Goal: Obtain resource: Download file/media

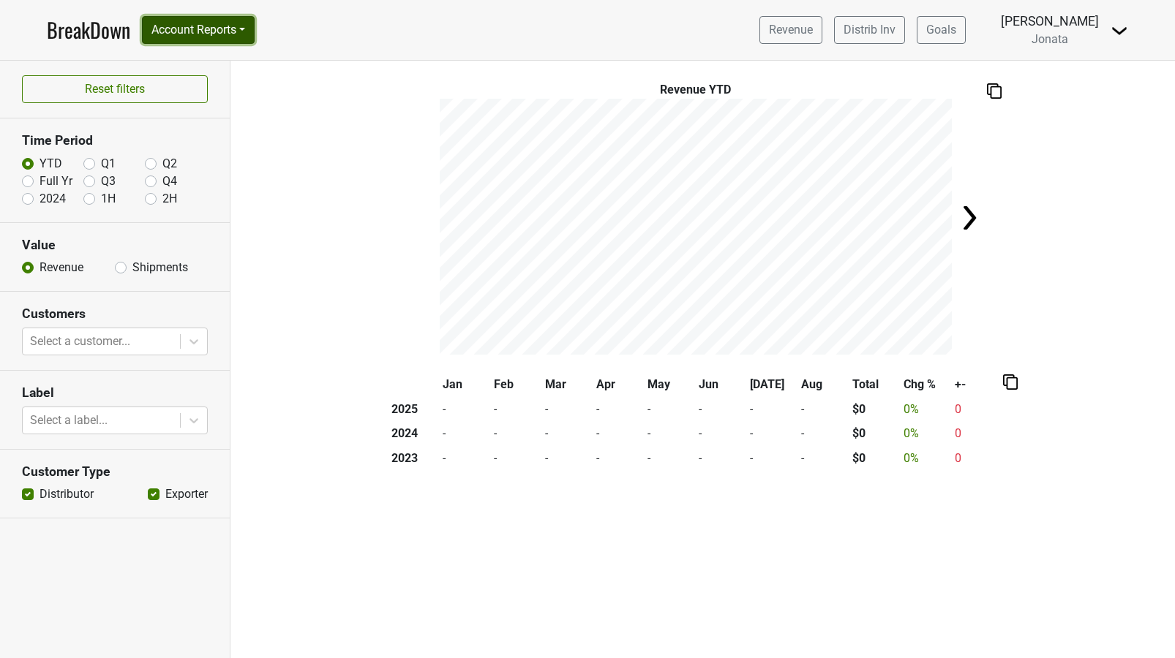
click at [251, 28] on button "Account Reports" at bounding box center [198, 30] width 113 height 28
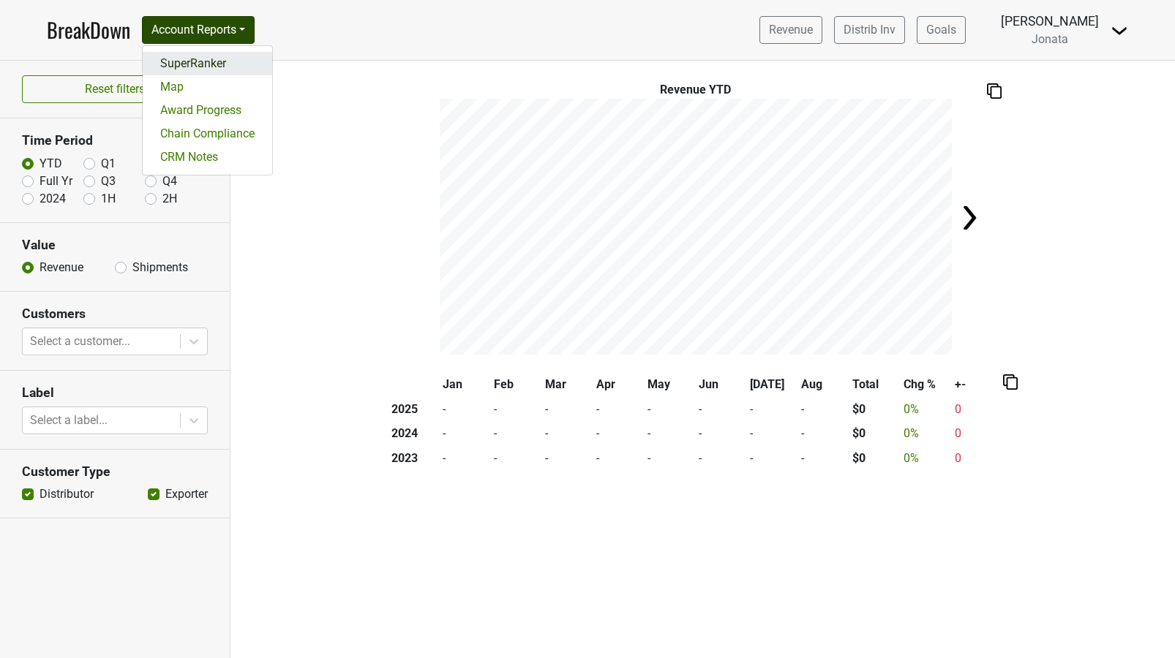
click at [230, 62] on link "SuperRanker" at bounding box center [207, 63] width 129 height 23
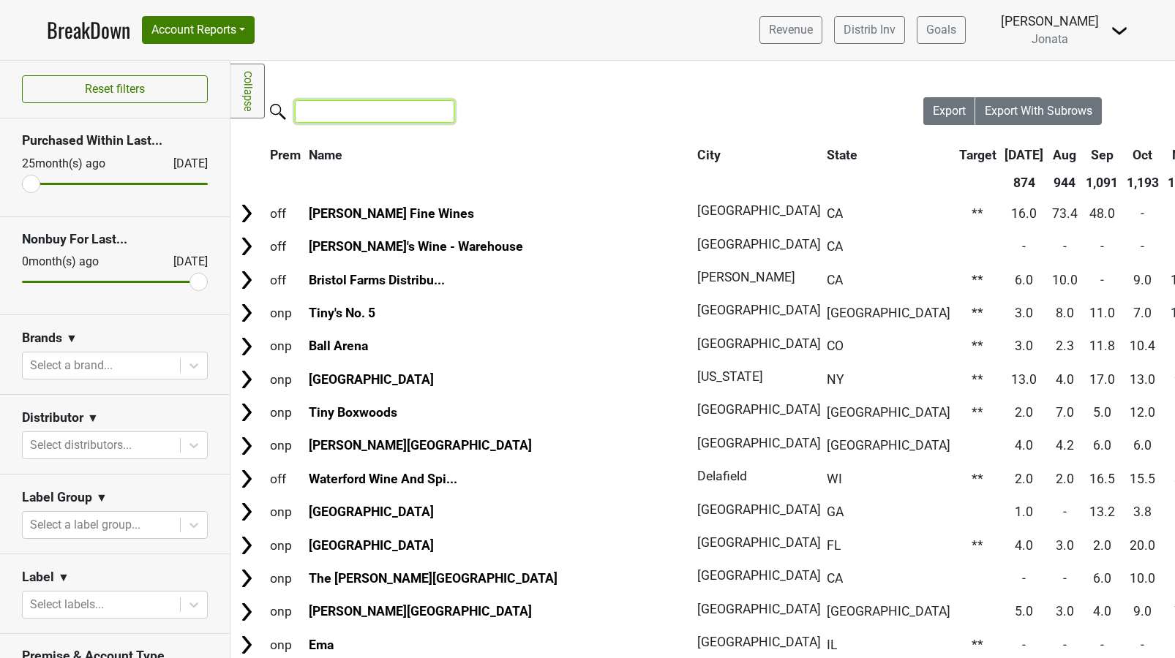
click at [320, 115] on input "search" at bounding box center [374, 111] width 159 height 23
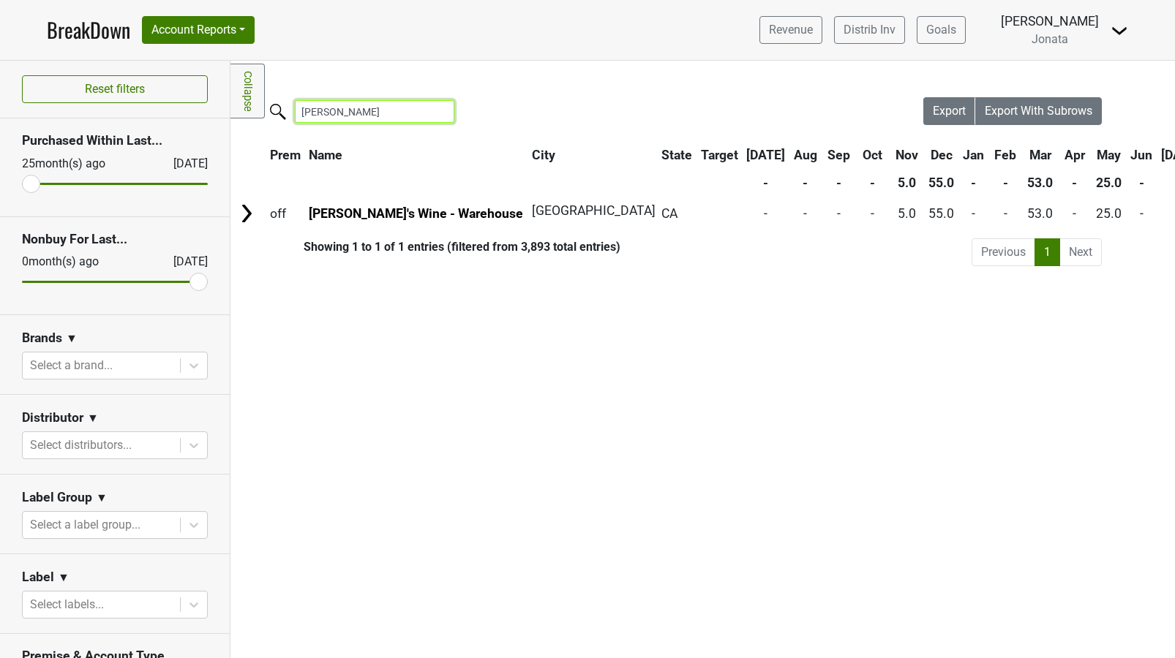
type input "wally"
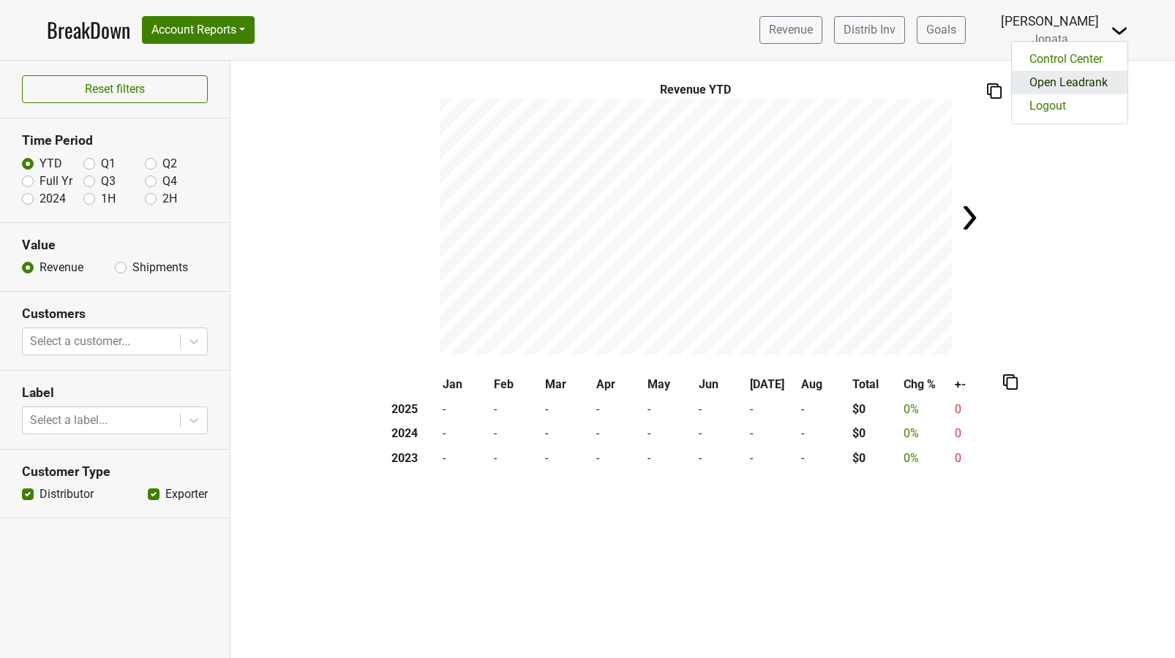
click at [1069, 80] on link "Open Leadrank" at bounding box center [1070, 82] width 116 height 23
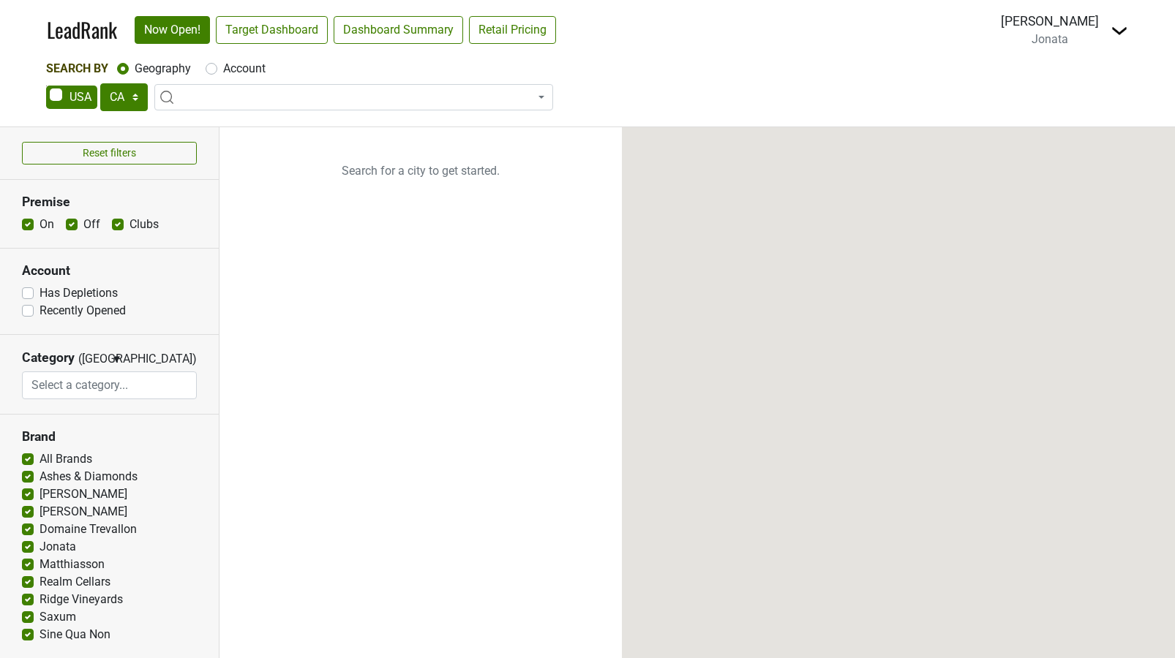
select select "CA"
select select
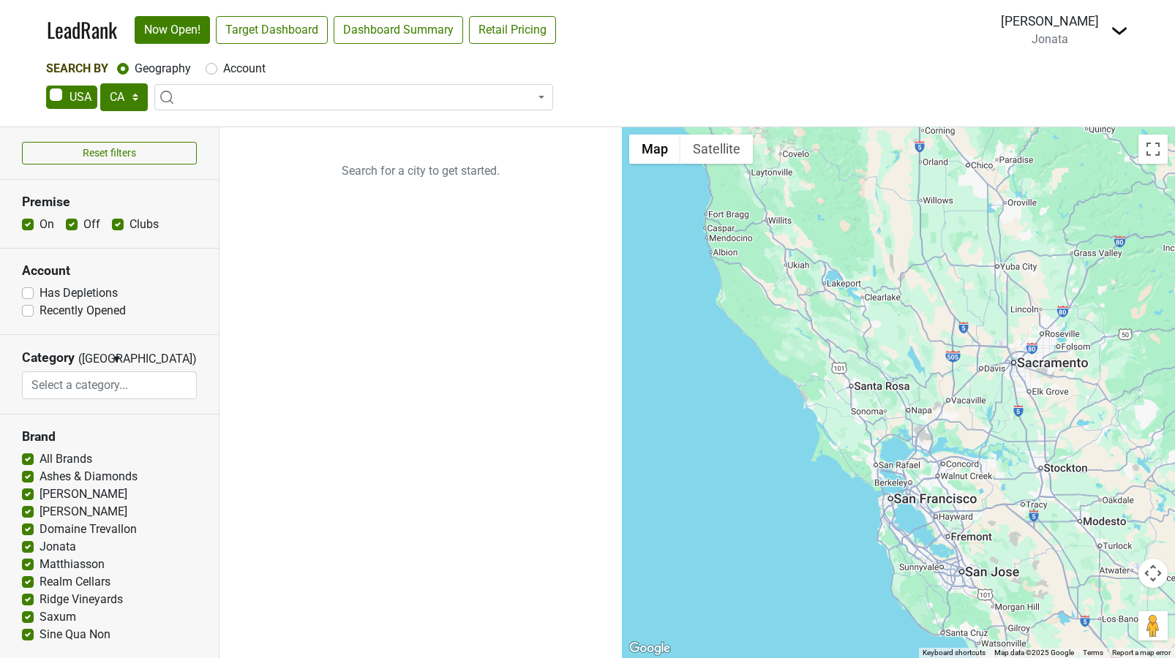
click at [192, 105] on span at bounding box center [353, 97] width 399 height 26
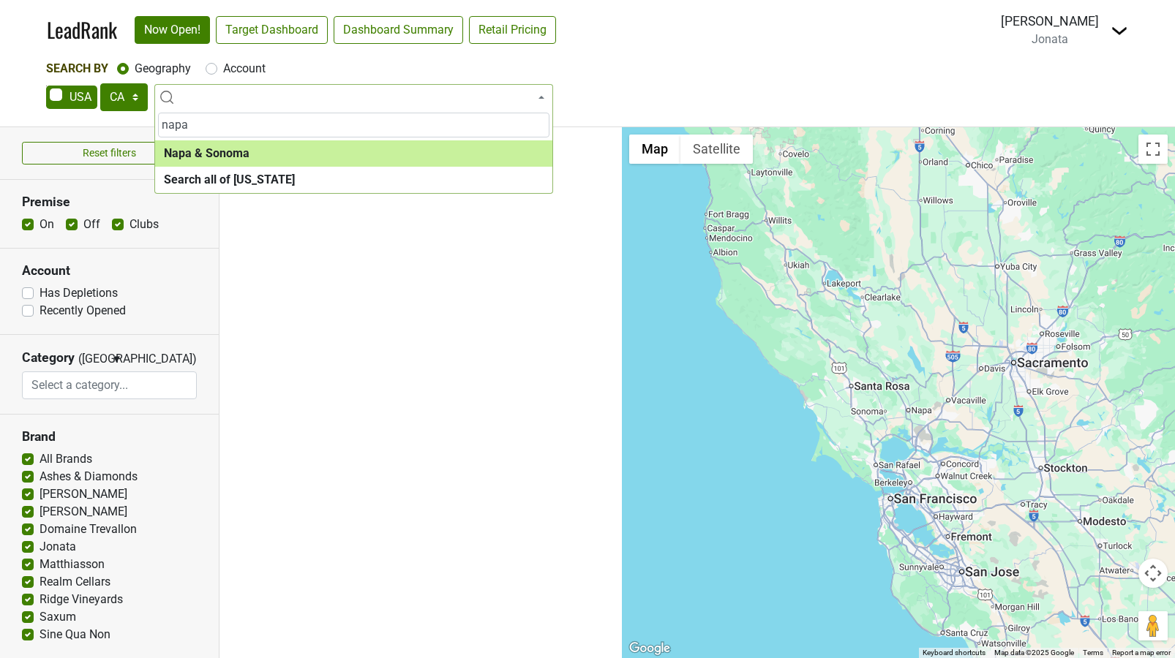
type input "napa"
select select "1138"
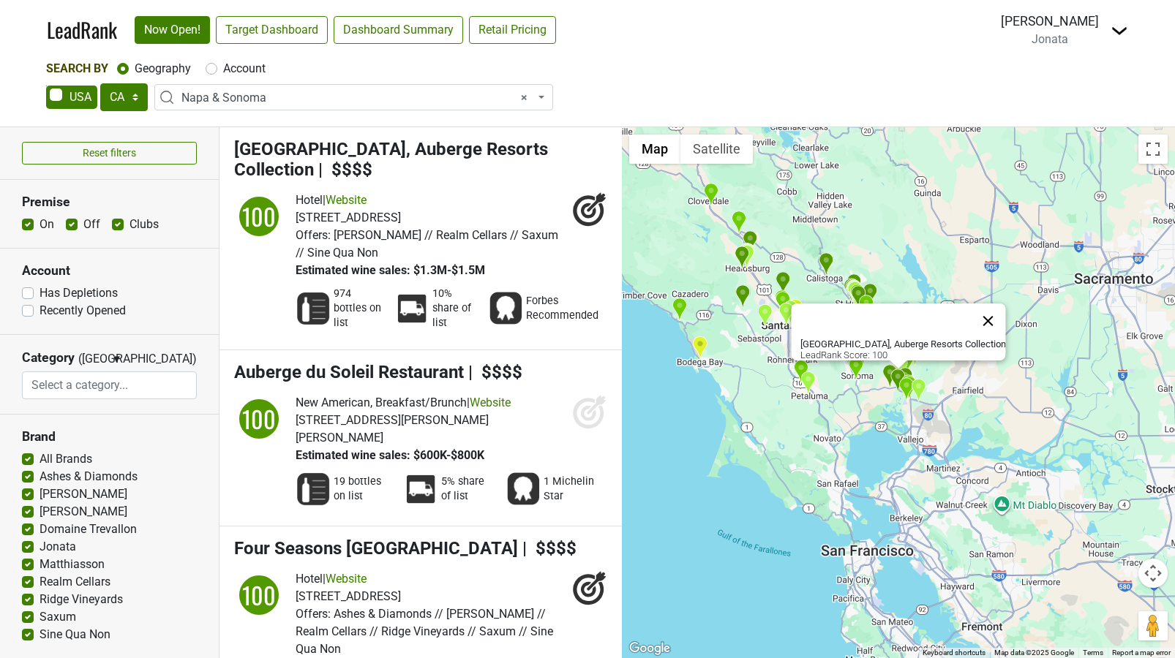
click at [982, 312] on button "Close" at bounding box center [988, 321] width 35 height 35
click at [985, 318] on button "Close" at bounding box center [988, 321] width 35 height 35
click at [977, 310] on button "Close" at bounding box center [988, 321] width 35 height 35
click at [979, 314] on button "Close" at bounding box center [988, 321] width 35 height 35
click at [975, 314] on button "Close" at bounding box center [988, 321] width 35 height 35
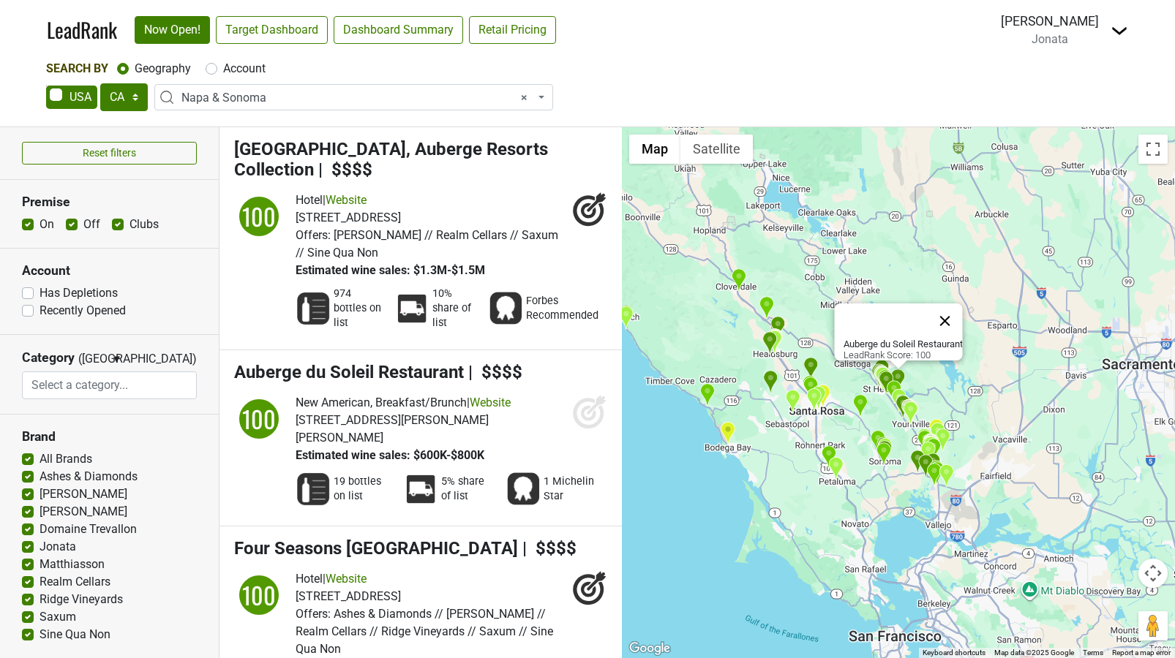
click at [958, 313] on button "Close" at bounding box center [944, 321] width 35 height 35
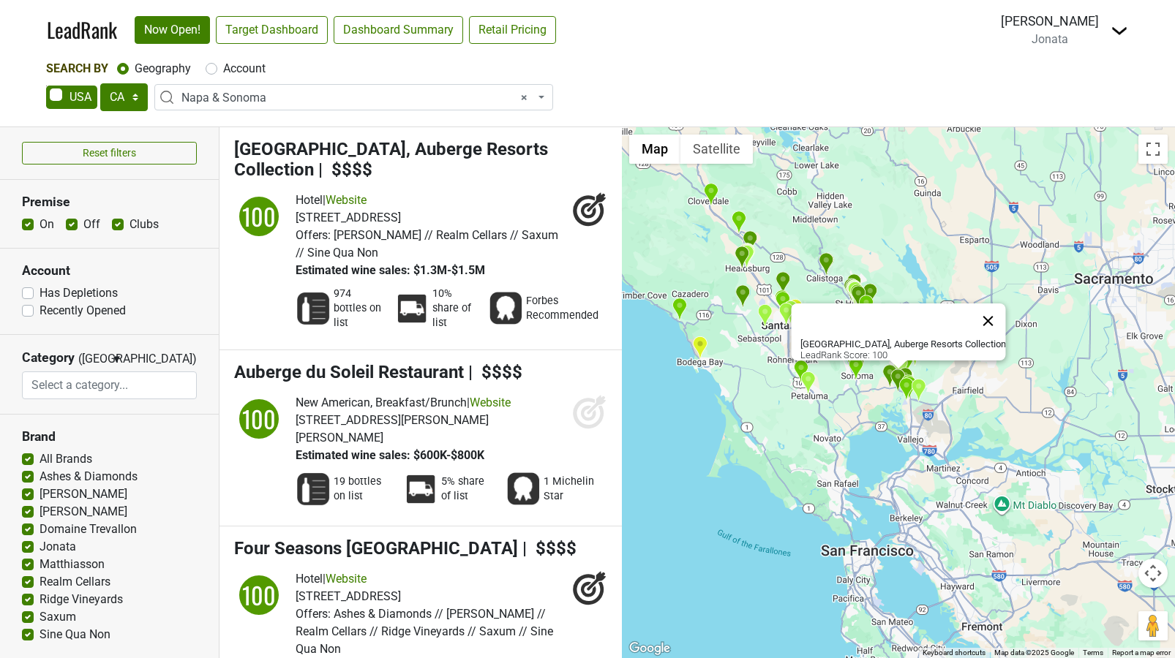
click at [979, 312] on button "Close" at bounding box center [988, 321] width 35 height 35
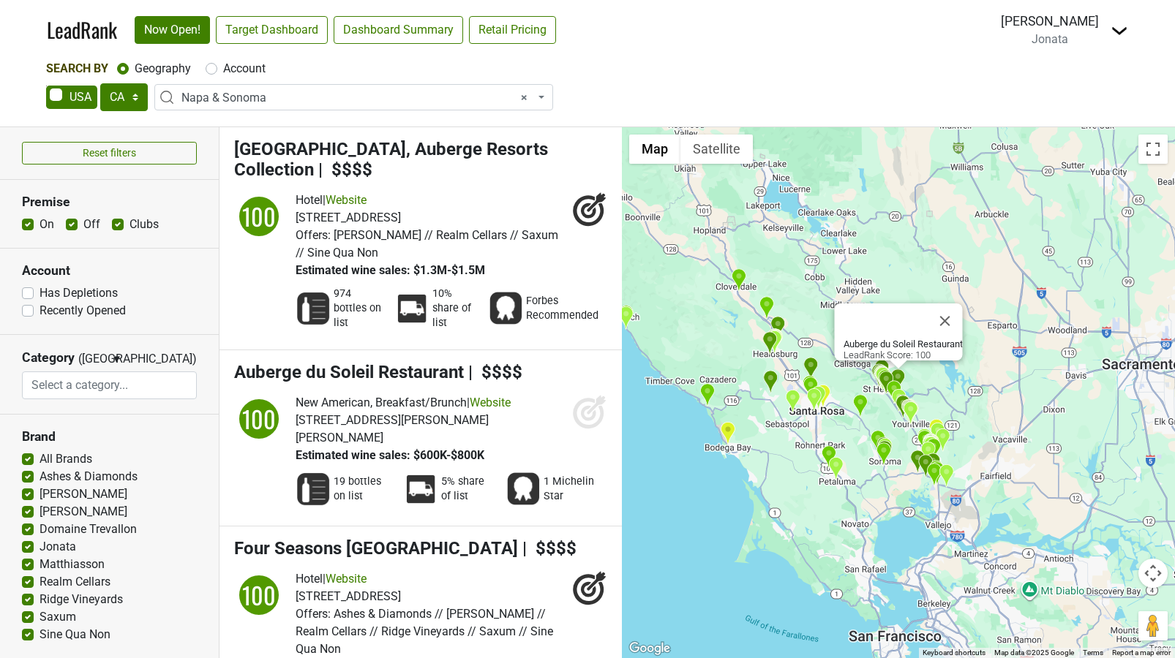
click at [1122, 31] on img at bounding box center [1119, 31] width 18 height 18
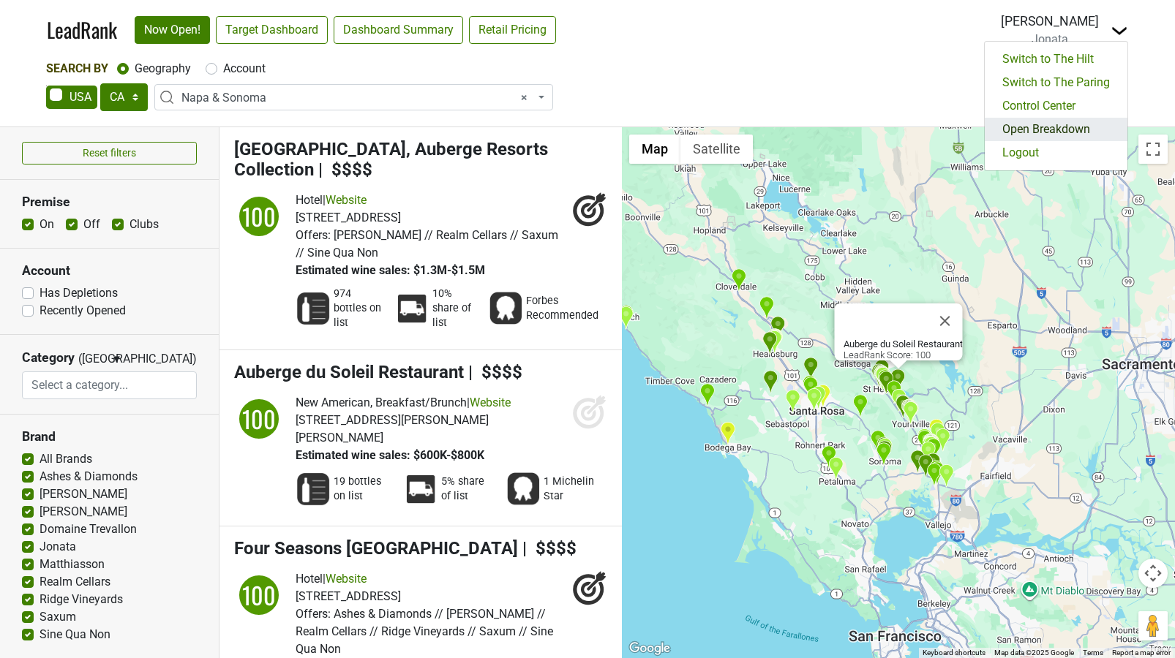
click at [1068, 127] on link "Open Breakdown" at bounding box center [1056, 129] width 143 height 23
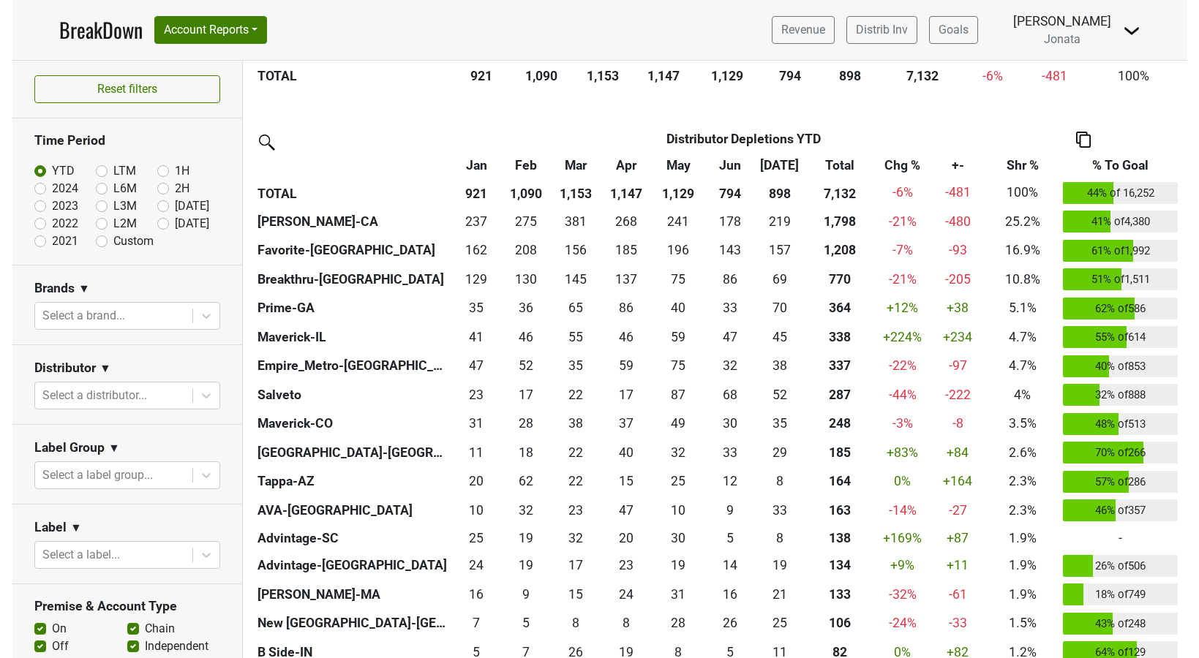
scroll to position [520, 0]
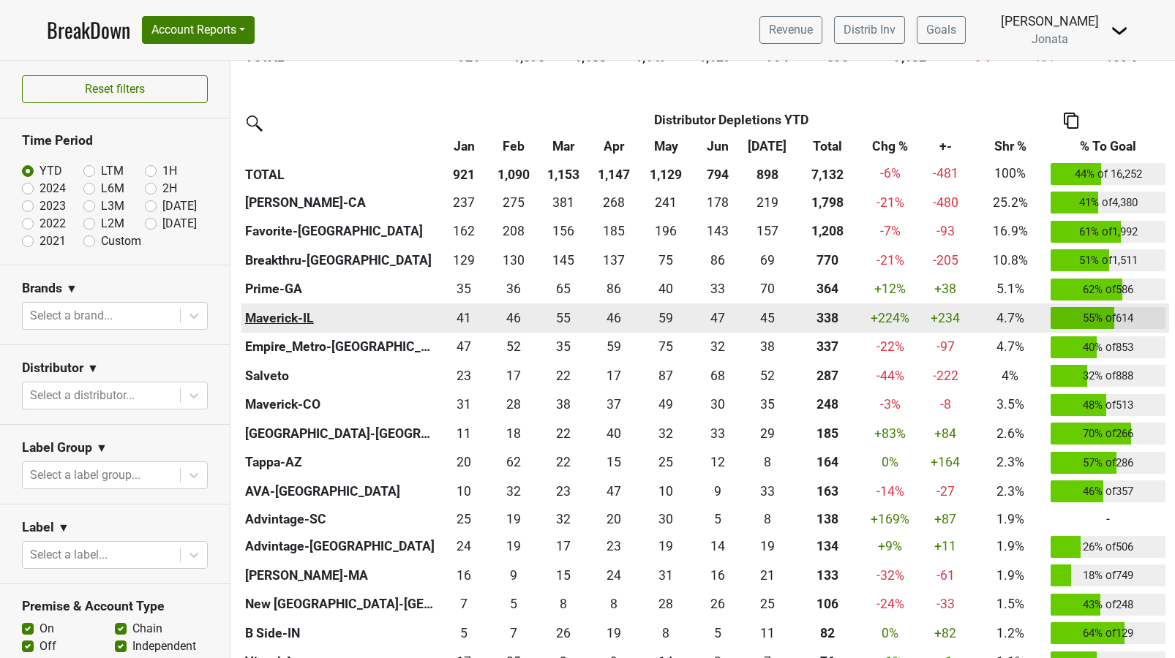
click at [296, 320] on th "Maverick-IL" at bounding box center [339, 318] width 197 height 29
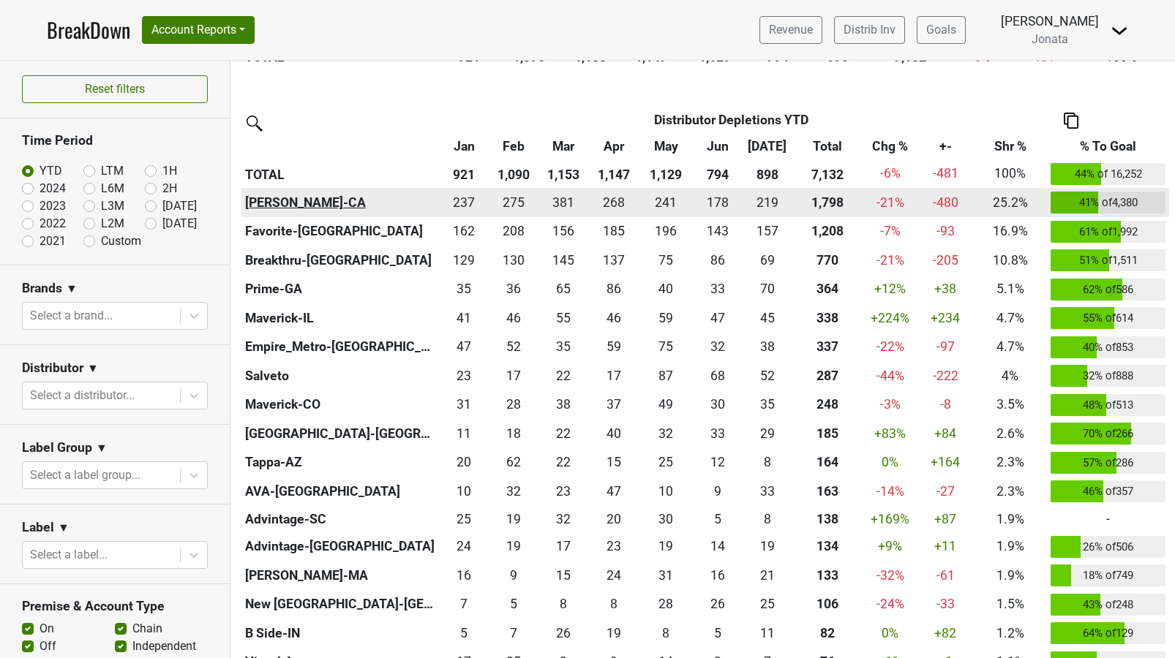
click at [271, 201] on th "Chambers-CA" at bounding box center [339, 202] width 197 height 29
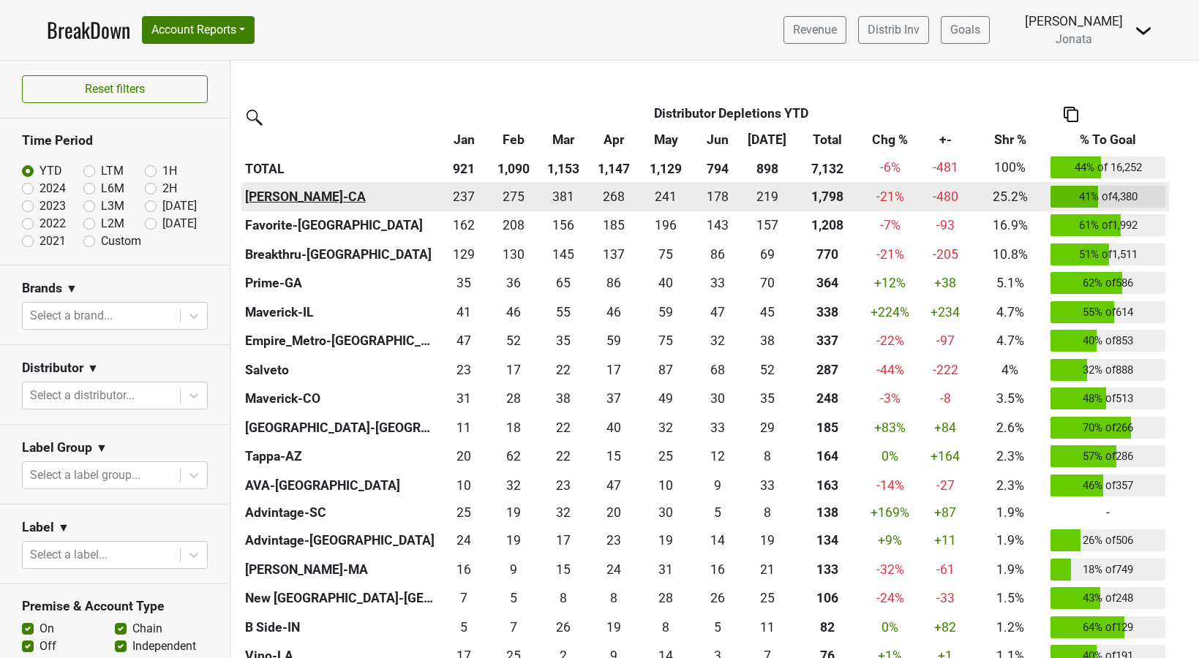
scroll to position [513, 0]
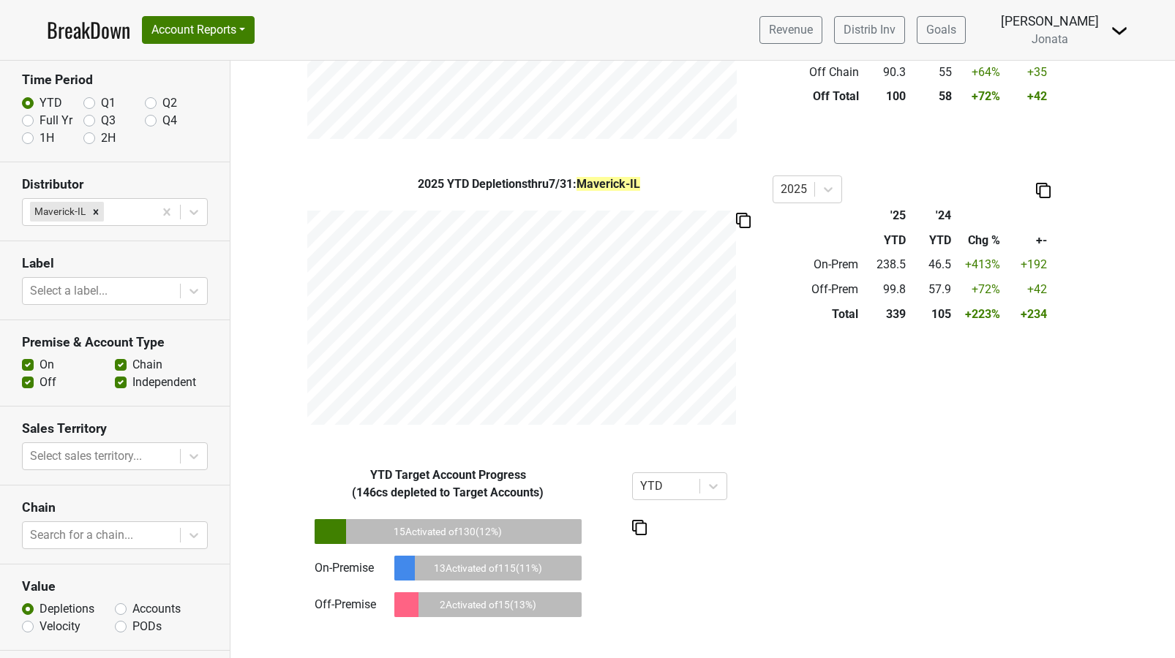
scroll to position [111, 0]
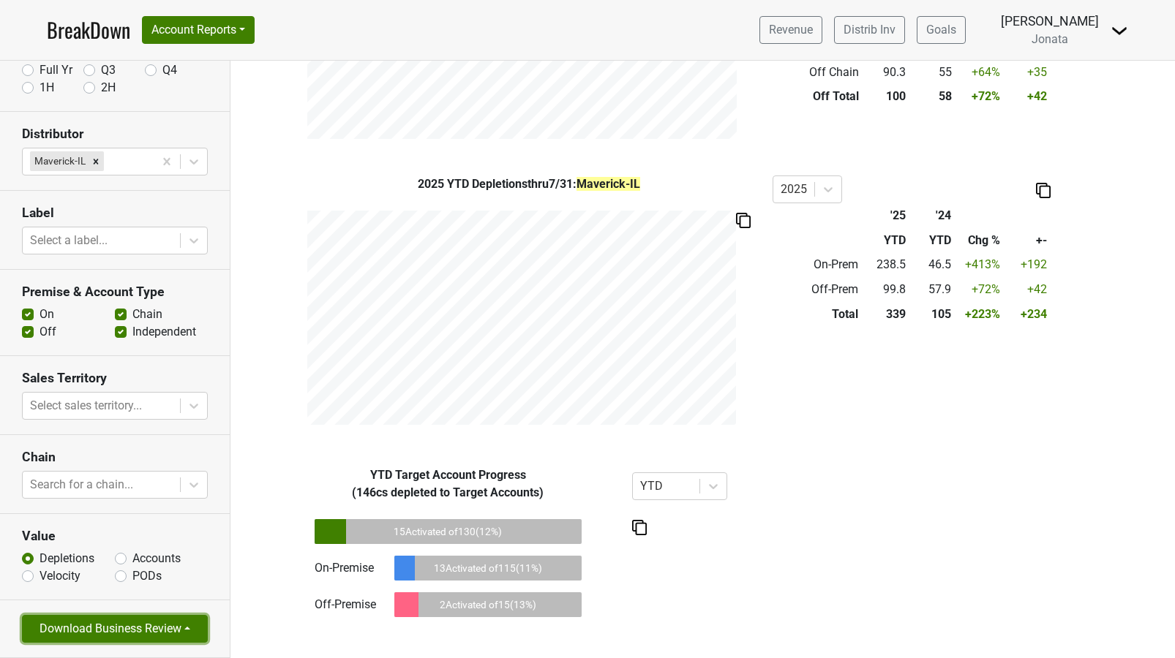
click at [189, 630] on button "Download Business Review" at bounding box center [115, 629] width 186 height 28
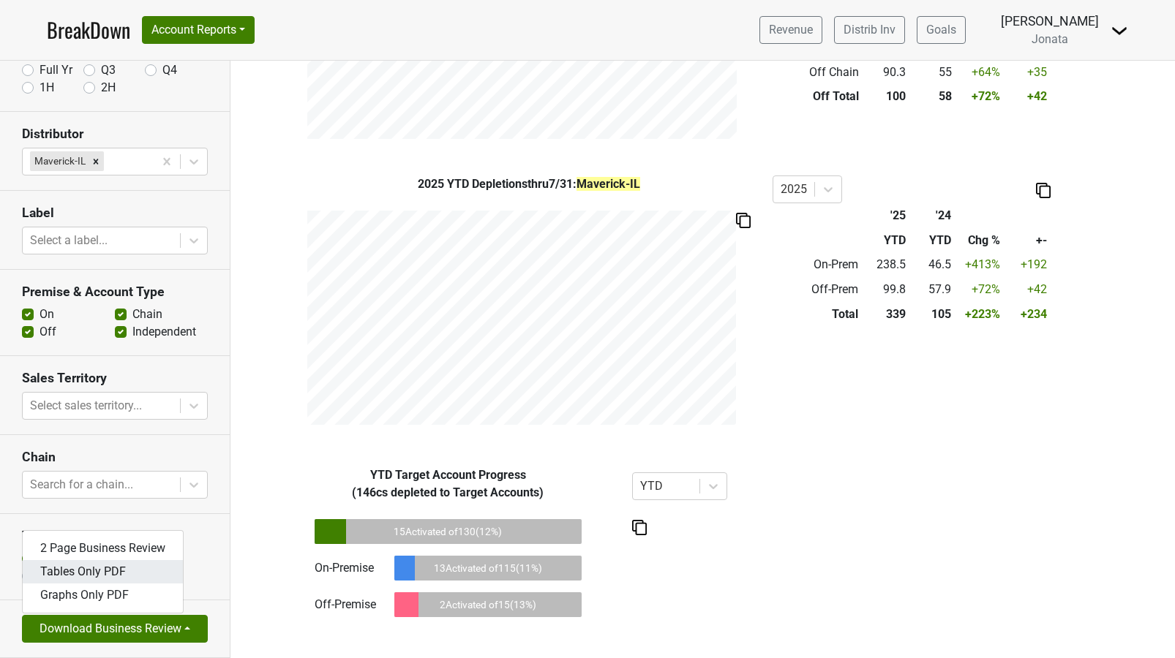
click at [125, 571] on link "Tables Only PDF" at bounding box center [103, 571] width 160 height 23
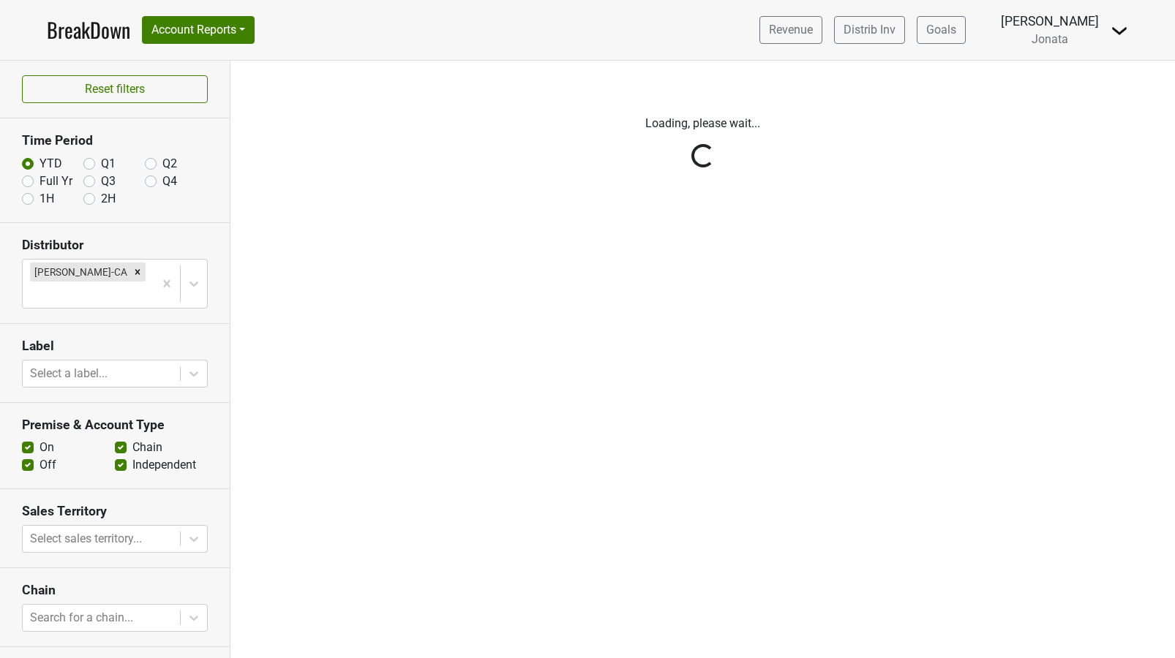
scroll to position [111, 0]
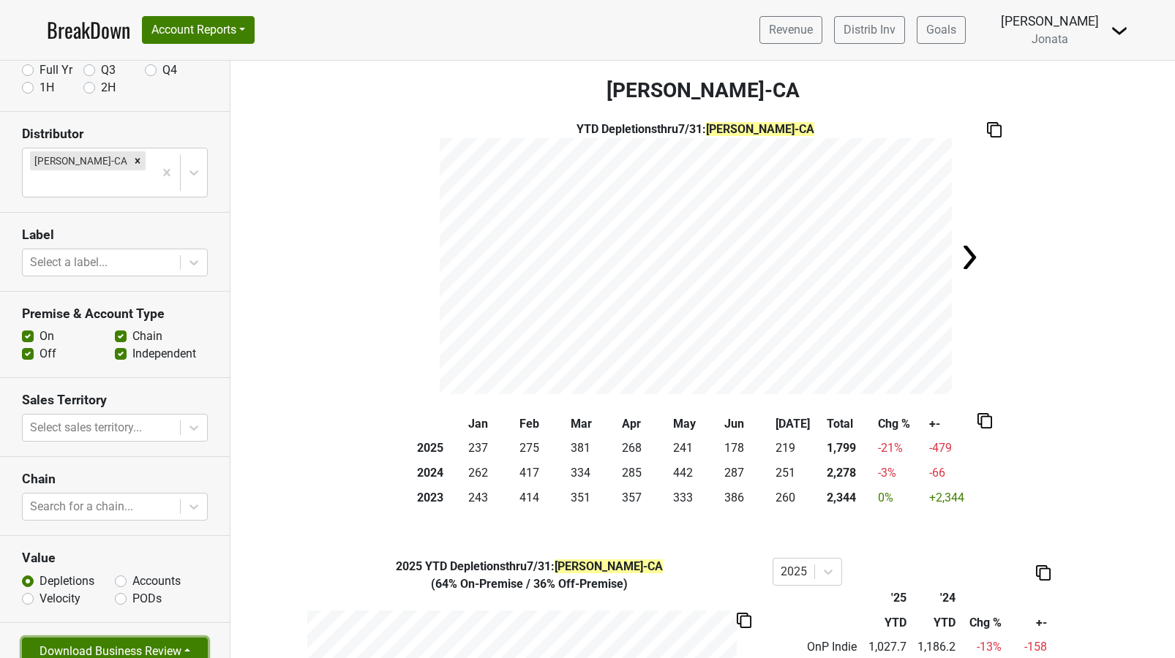
click at [113, 638] on button "Download Business Review" at bounding box center [115, 652] width 186 height 28
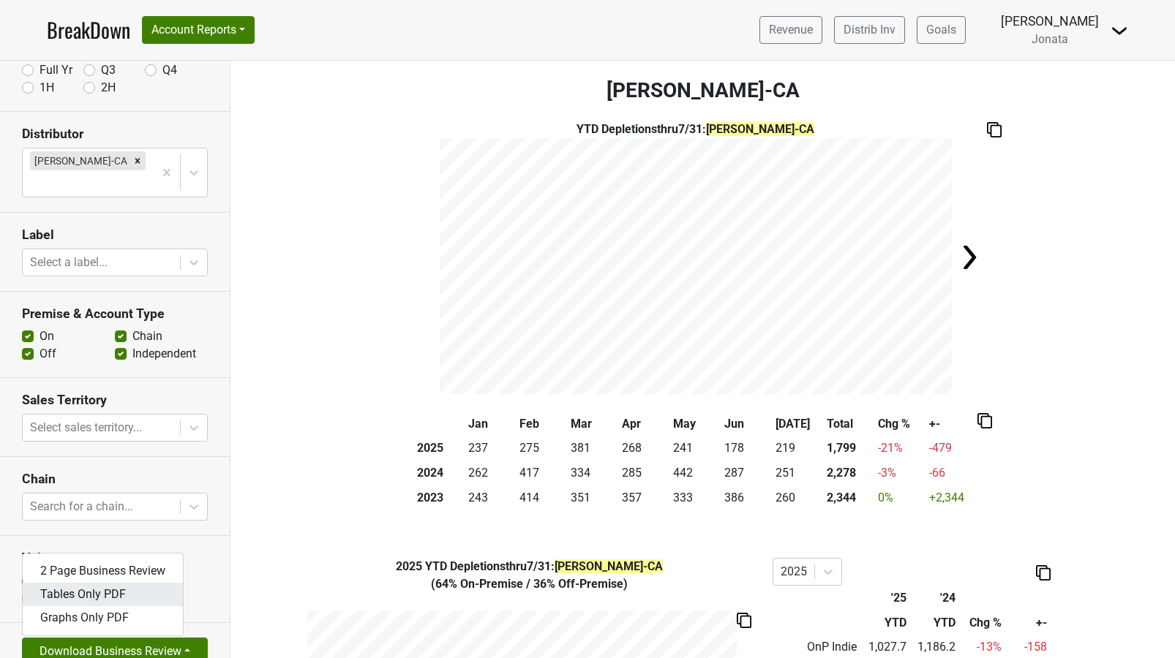
click at [89, 583] on link "Tables Only PDF" at bounding box center [103, 594] width 160 height 23
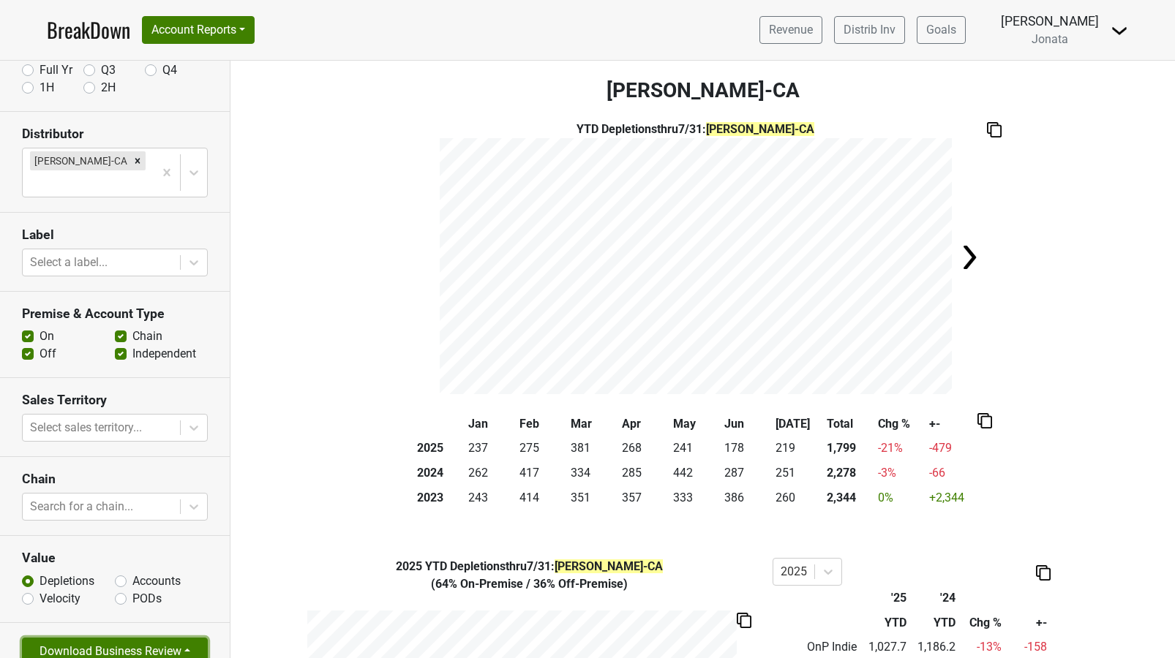
click at [168, 641] on button "Download Business Review" at bounding box center [115, 652] width 186 height 28
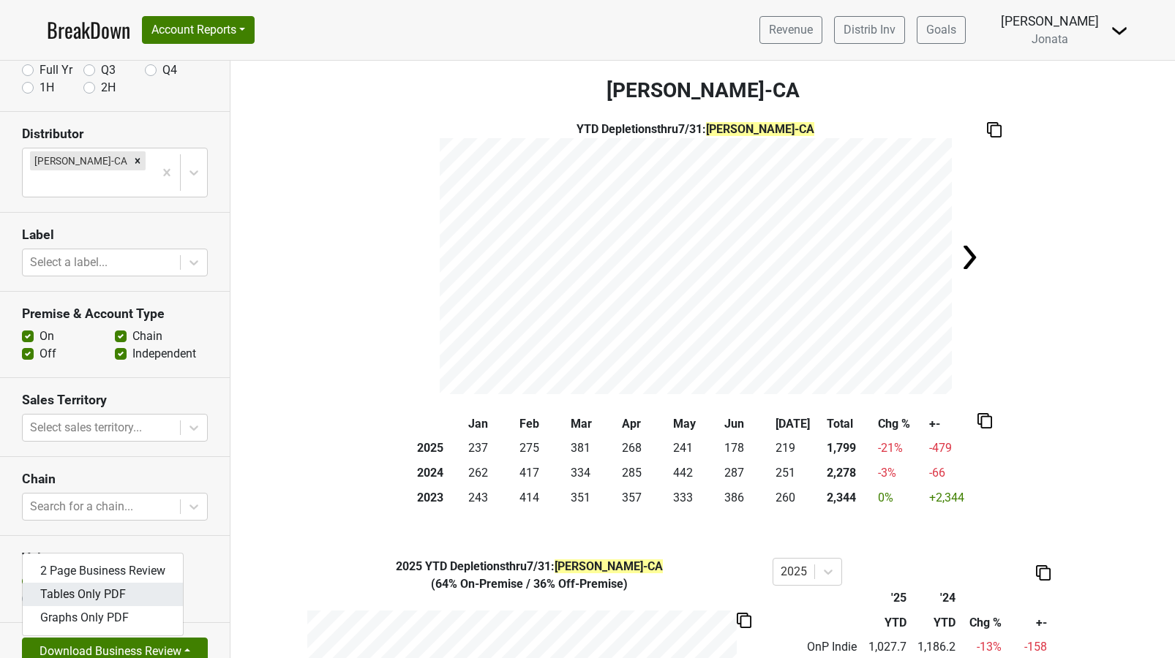
click at [122, 583] on link "Tables Only PDF" at bounding box center [103, 594] width 160 height 23
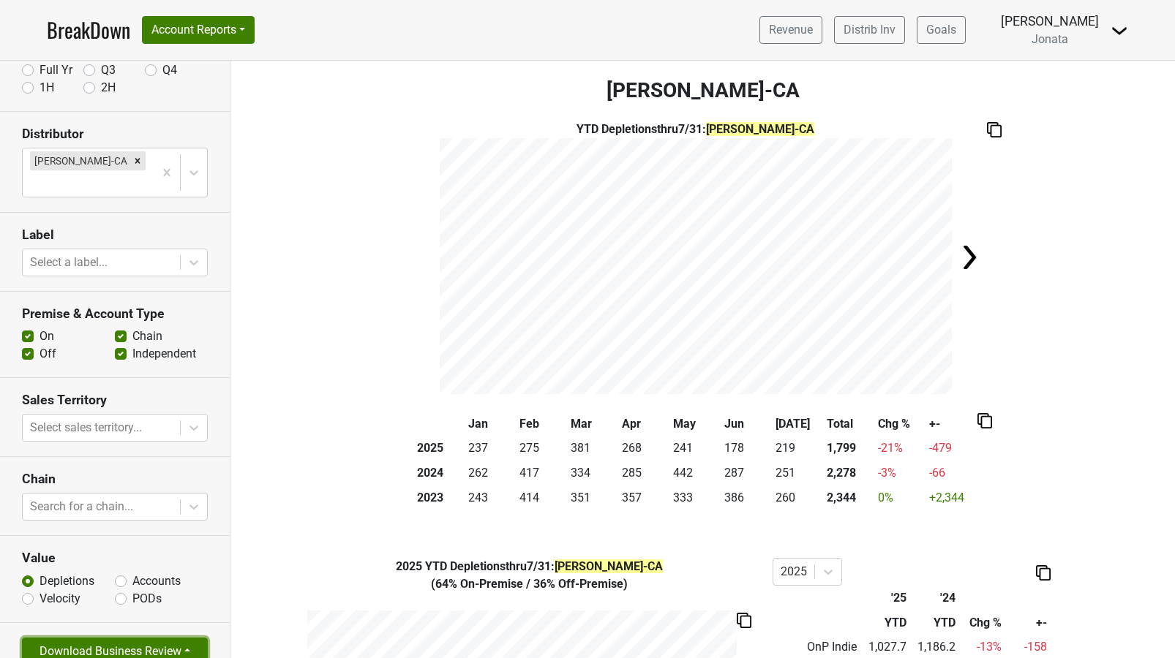
click at [192, 638] on button "Download Business Review" at bounding box center [115, 652] width 186 height 28
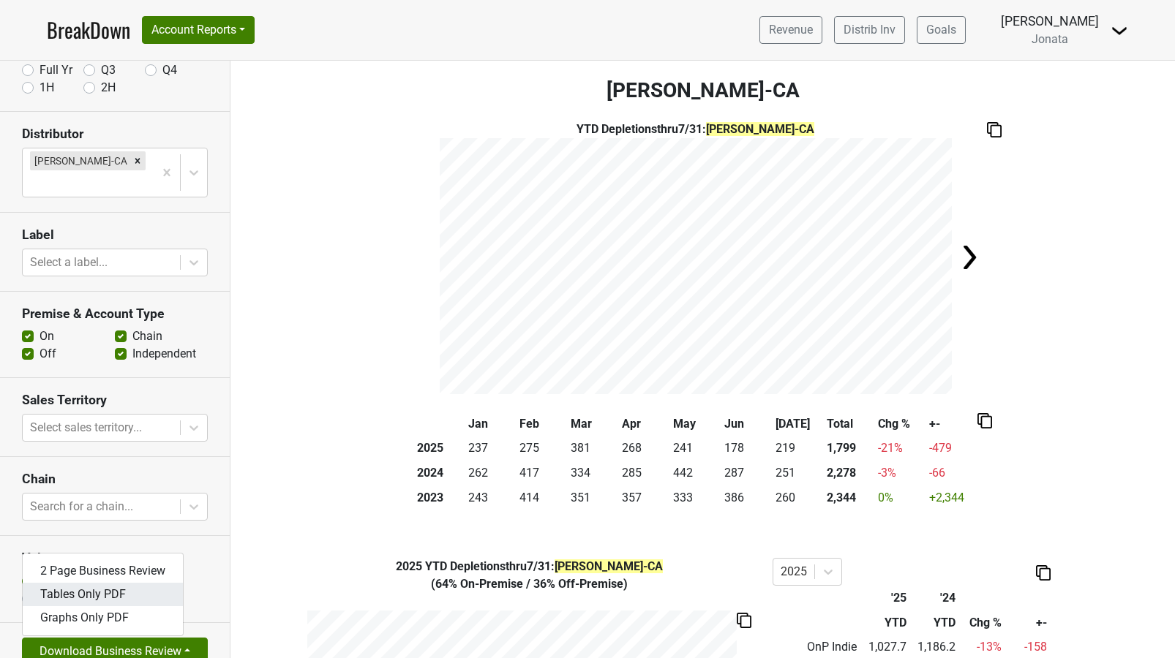
click at [168, 583] on link "Tables Only PDF" at bounding box center [103, 594] width 160 height 23
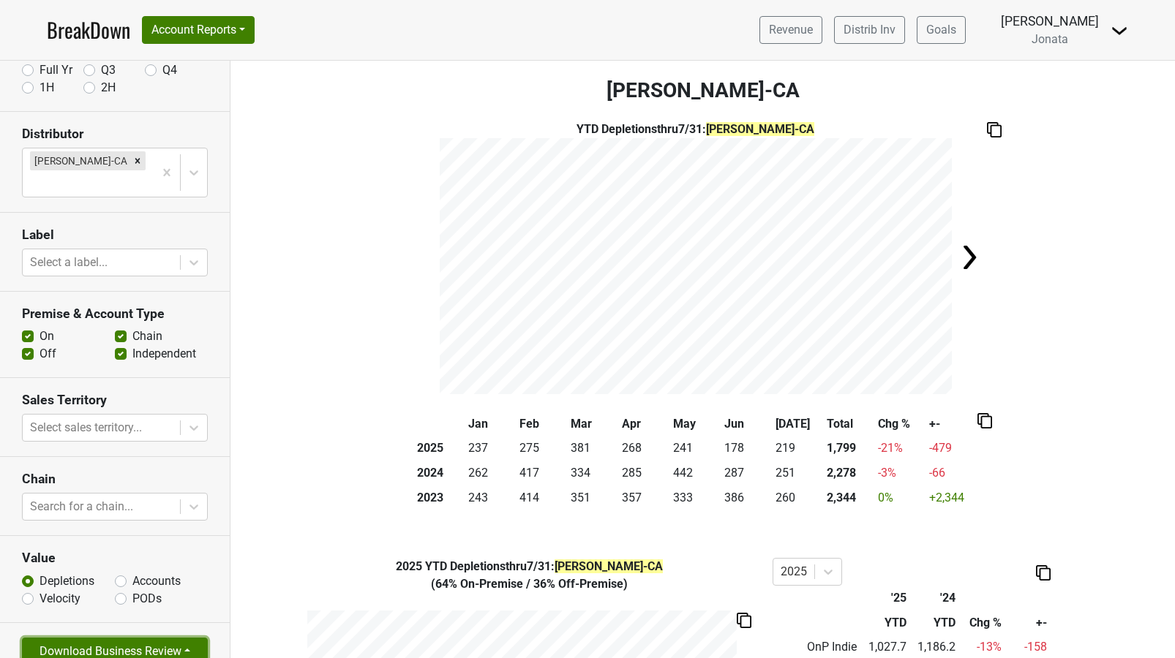
click at [184, 638] on button "Download Business Review" at bounding box center [115, 652] width 186 height 28
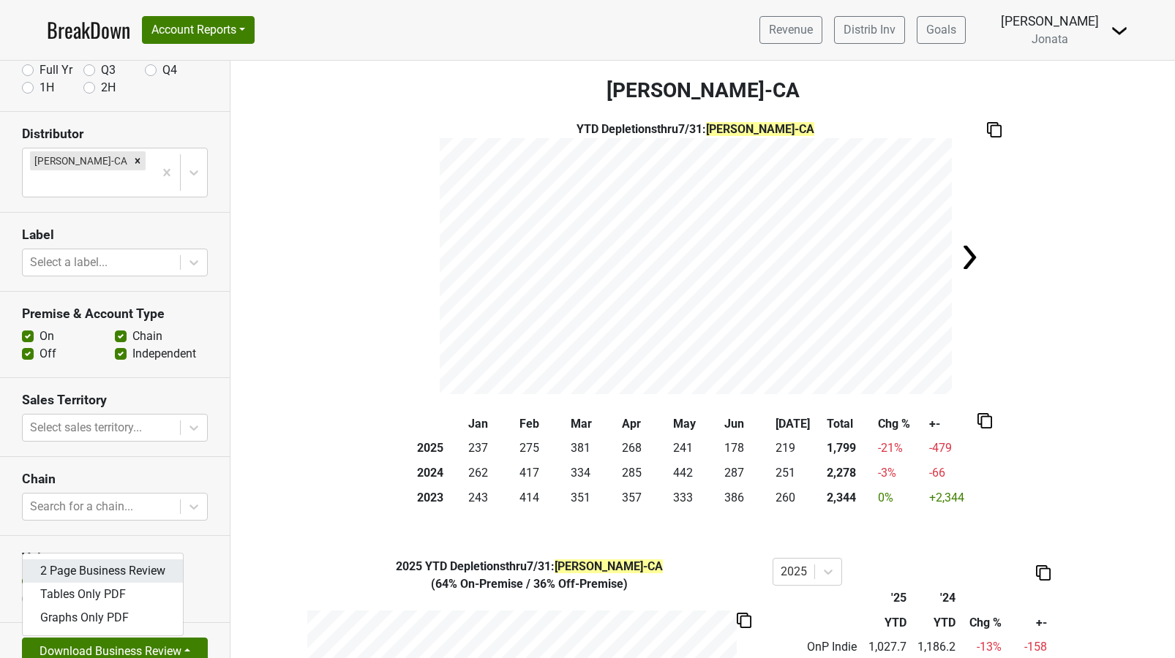
click at [140, 560] on link "2 Page Business Review" at bounding box center [103, 571] width 160 height 23
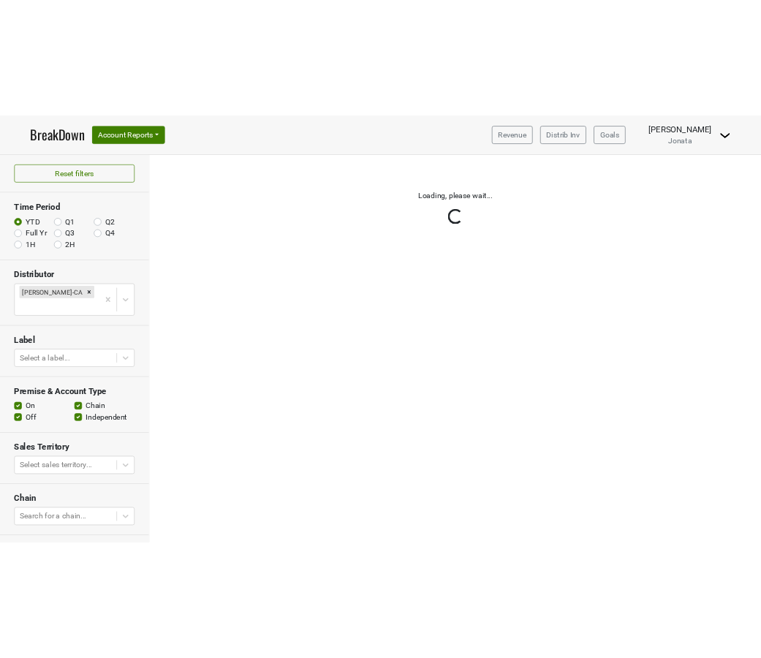
scroll to position [111, 0]
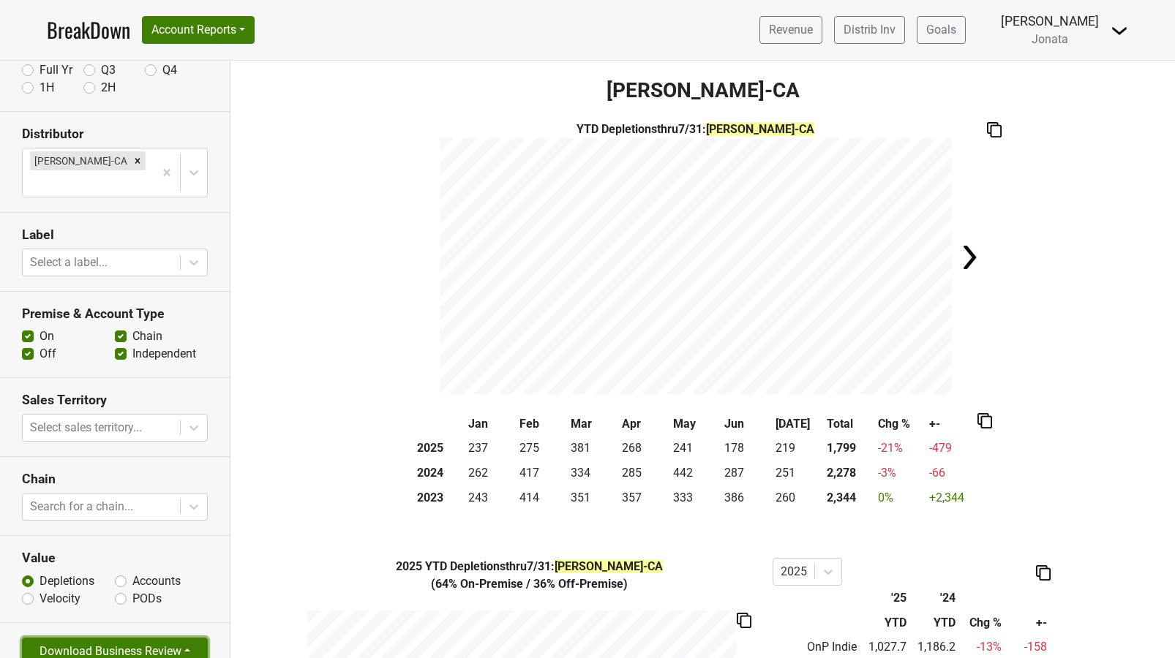
click at [190, 638] on button "Download Business Review" at bounding box center [115, 652] width 186 height 28
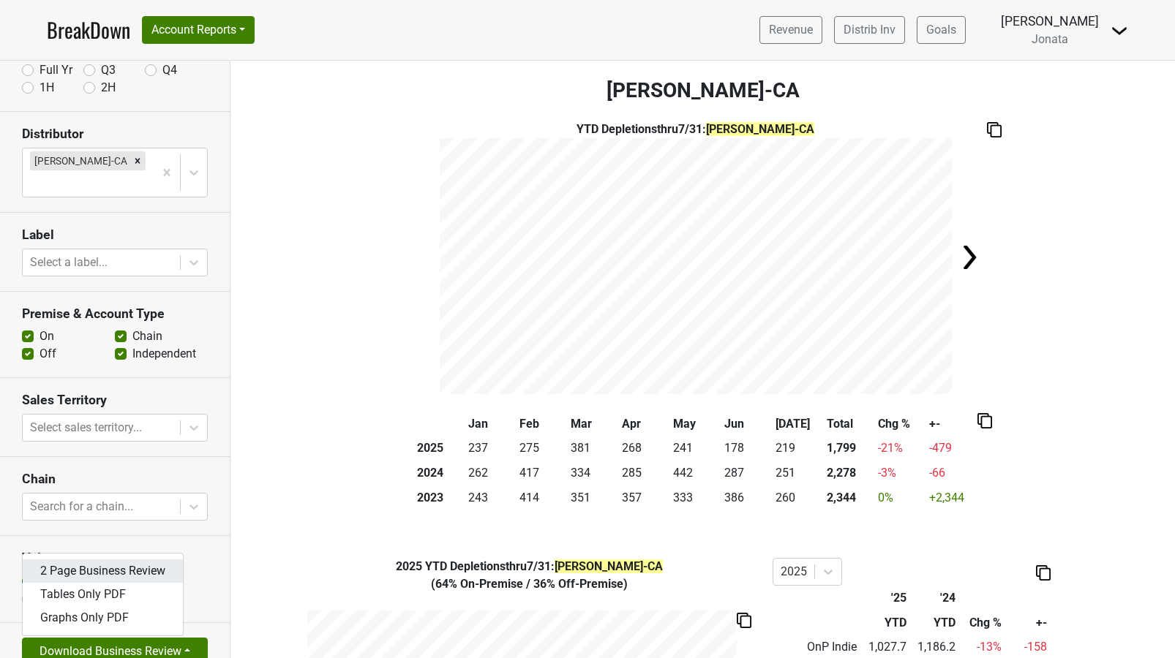
click at [146, 560] on link "2 Page Business Review" at bounding box center [103, 571] width 160 height 23
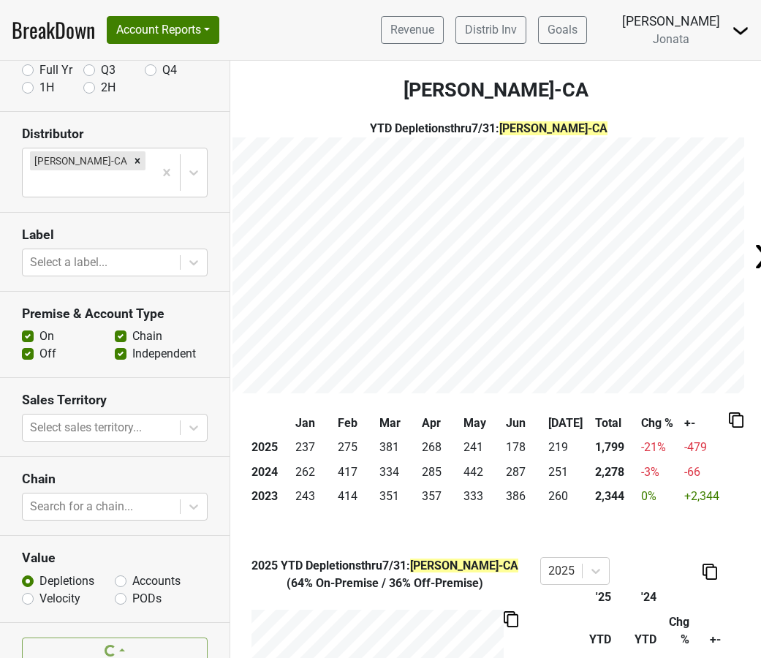
click at [738, 34] on img at bounding box center [741, 31] width 18 height 18
click at [717, 107] on link "Logout" at bounding box center [691, 105] width 116 height 23
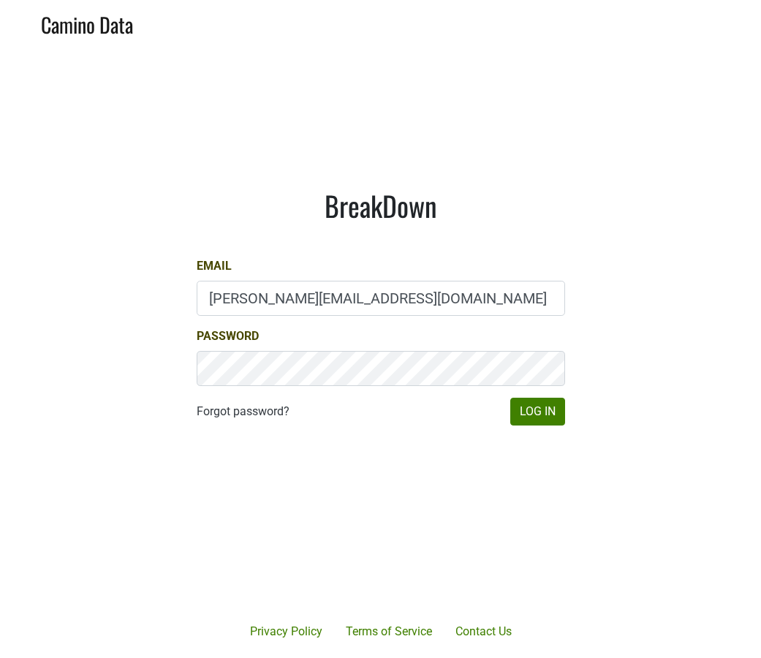
click at [302, 296] on input "[PERSON_NAME][EMAIL_ADDRESS][DOMAIN_NAME]" at bounding box center [381, 298] width 369 height 35
click at [620, 396] on main "BreakDown Email [PERSON_NAME][EMAIL_ADDRESS][DOMAIN_NAME] Password Forgot passw…" at bounding box center [380, 307] width 761 height 523
click at [560, 404] on button "Log In" at bounding box center [538, 412] width 55 height 28
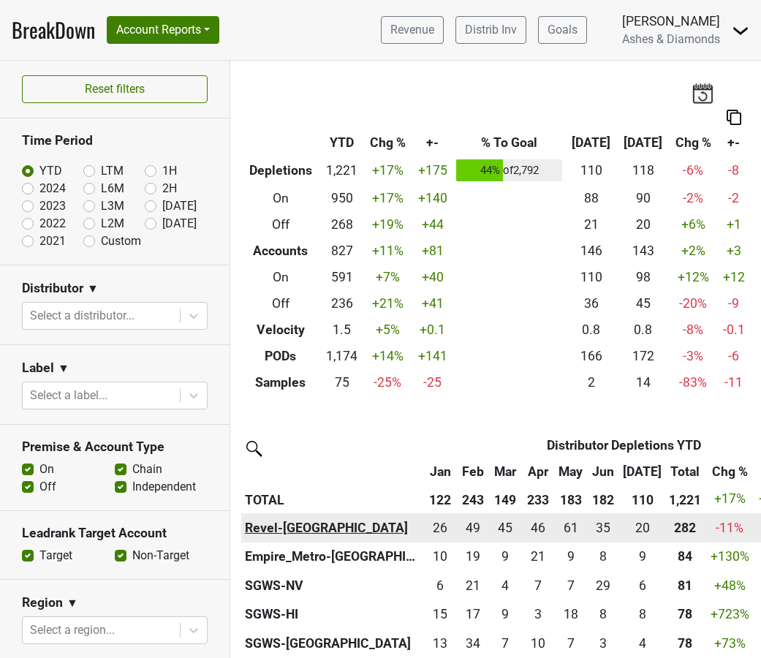
click at [255, 531] on th "Revel-[GEOGRAPHIC_DATA]" at bounding box center [332, 527] width 183 height 29
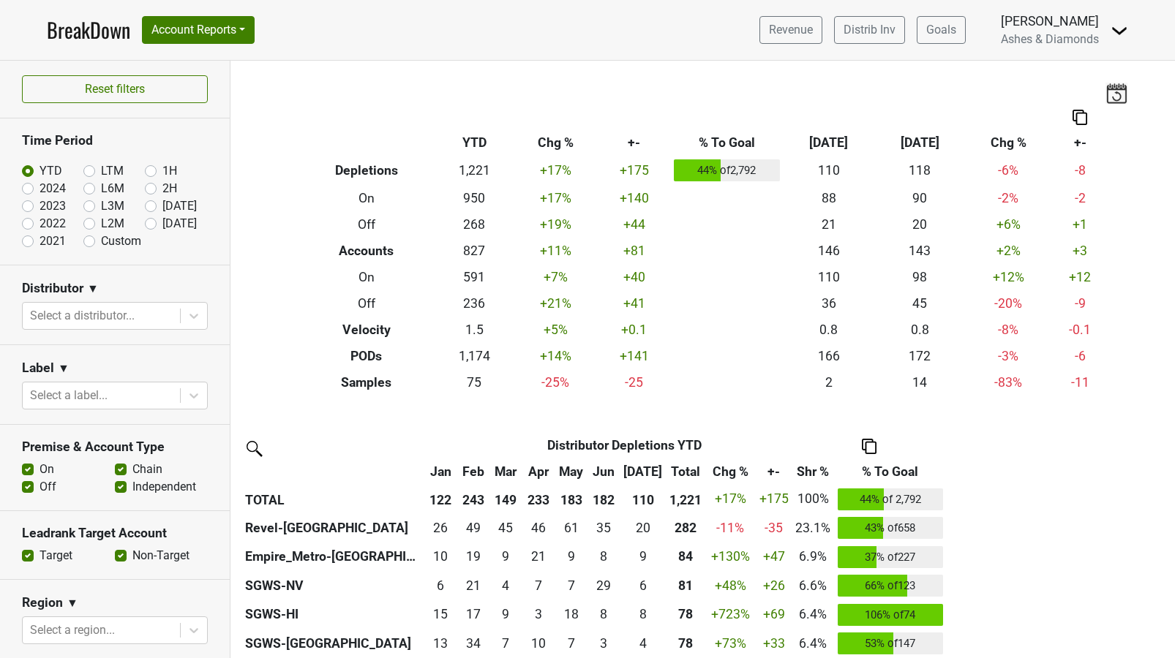
click at [761, 25] on img at bounding box center [1119, 31] width 18 height 18
click at [761, 97] on link "Logout" at bounding box center [1070, 105] width 116 height 23
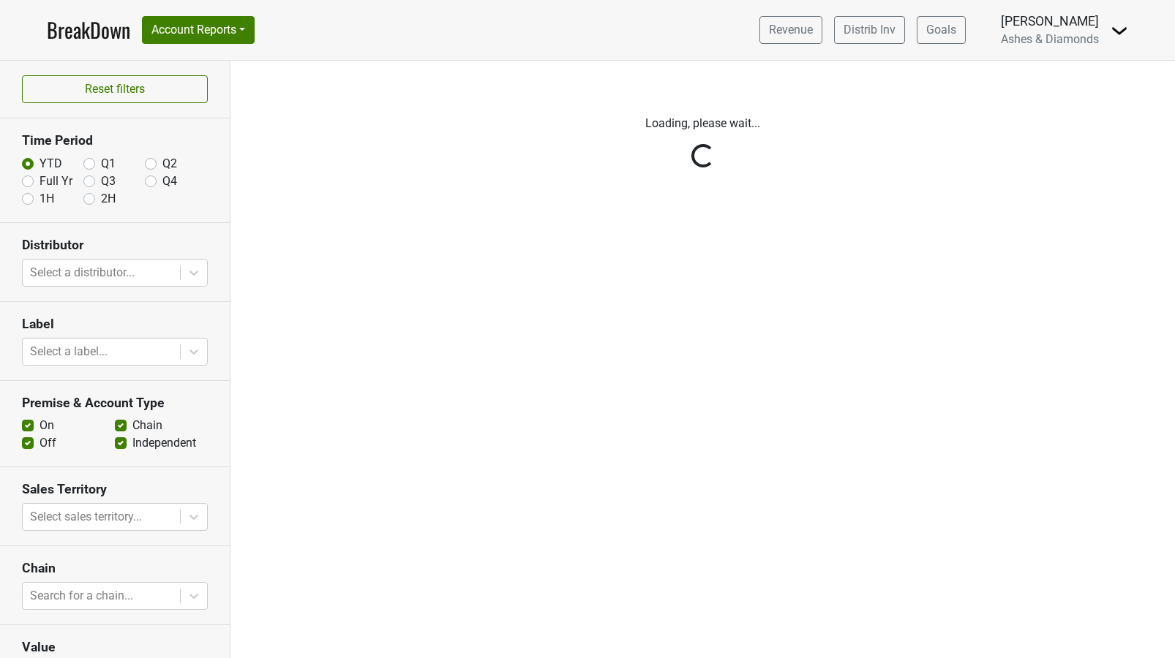
scroll to position [111, 0]
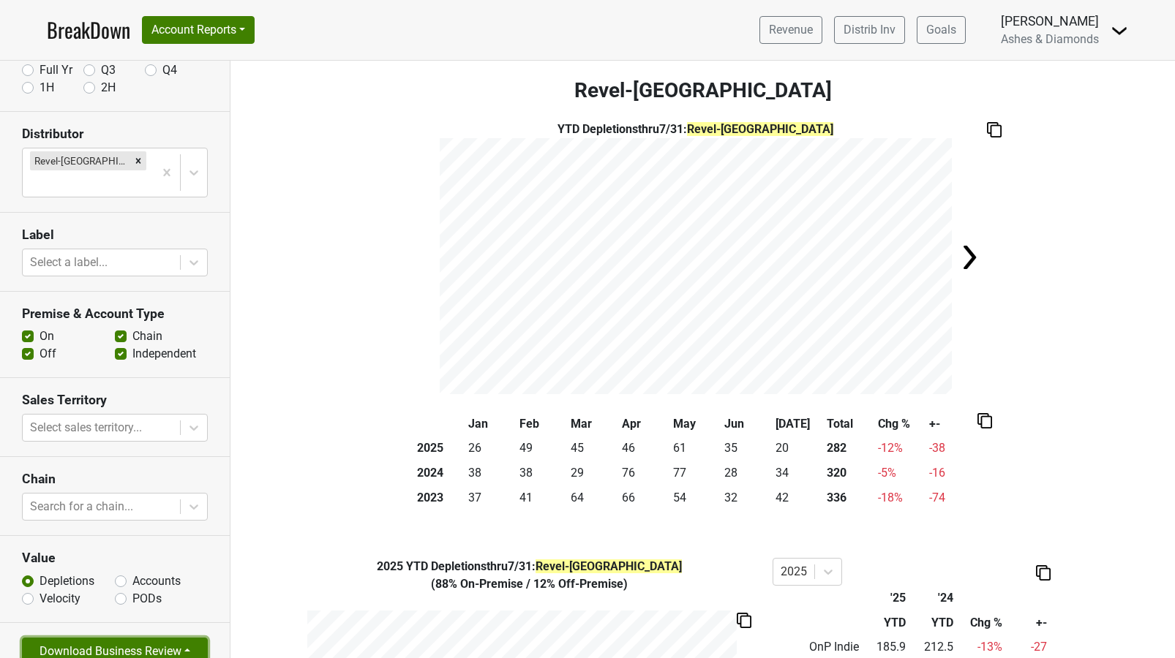
click at [187, 638] on button "Download Business Review" at bounding box center [115, 652] width 186 height 28
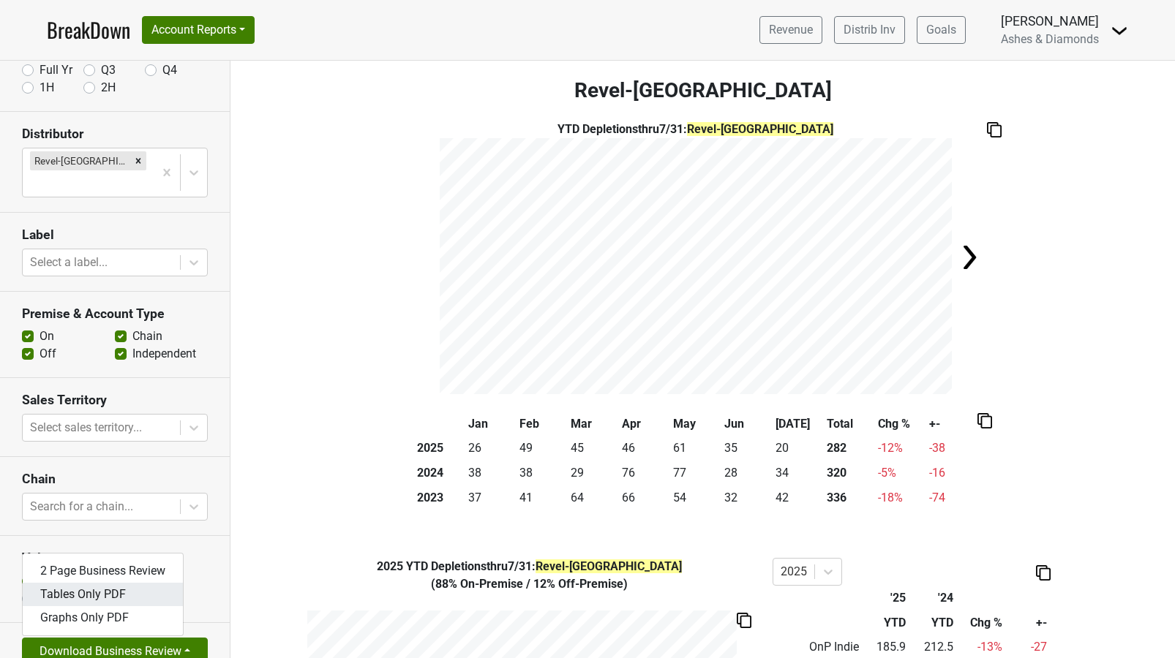
click at [113, 583] on link "Tables Only PDF" at bounding box center [103, 594] width 160 height 23
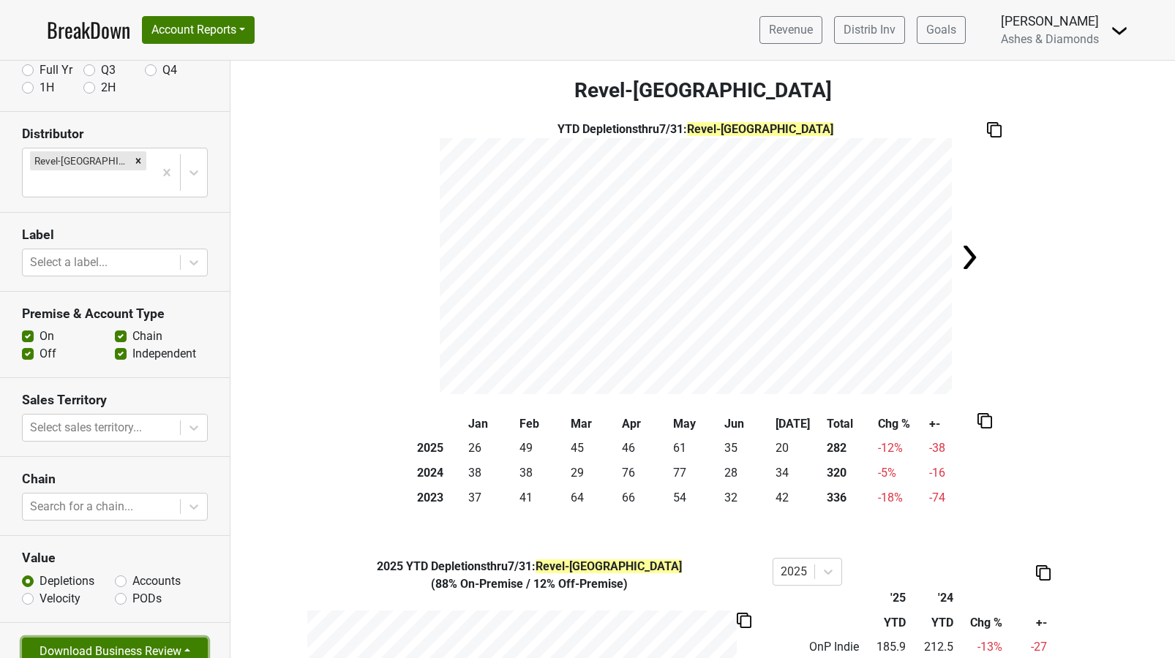
click at [182, 638] on button "Download Business Review" at bounding box center [115, 652] width 186 height 28
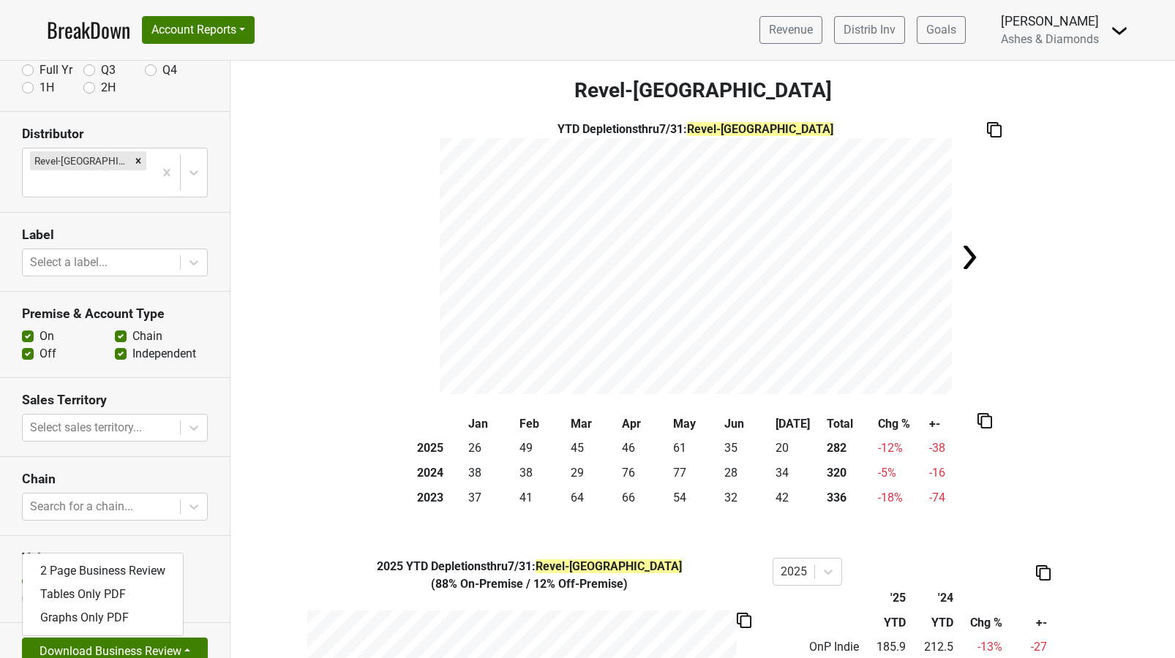
click at [1121, 33] on img at bounding box center [1119, 31] width 18 height 18
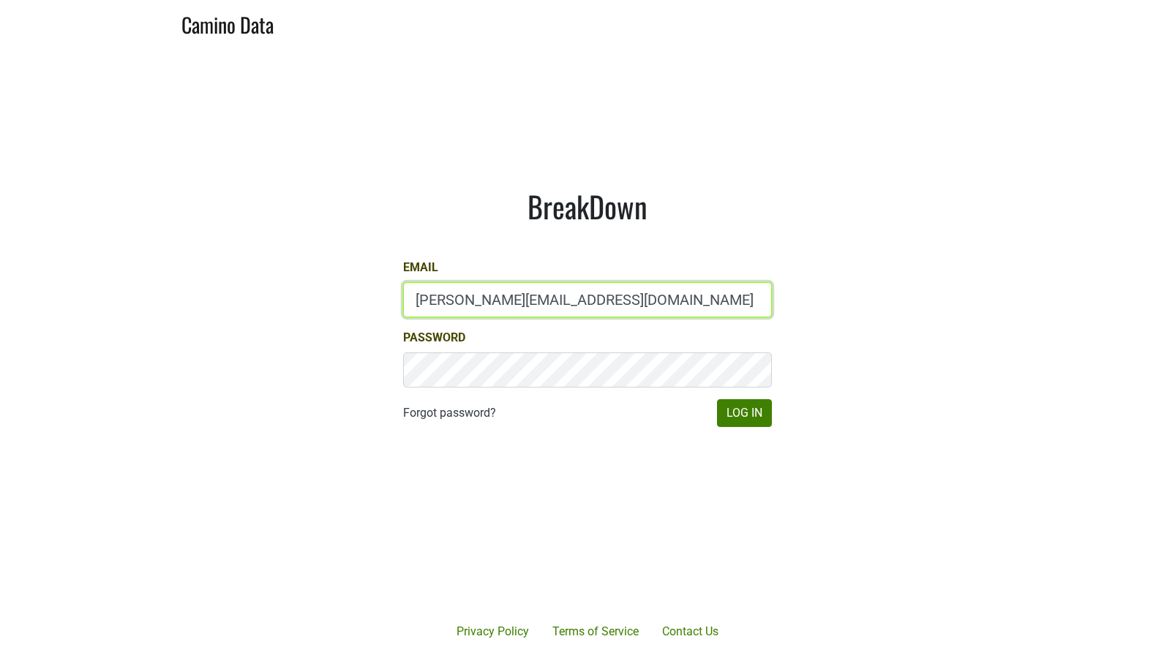
click at [468, 304] on input "[PERSON_NAME][EMAIL_ADDRESS][DOMAIN_NAME]" at bounding box center [587, 299] width 369 height 35
type input "[EMAIL_ADDRESS][DOMAIN_NAME]"
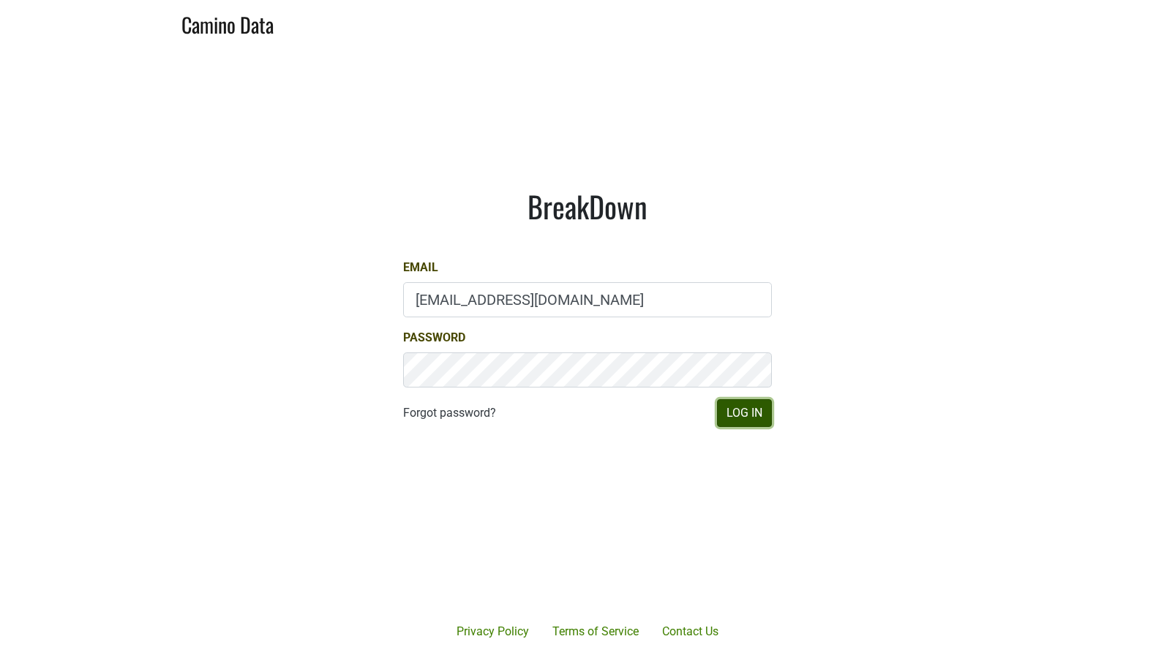
click at [738, 413] on button "Log In" at bounding box center [744, 413] width 55 height 28
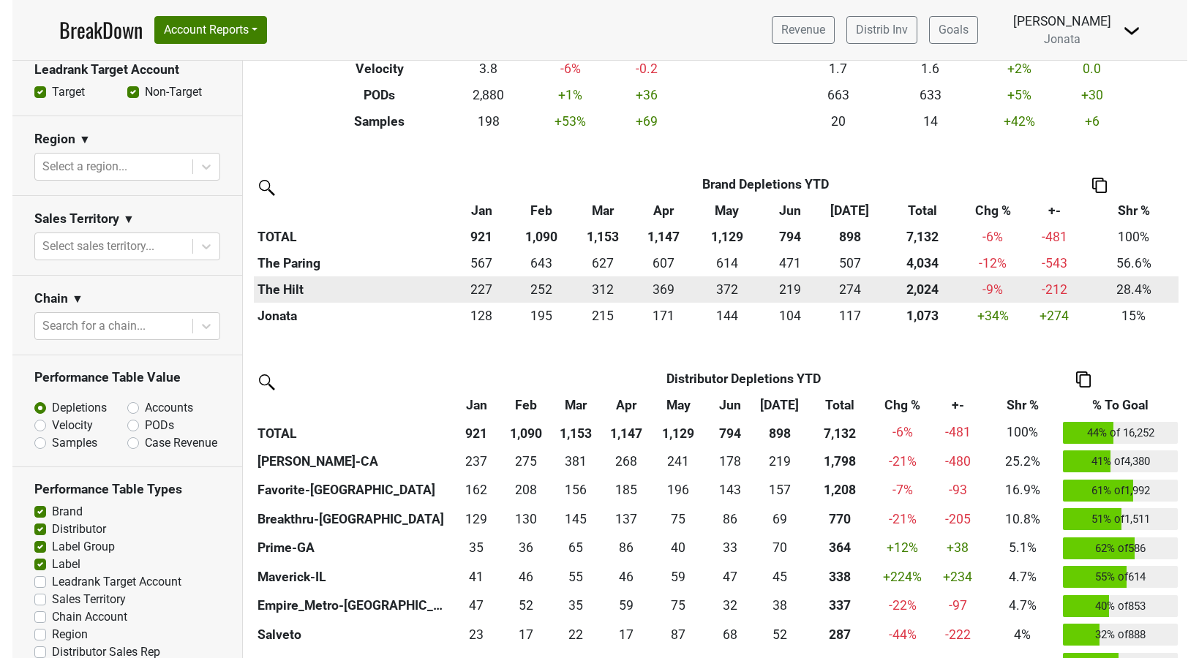
scroll to position [288, 0]
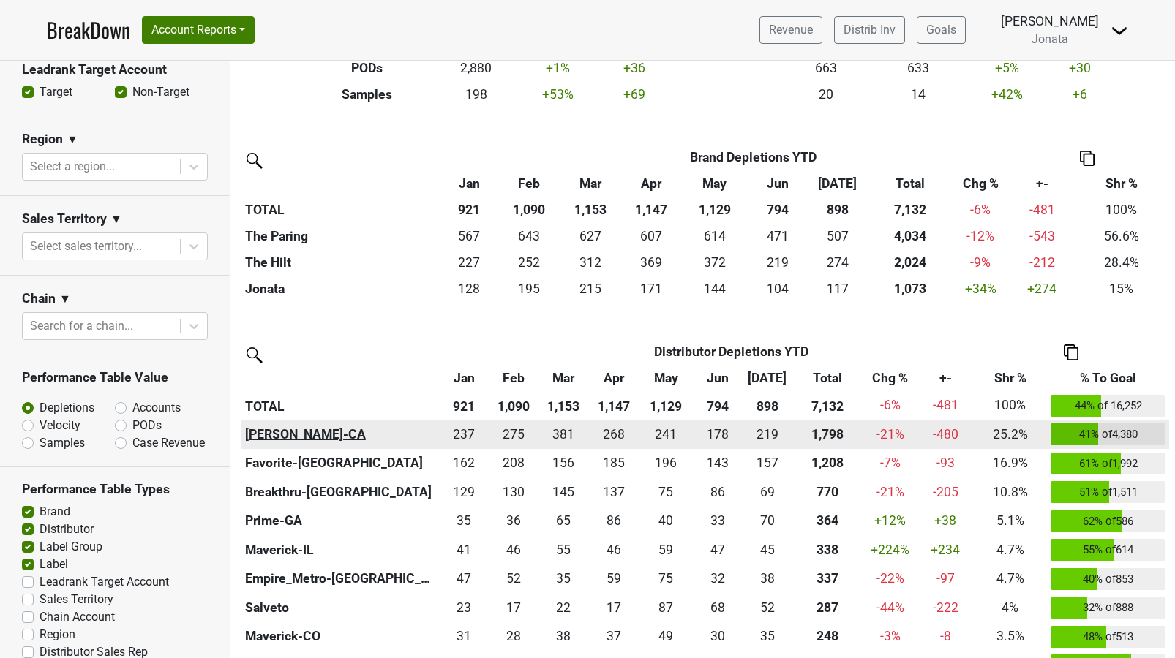
click at [285, 433] on th "[PERSON_NAME]-CA" at bounding box center [339, 434] width 197 height 29
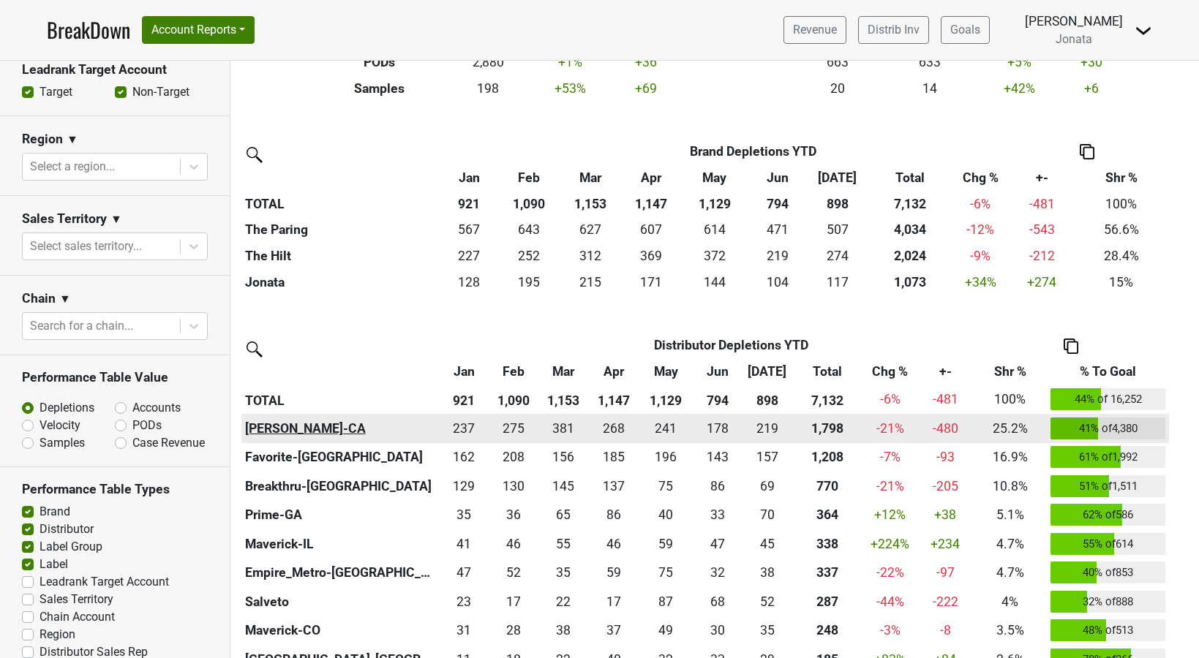
scroll to position [282, 0]
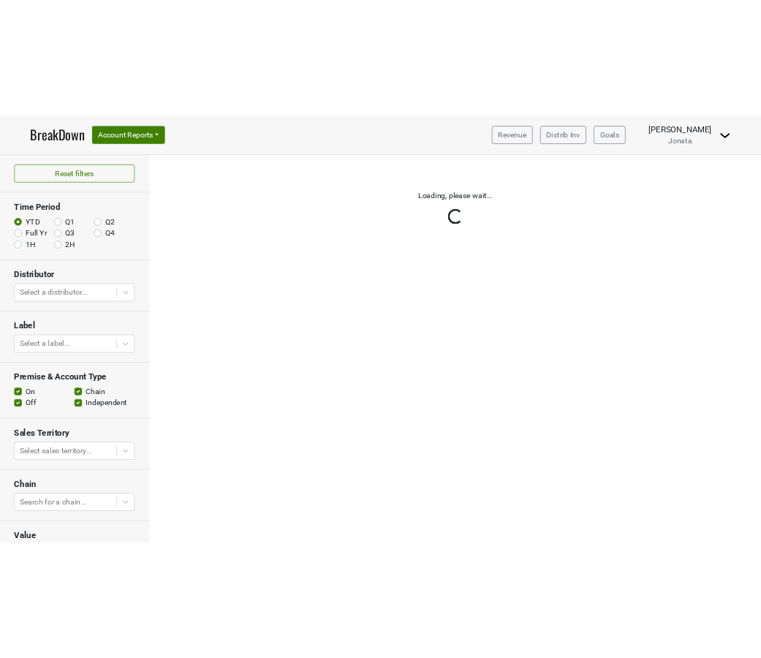
scroll to position [111, 0]
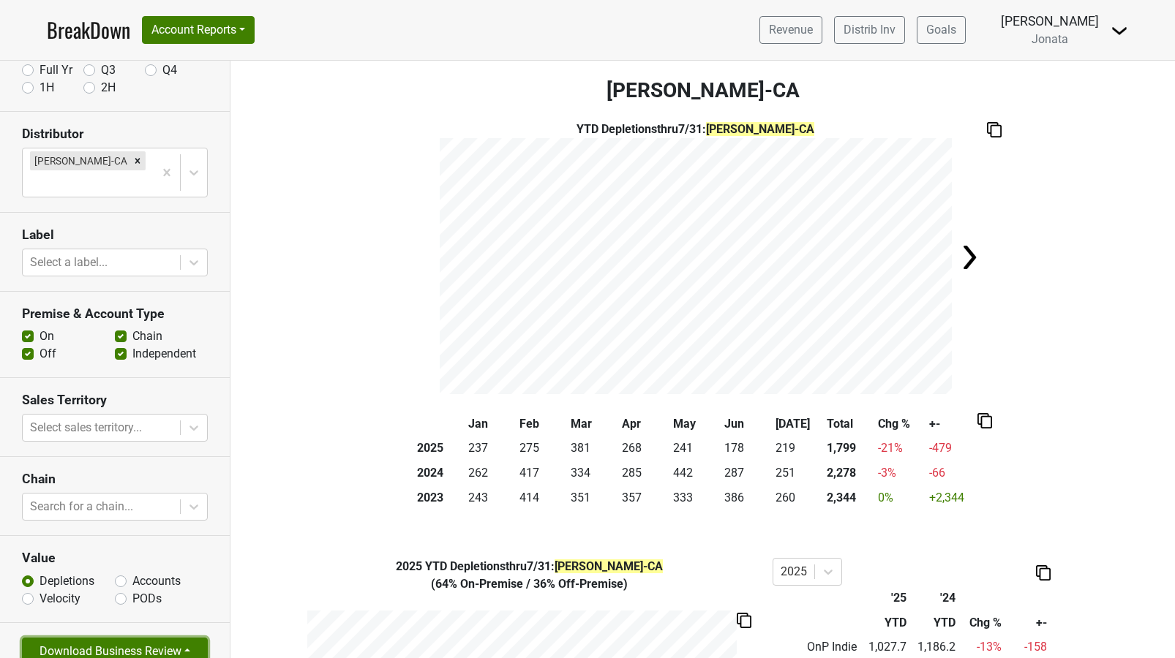
click at [185, 638] on button "Download Business Review" at bounding box center [115, 652] width 186 height 28
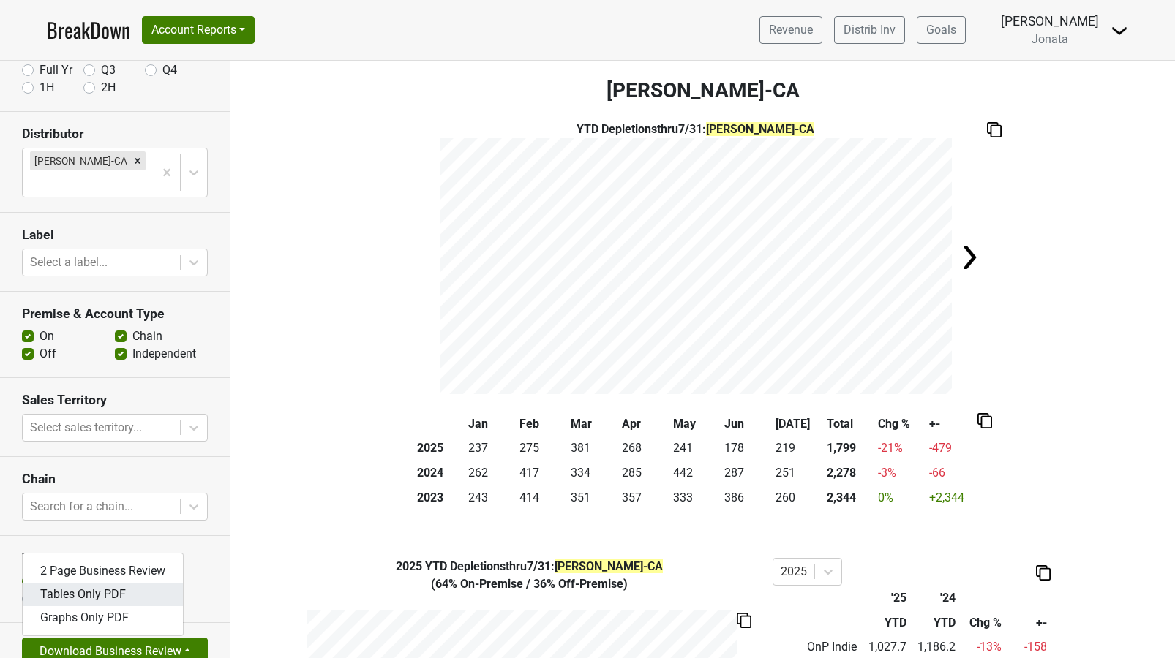
click at [114, 583] on link "Tables Only PDF" at bounding box center [103, 594] width 160 height 23
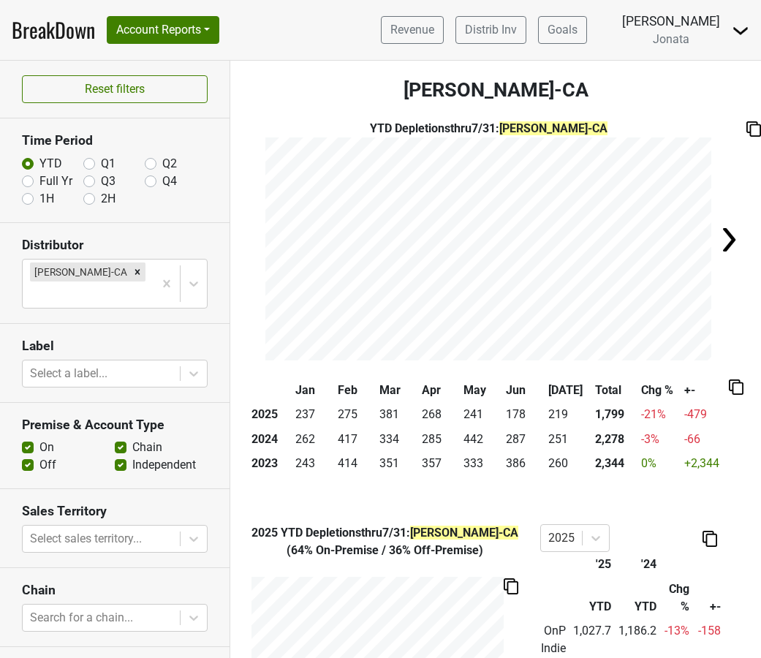
scroll to position [111, 0]
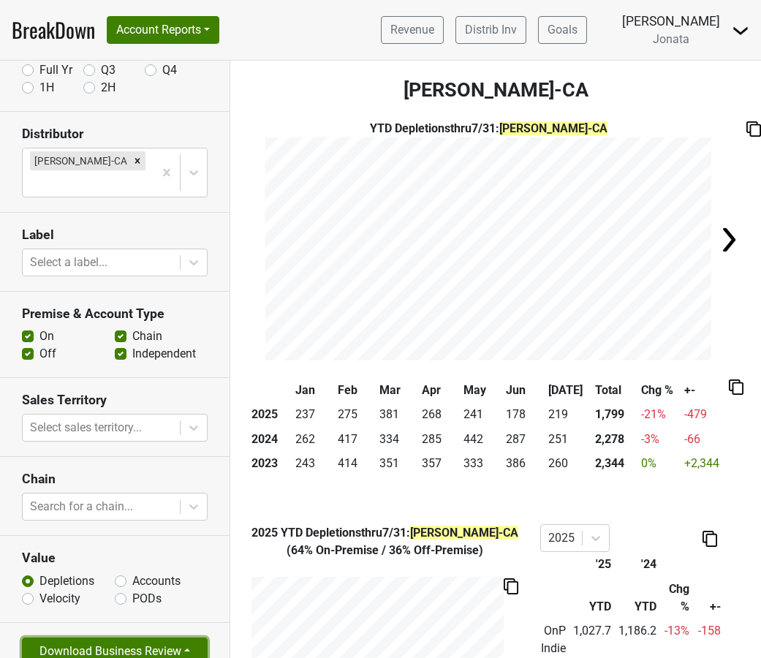
click at [184, 638] on button "Download Business Review" at bounding box center [115, 652] width 186 height 28
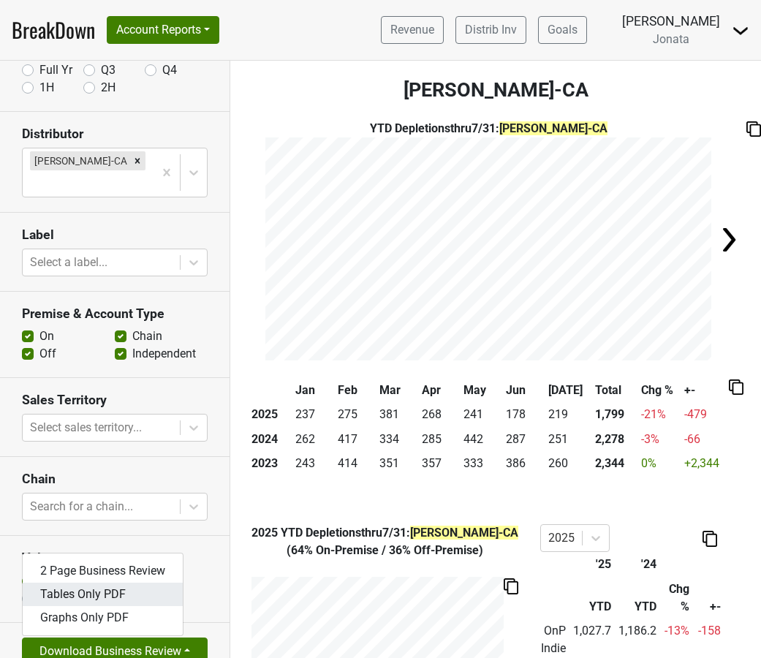
click at [110, 583] on link "Tables Only PDF" at bounding box center [103, 594] width 160 height 23
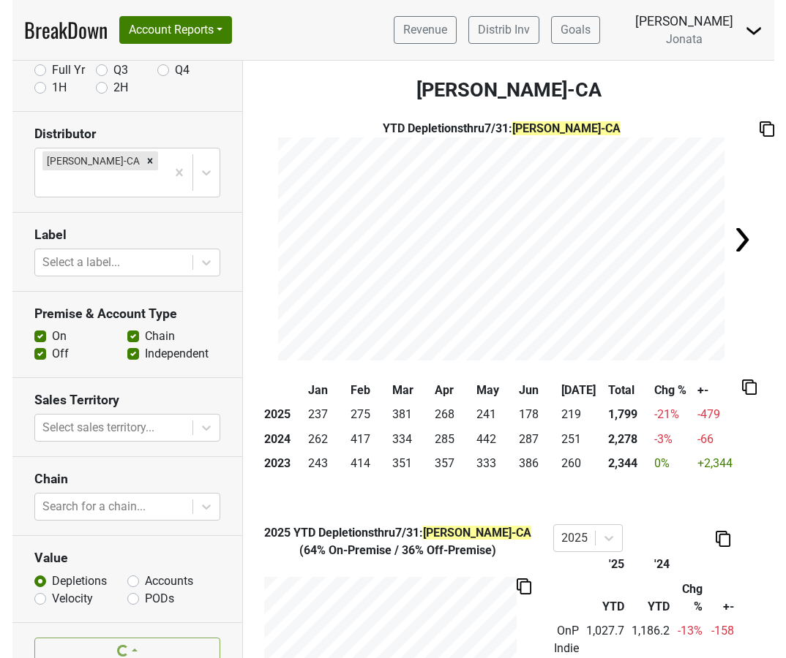
scroll to position [0, 0]
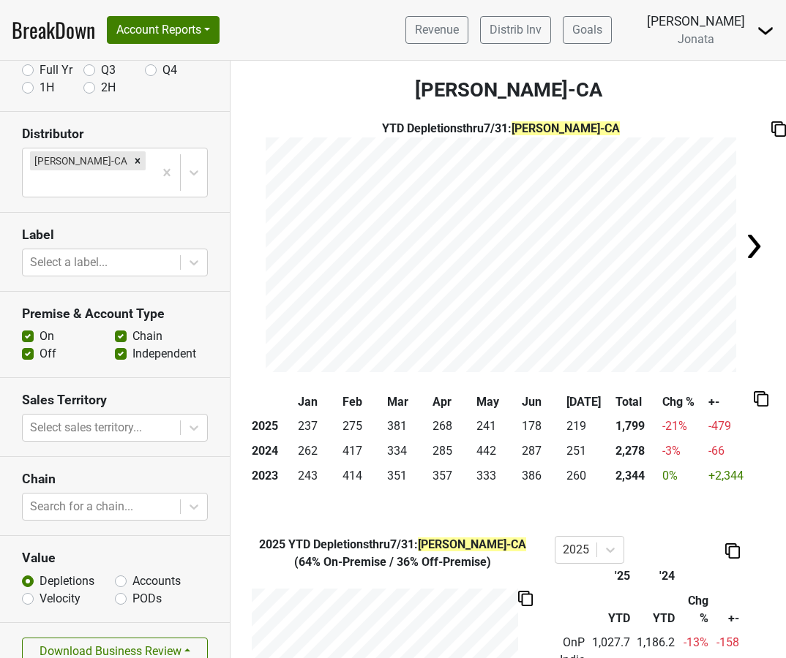
click at [761, 30] on img at bounding box center [765, 31] width 18 height 18
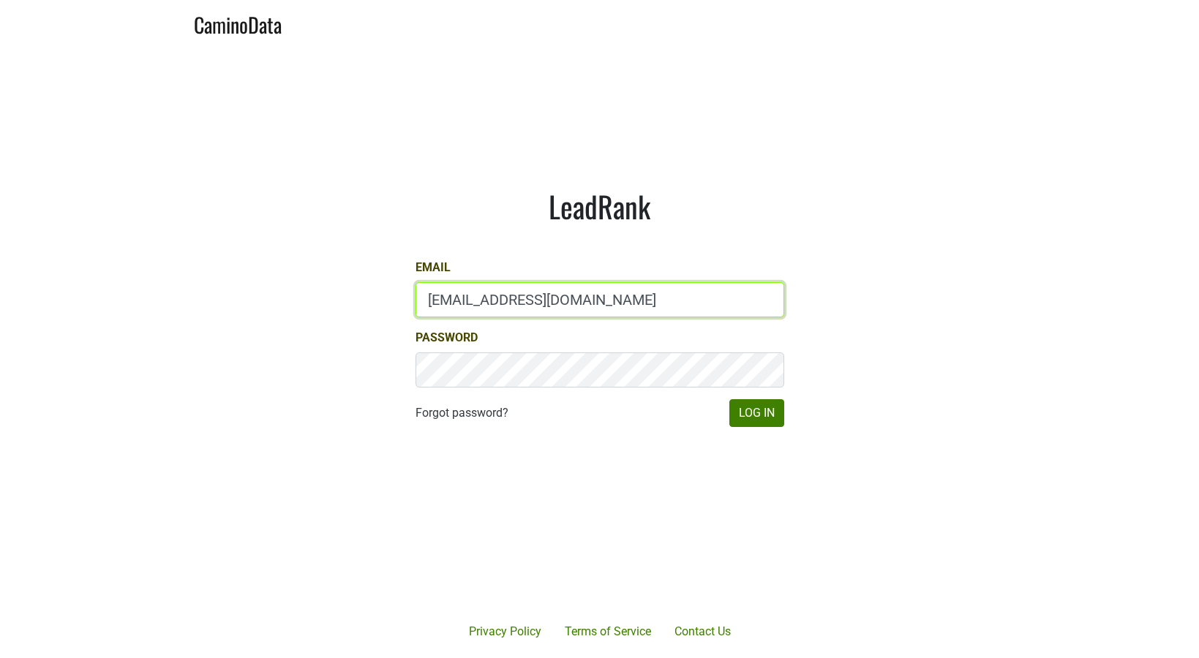
click at [550, 304] on input "[EMAIL_ADDRESS][DOMAIN_NAME]" at bounding box center [599, 299] width 369 height 35
type input "[EMAIL_ADDRESS][DOMAIN_NAME]"
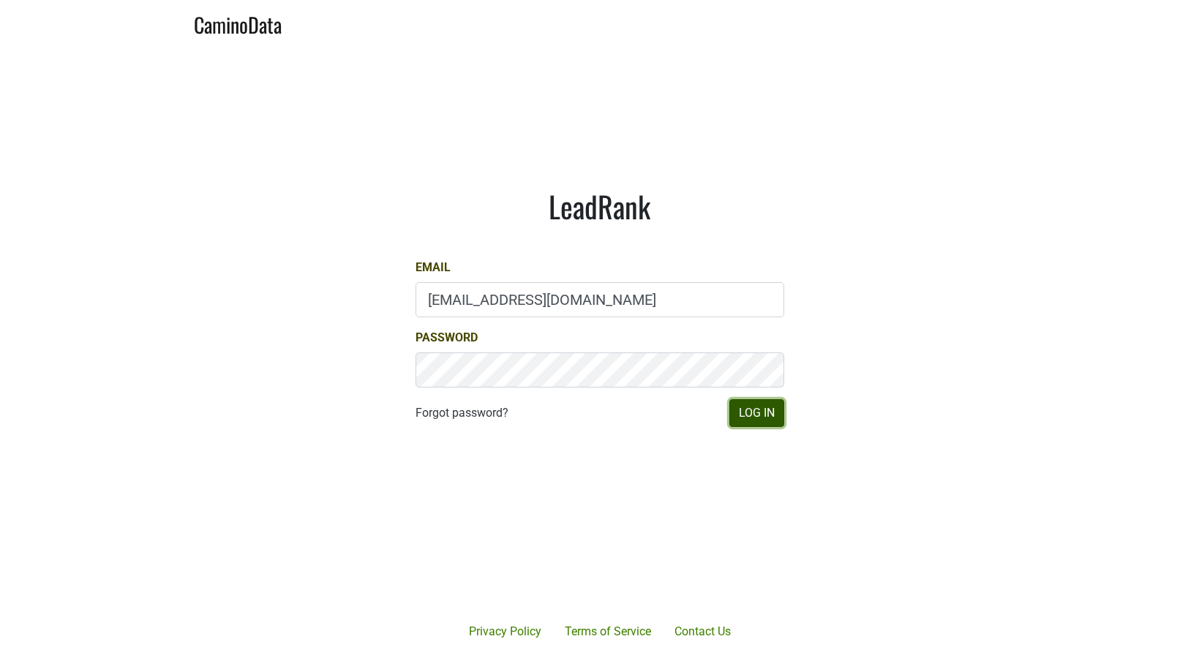
click at [734, 414] on button "Log In" at bounding box center [756, 413] width 55 height 28
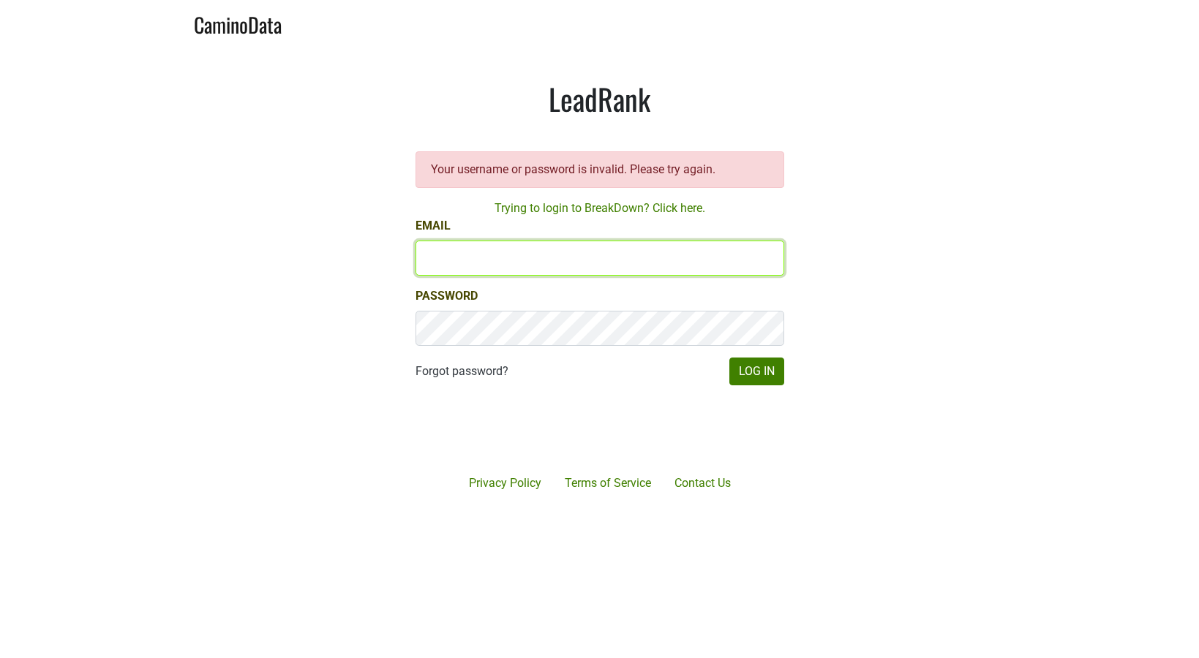
type input "[EMAIL_ADDRESS][DOMAIN_NAME]"
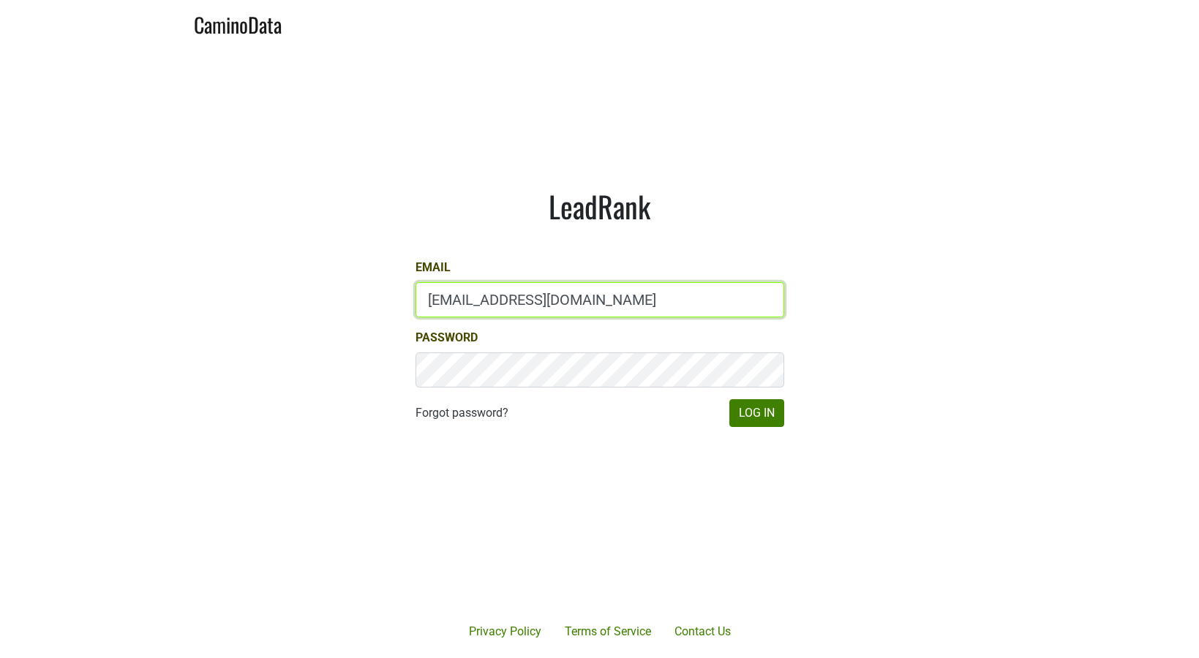
click at [533, 301] on input "[EMAIL_ADDRESS][DOMAIN_NAME]" at bounding box center [599, 299] width 369 height 35
type input "drewstapp@jonsdata.com"
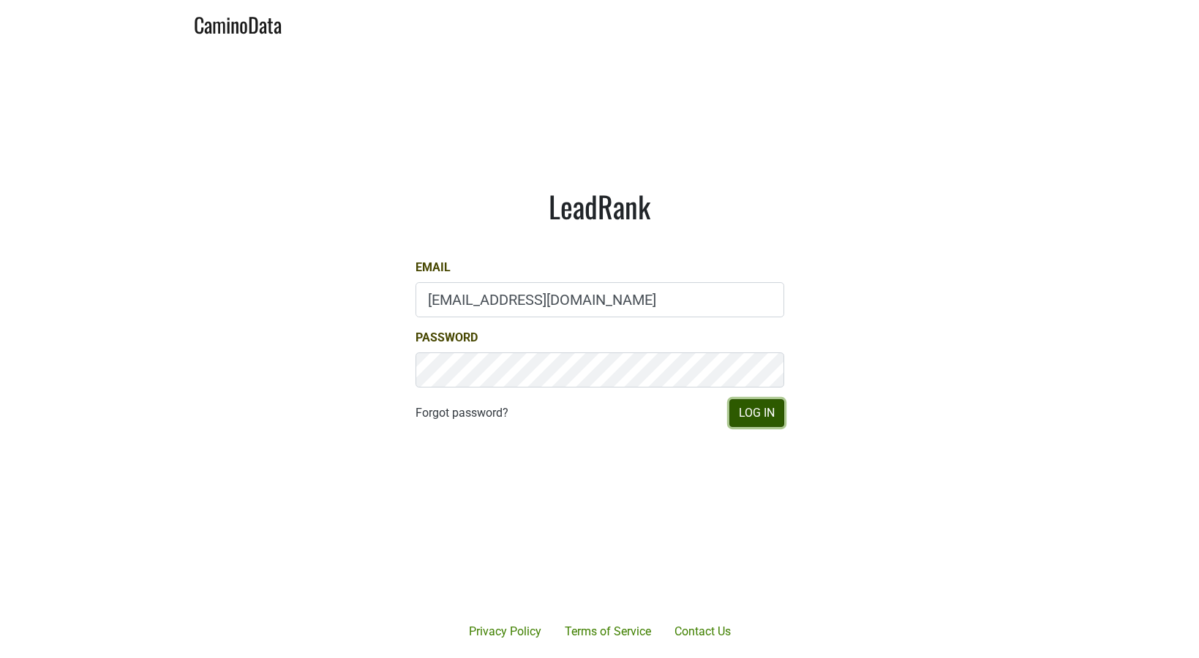
click at [755, 417] on button "Log In" at bounding box center [756, 413] width 55 height 28
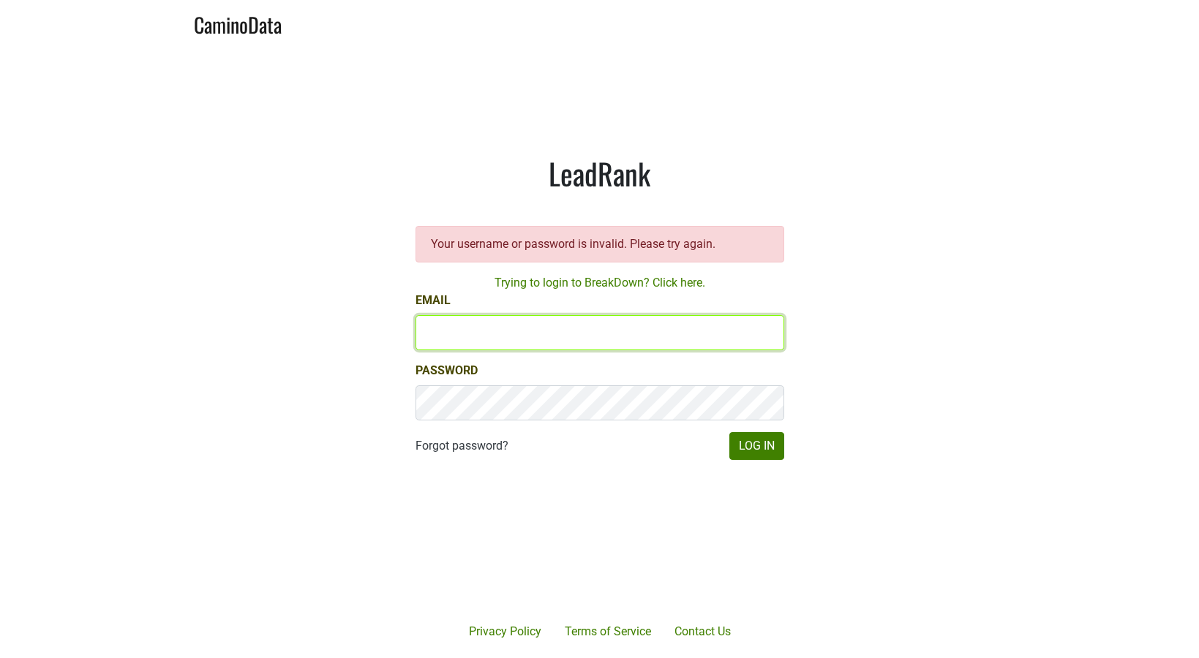
type input "[EMAIL_ADDRESS][DOMAIN_NAME]"
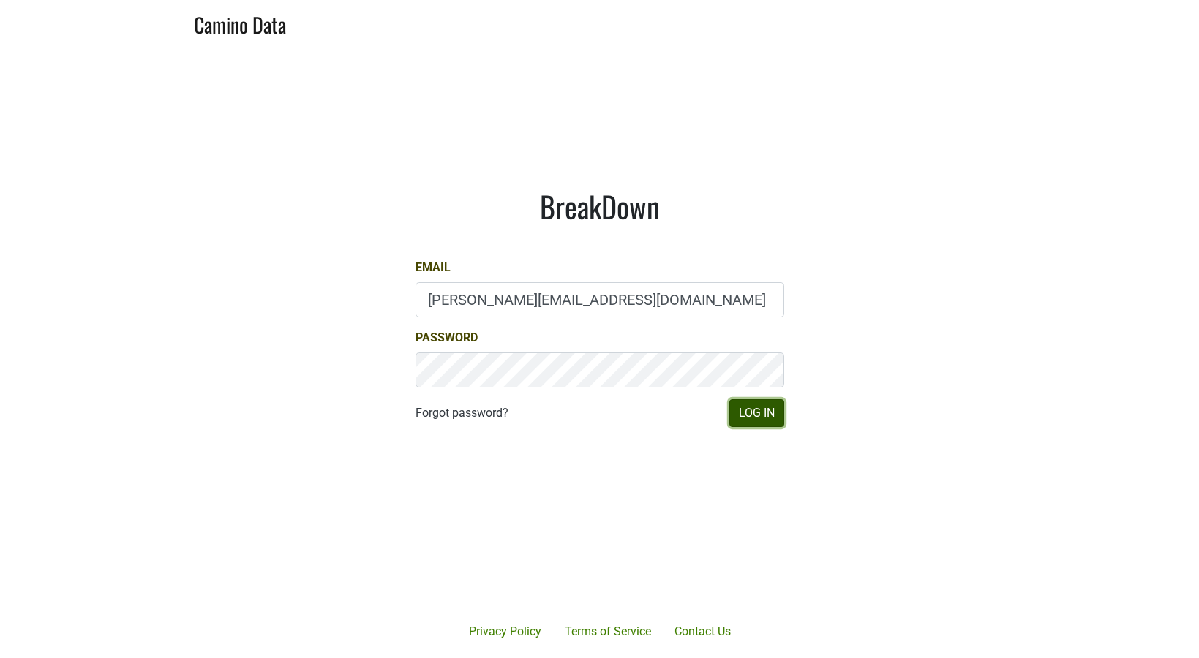
drag, startPoint x: 752, startPoint y: 413, endPoint x: 197, endPoint y: -60, distance: 728.5
click at [197, 0] on html "Camino Data [GEOGRAPHIC_DATA] Email [PERSON_NAME][EMAIL_ADDRESS][DOMAIN_NAME] P…" at bounding box center [599, 329] width 1199 height 658
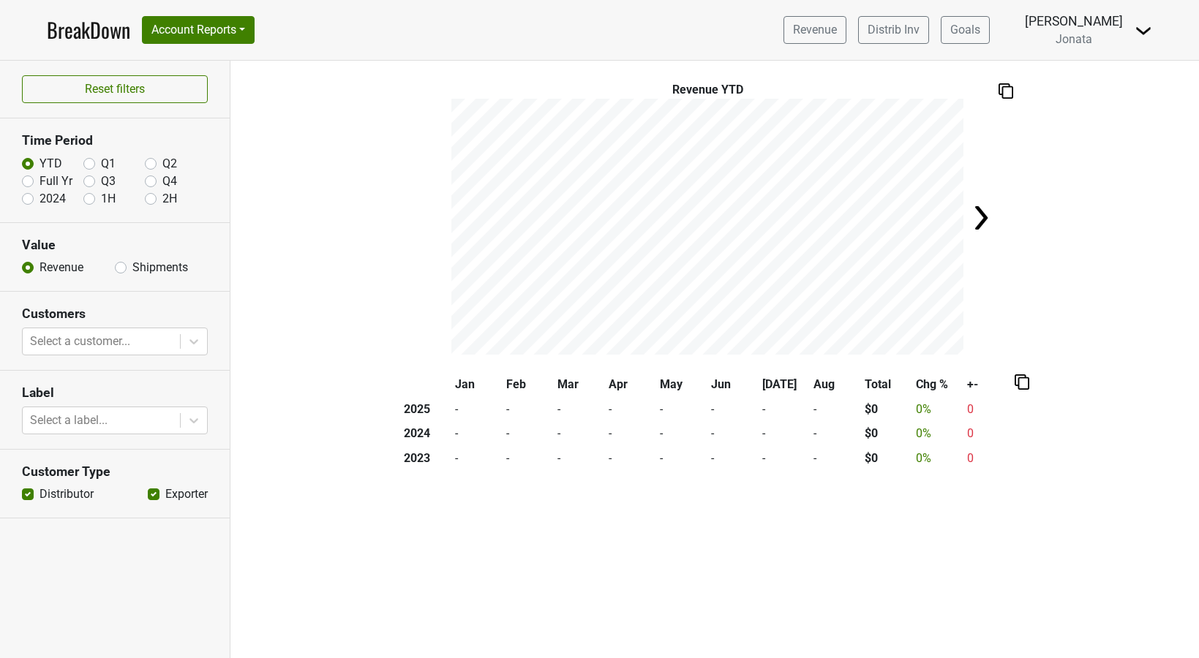
click at [61, 28] on link "BreakDown" at bounding box center [88, 30] width 83 height 31
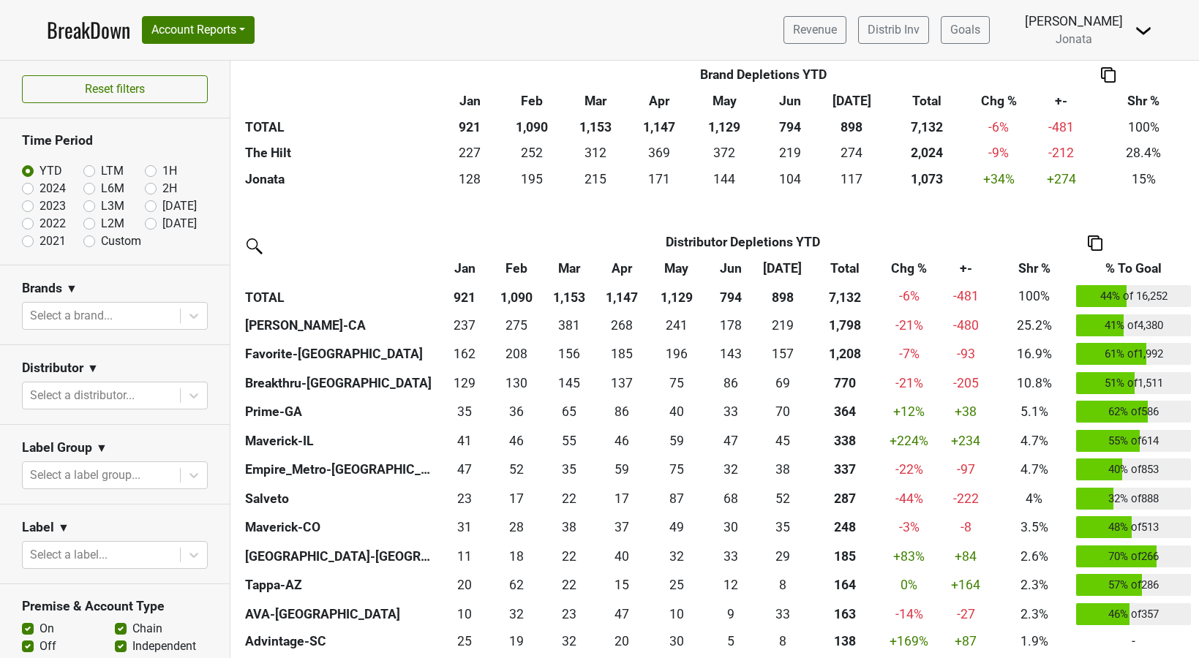
scroll to position [404, 0]
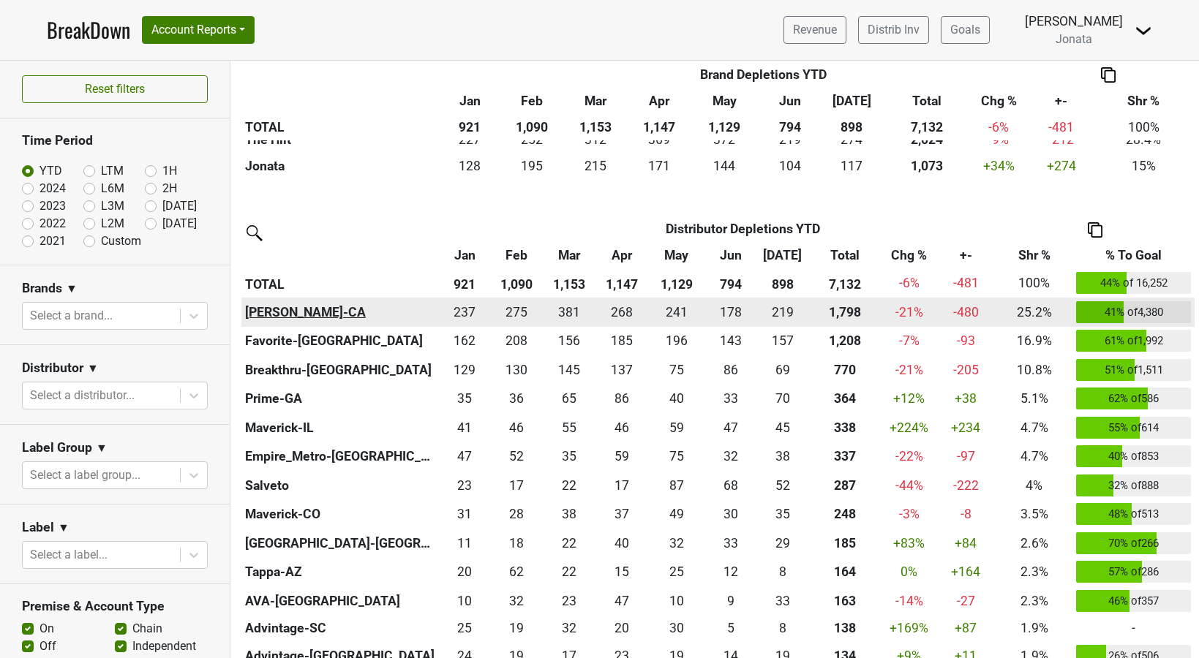
click at [289, 308] on th "[PERSON_NAME]-CA" at bounding box center [339, 312] width 197 height 29
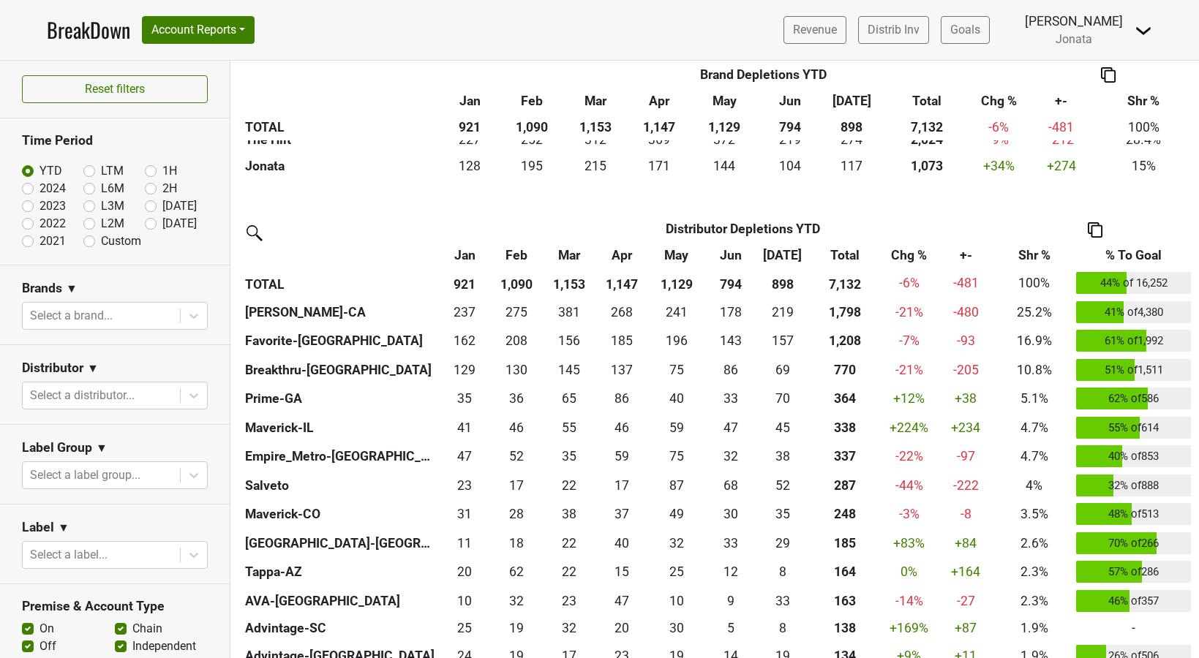
click at [1142, 29] on img at bounding box center [1143, 31] width 18 height 18
click at [1102, 110] on link "Logout" at bounding box center [1094, 105] width 116 height 23
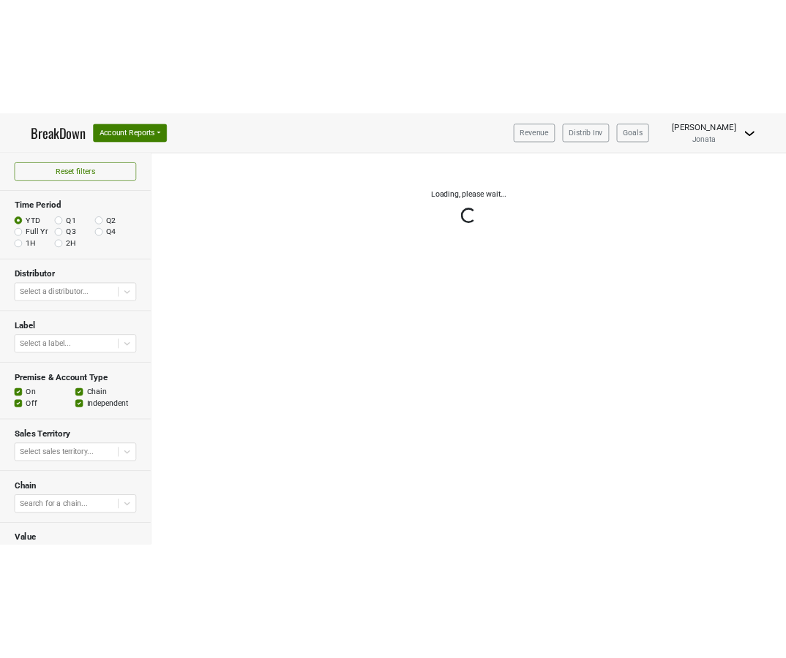
scroll to position [111, 0]
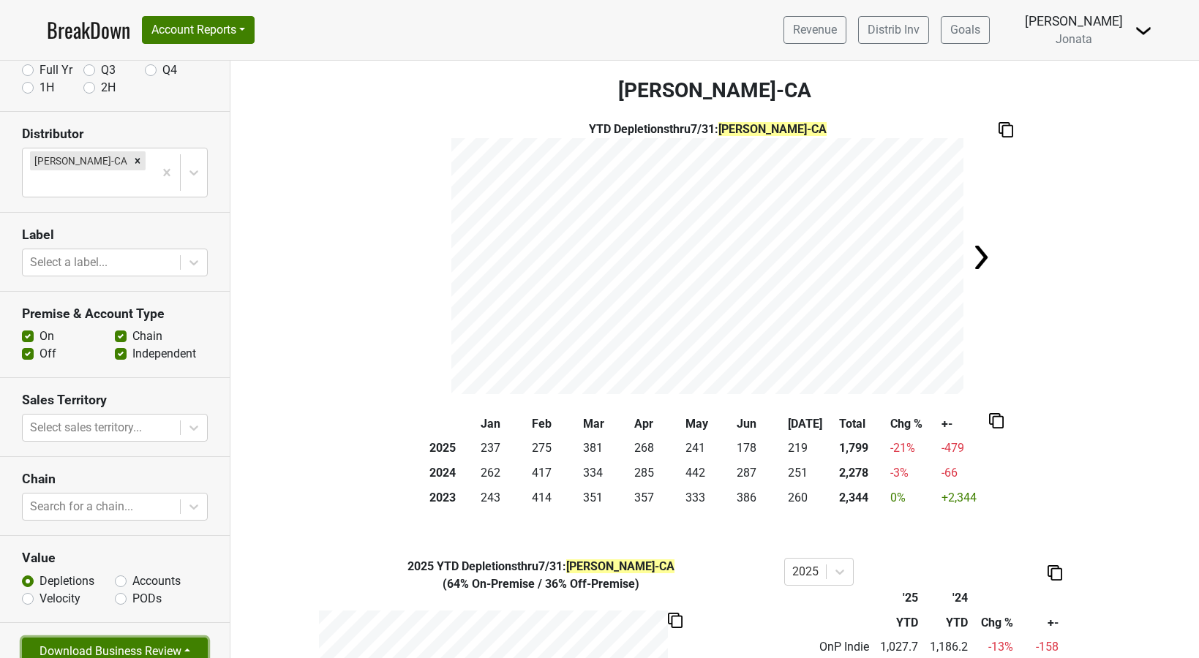
click at [186, 638] on button "Download Business Review" at bounding box center [115, 652] width 186 height 28
click at [111, 583] on link "Tables Only PDF" at bounding box center [103, 594] width 160 height 23
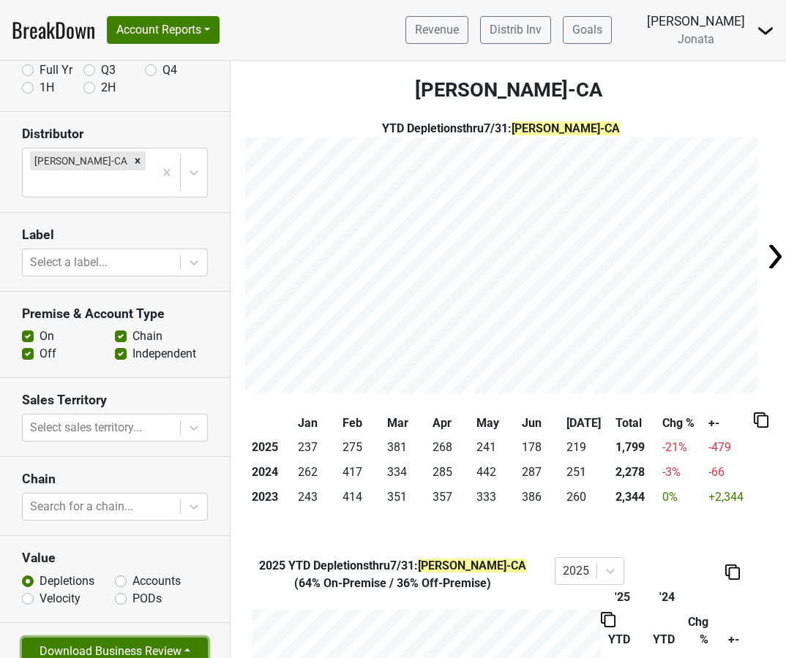
click at [197, 638] on button "Download Business Review" at bounding box center [115, 652] width 186 height 28
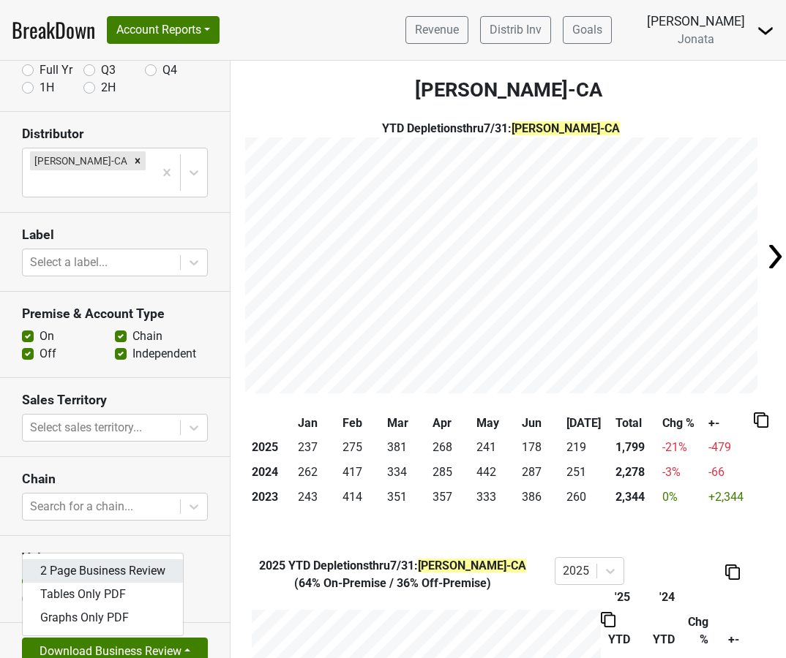
click at [136, 560] on link "2 Page Business Review" at bounding box center [103, 571] width 160 height 23
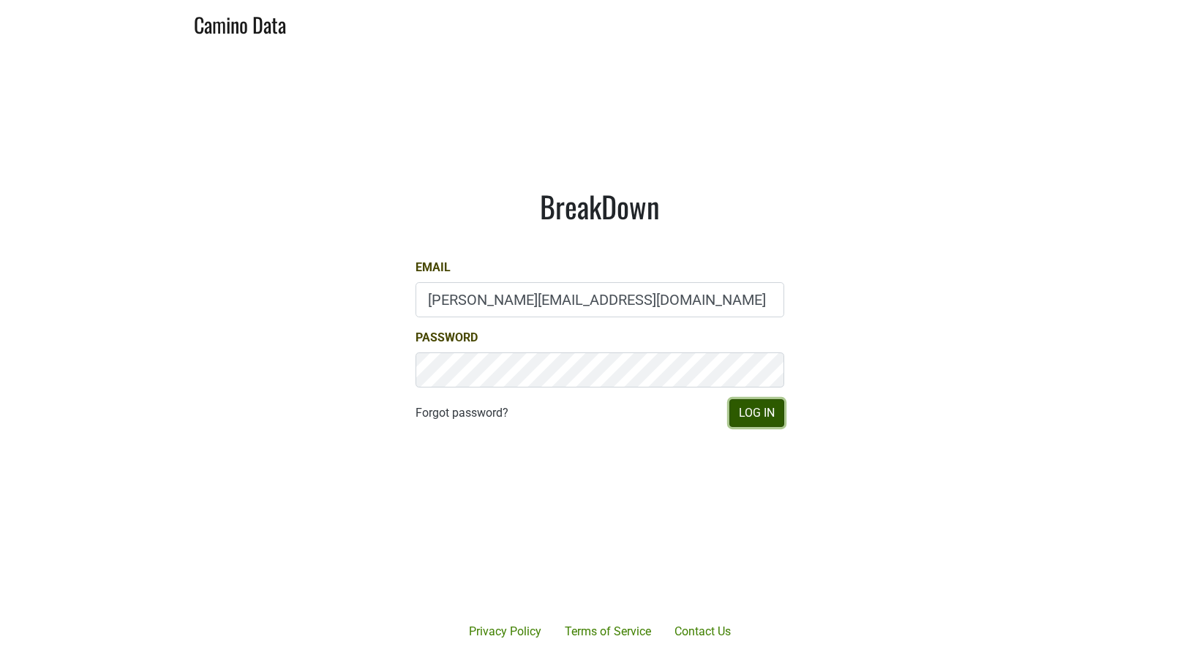
click at [741, 407] on button "Log In" at bounding box center [756, 413] width 55 height 28
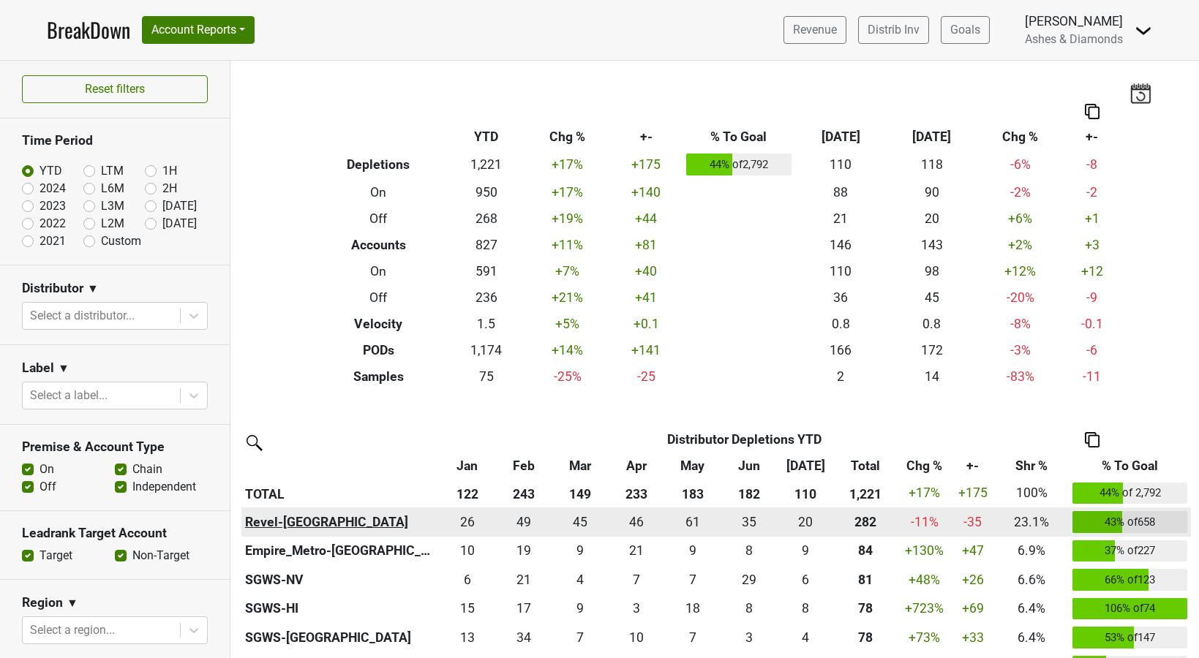
click at [266, 525] on th "Revel-[GEOGRAPHIC_DATA]" at bounding box center [339, 522] width 197 height 29
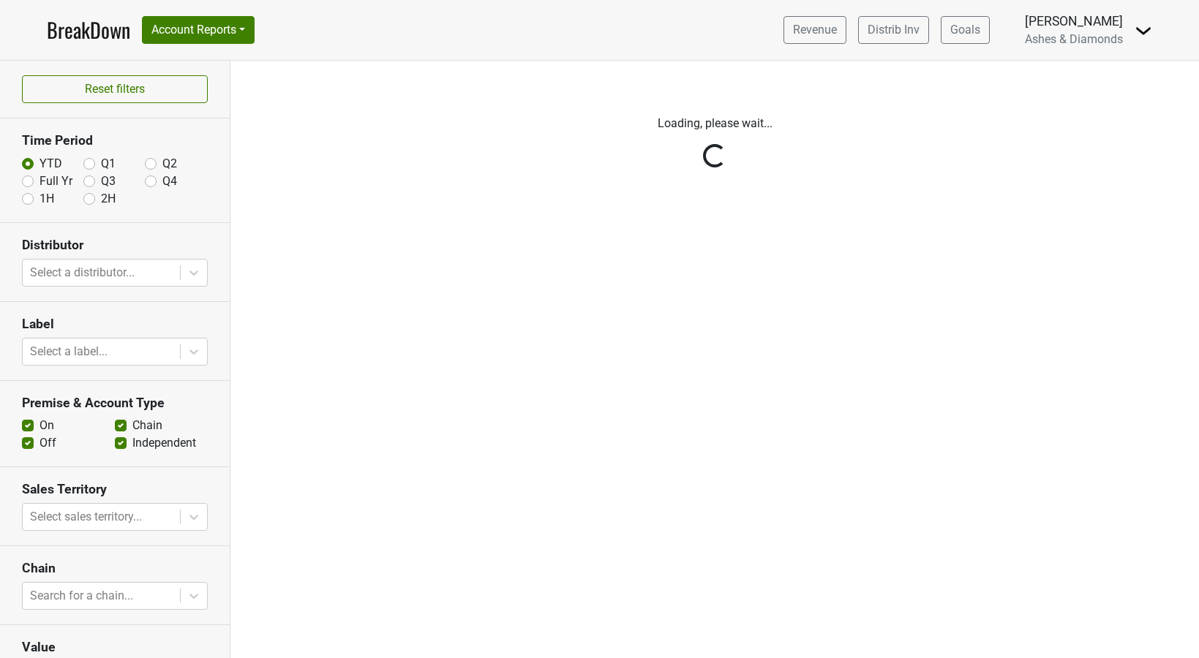
scroll to position [111, 0]
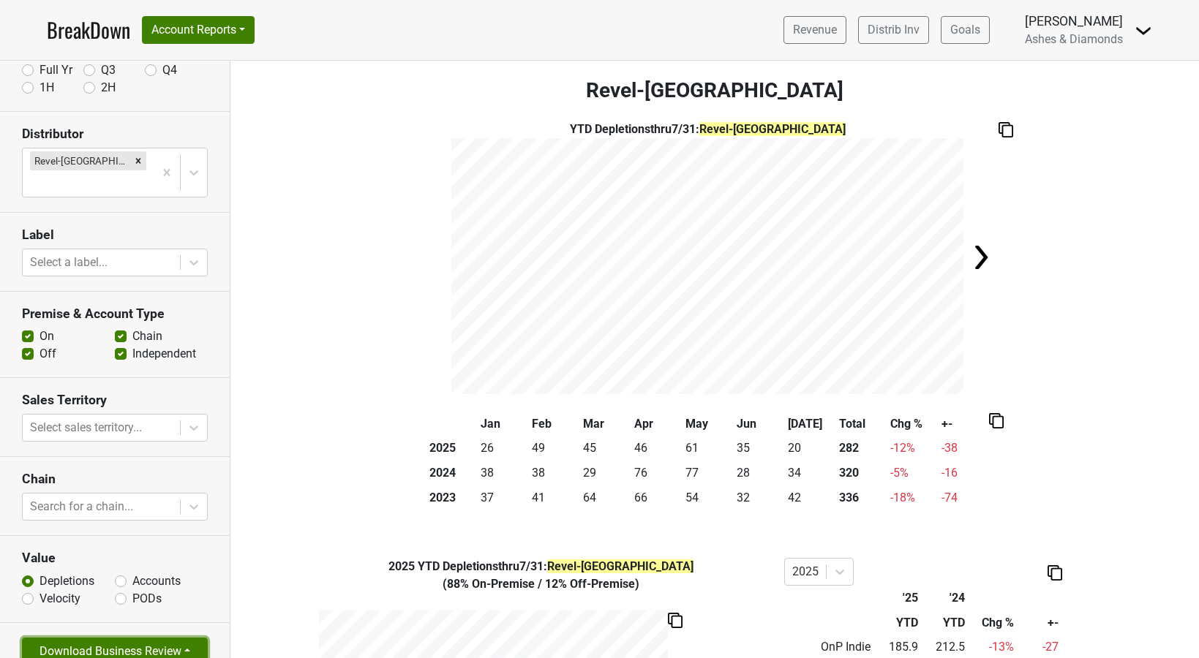
click at [187, 638] on button "Download Business Review" at bounding box center [115, 652] width 186 height 28
click at [129, 583] on link "Tables Only PDF" at bounding box center [103, 594] width 160 height 23
click at [1133, 29] on div "Revenue Distrib Inv Goals [PERSON_NAME] Ashes & Diamonds [GEOGRAPHIC_DATA] Open…" at bounding box center [962, 30] width 380 height 37
click at [1143, 32] on img at bounding box center [1143, 31] width 18 height 18
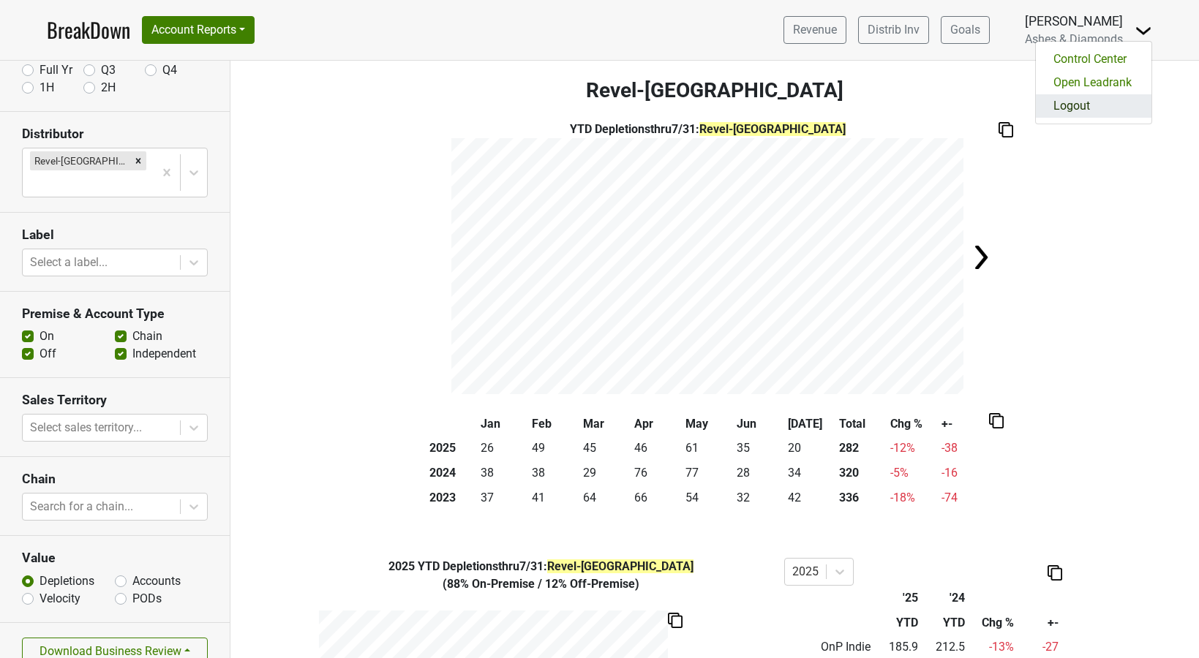
click at [1101, 99] on link "Logout" at bounding box center [1094, 105] width 116 height 23
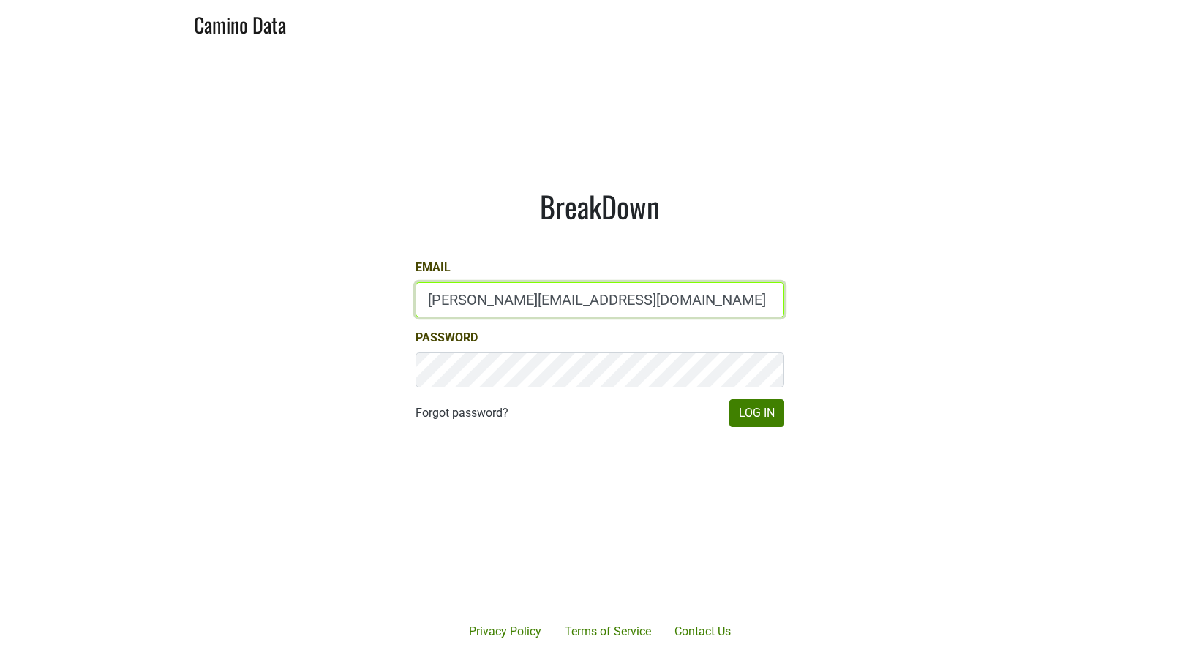
click at [586, 305] on input "[PERSON_NAME][EMAIL_ADDRESS][DOMAIN_NAME]" at bounding box center [599, 299] width 369 height 35
type input "[EMAIL_ADDRESS][DOMAIN_NAME]"
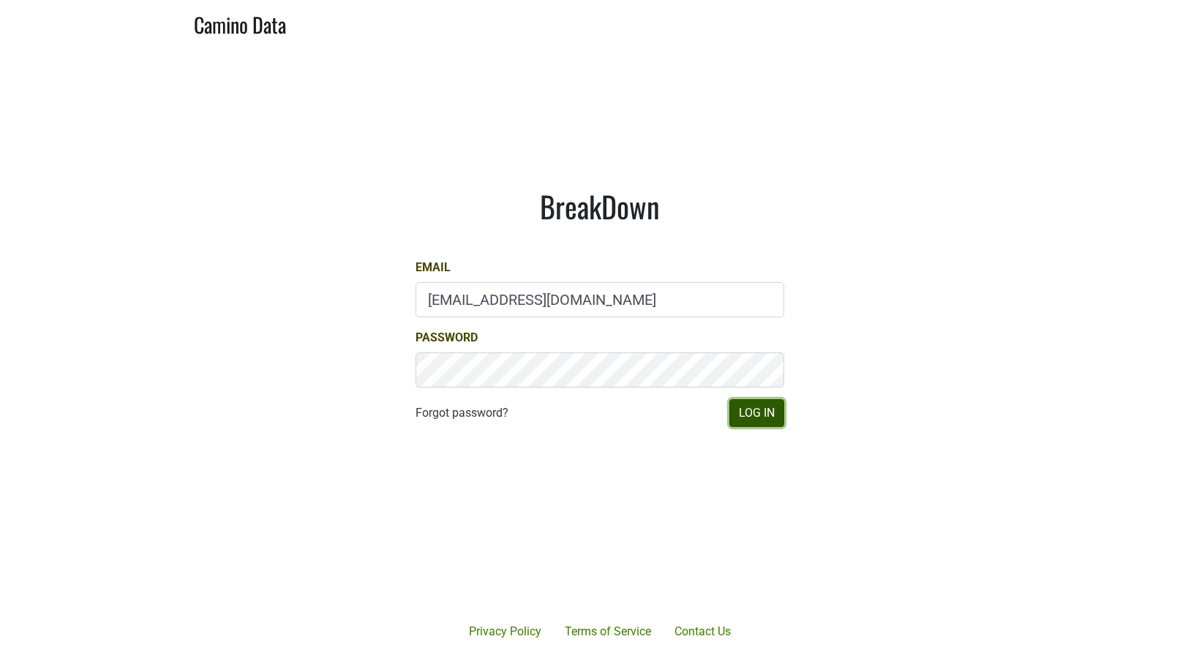
click at [777, 424] on button "Log In" at bounding box center [756, 413] width 55 height 28
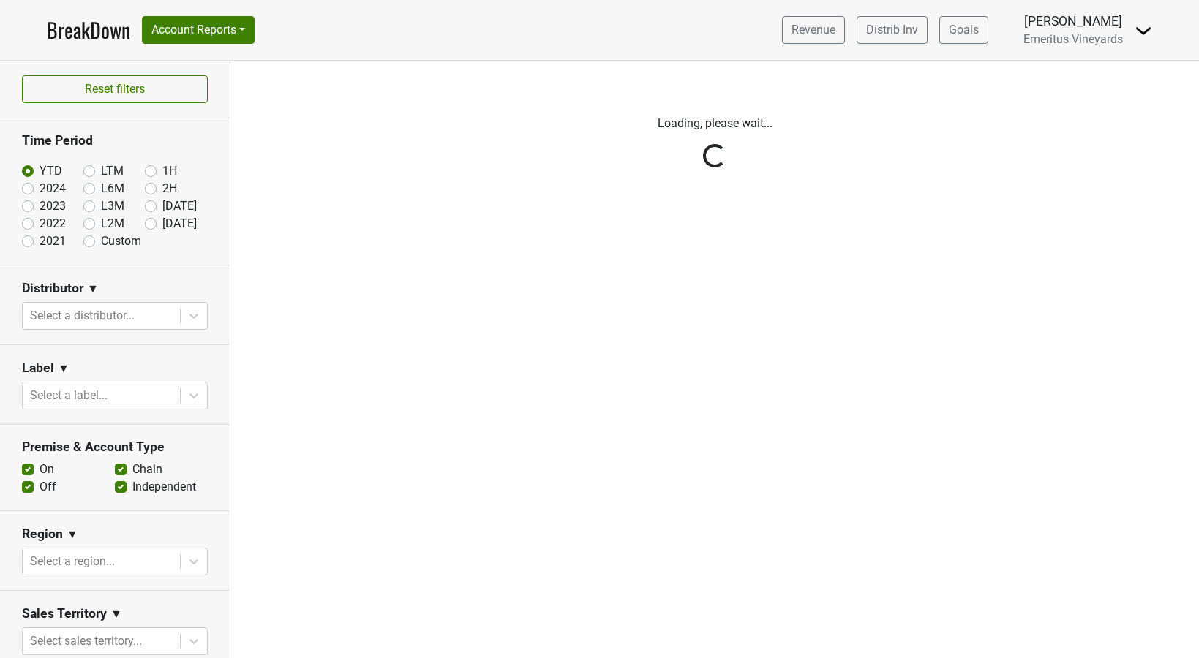
scroll to position [195, 0]
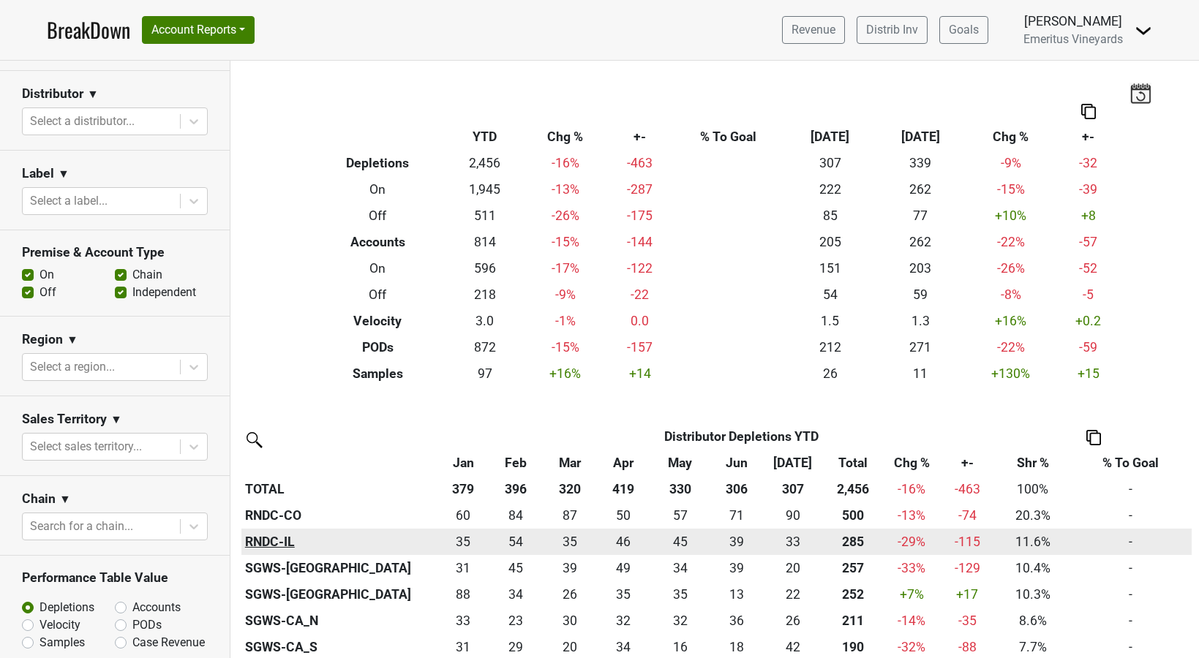
click at [289, 535] on th "RNDC-IL" at bounding box center [339, 542] width 197 height 26
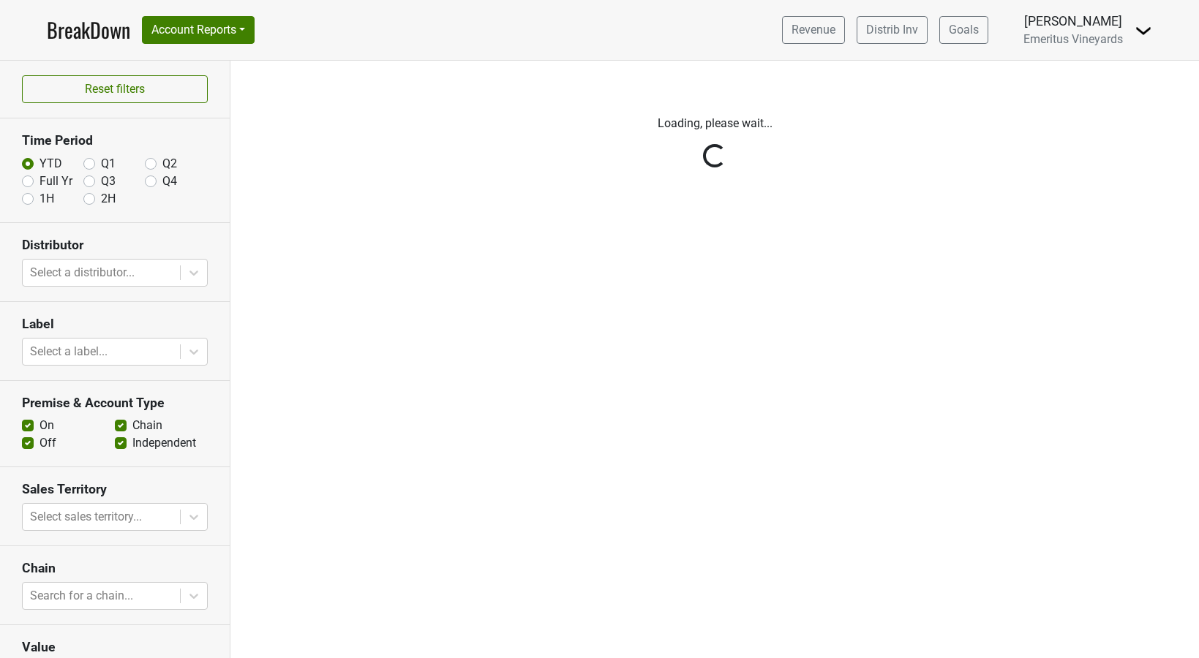
scroll to position [111, 0]
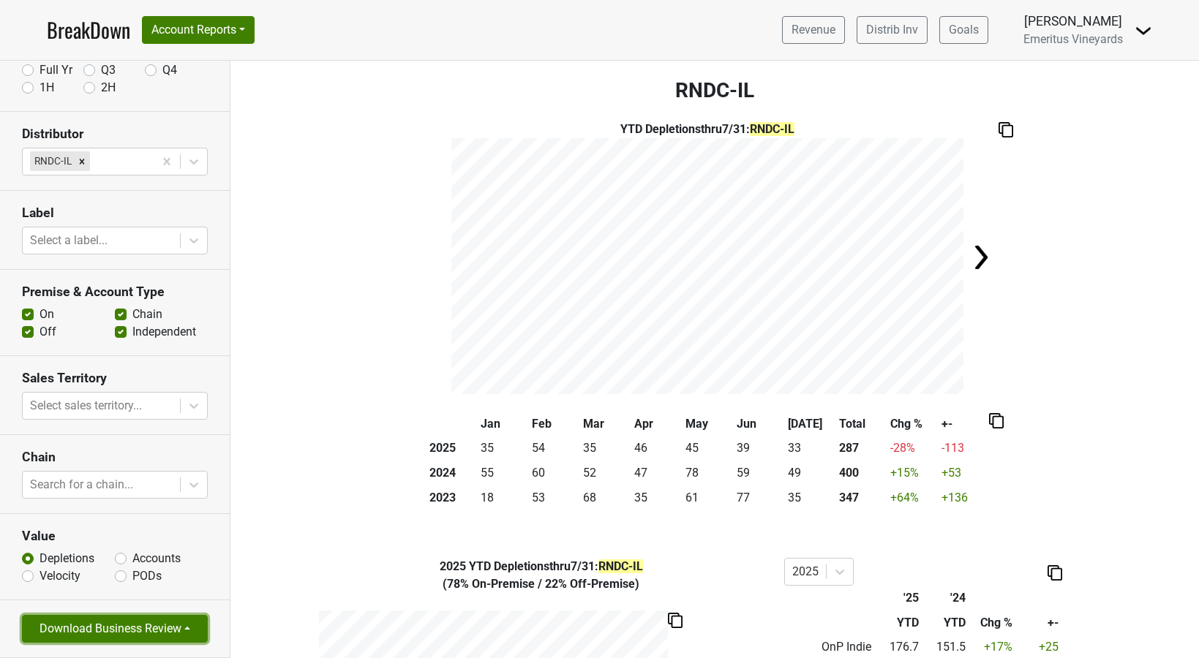
click at [184, 628] on button "Download Business Review" at bounding box center [115, 629] width 186 height 28
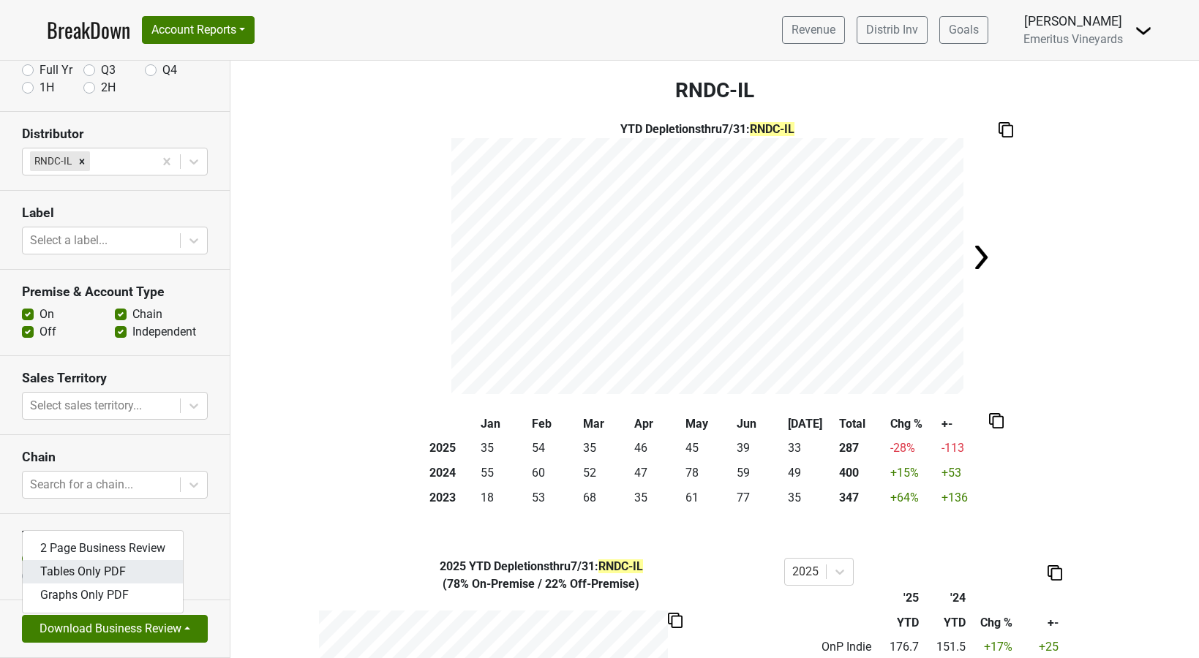
click at [137, 573] on link "Tables Only PDF" at bounding box center [103, 571] width 160 height 23
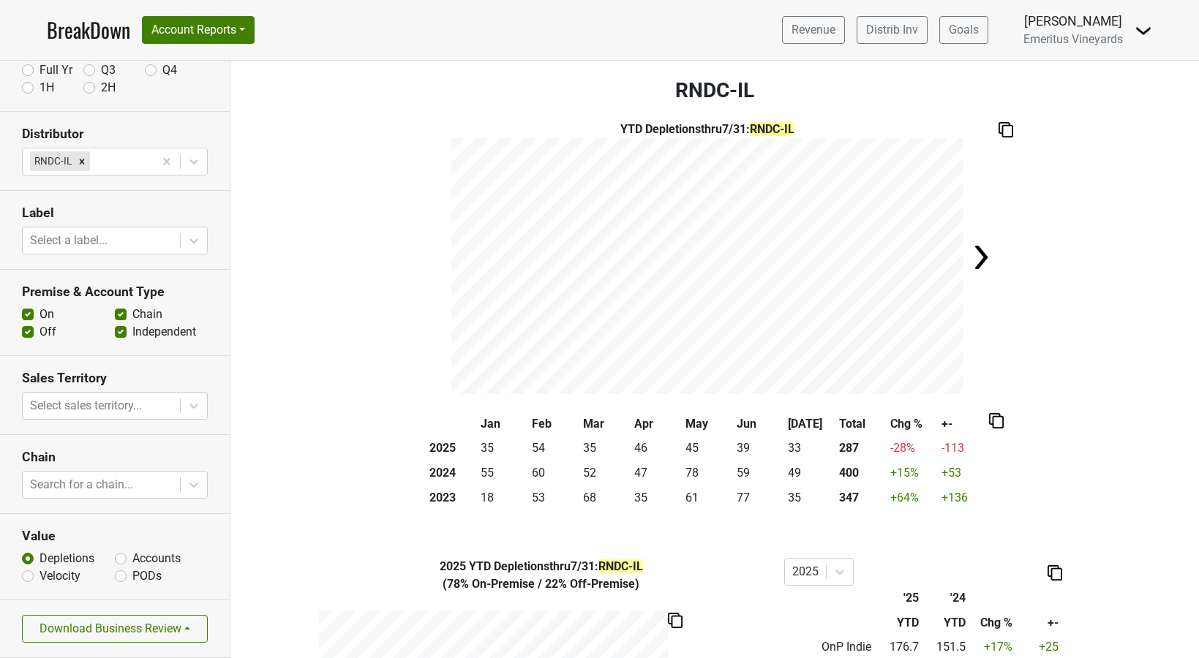
click at [1145, 33] on img at bounding box center [1143, 31] width 18 height 18
click at [1097, 86] on link "Logout" at bounding box center [1094, 82] width 116 height 23
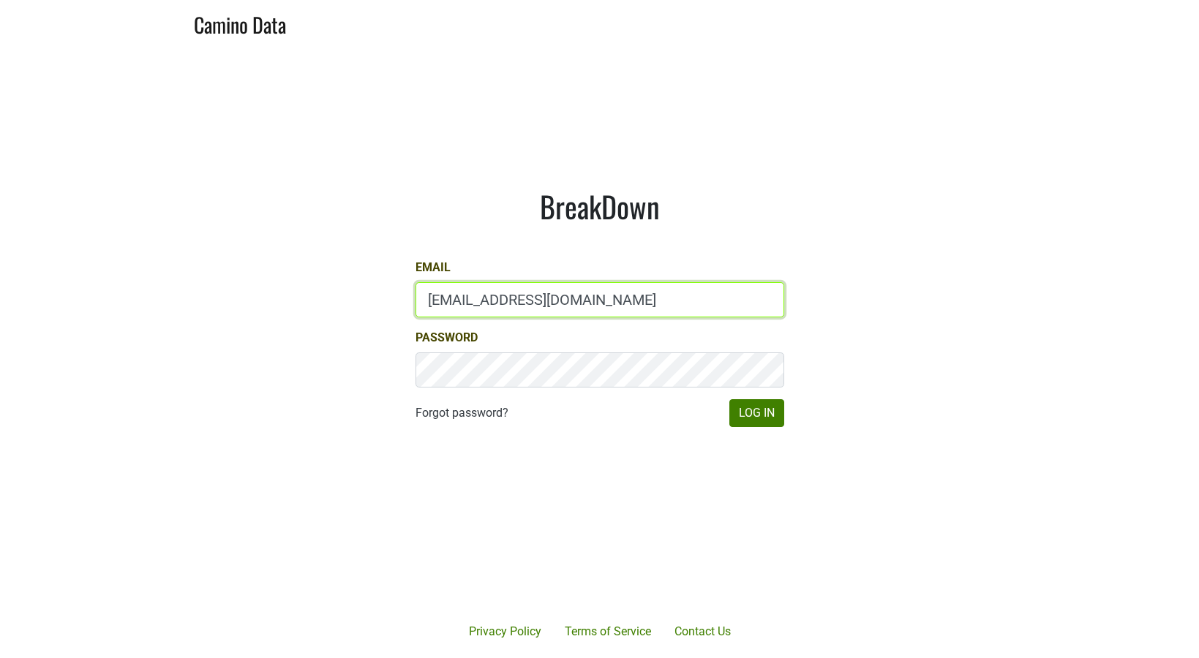
click at [457, 302] on input "[EMAIL_ADDRESS][DOMAIN_NAME]" at bounding box center [599, 299] width 369 height 35
type input "[PERSON_NAME][EMAIL_ADDRESS][PERSON_NAME][DOMAIN_NAME]"
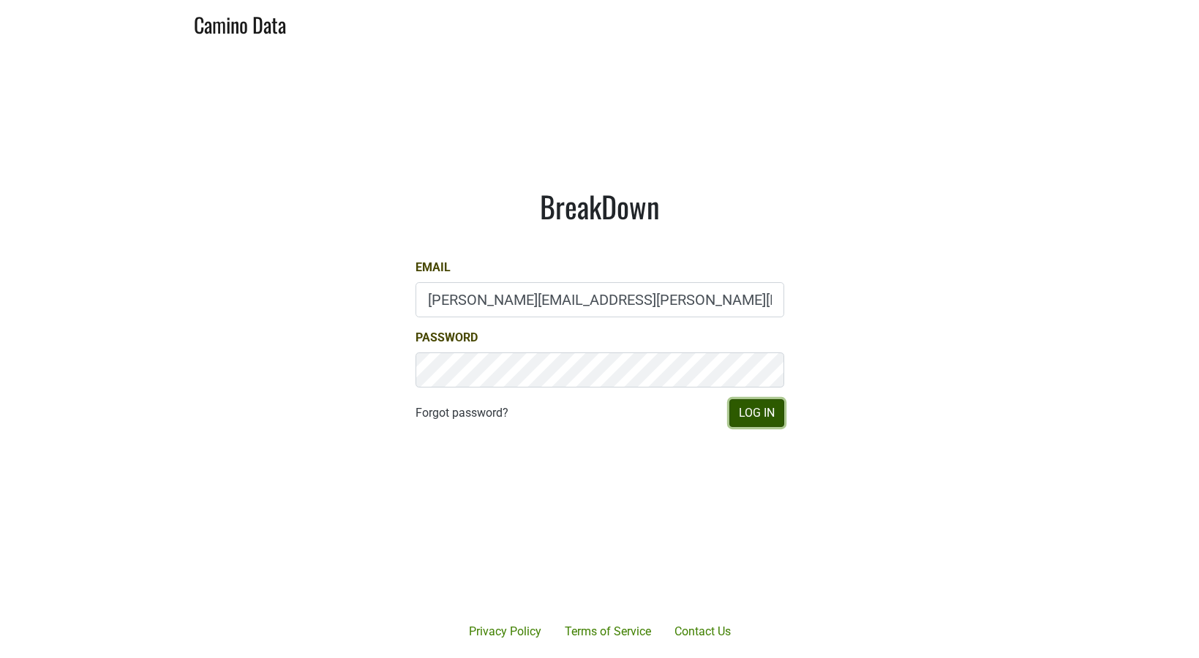
click at [729, 406] on button "Log In" at bounding box center [756, 413] width 55 height 28
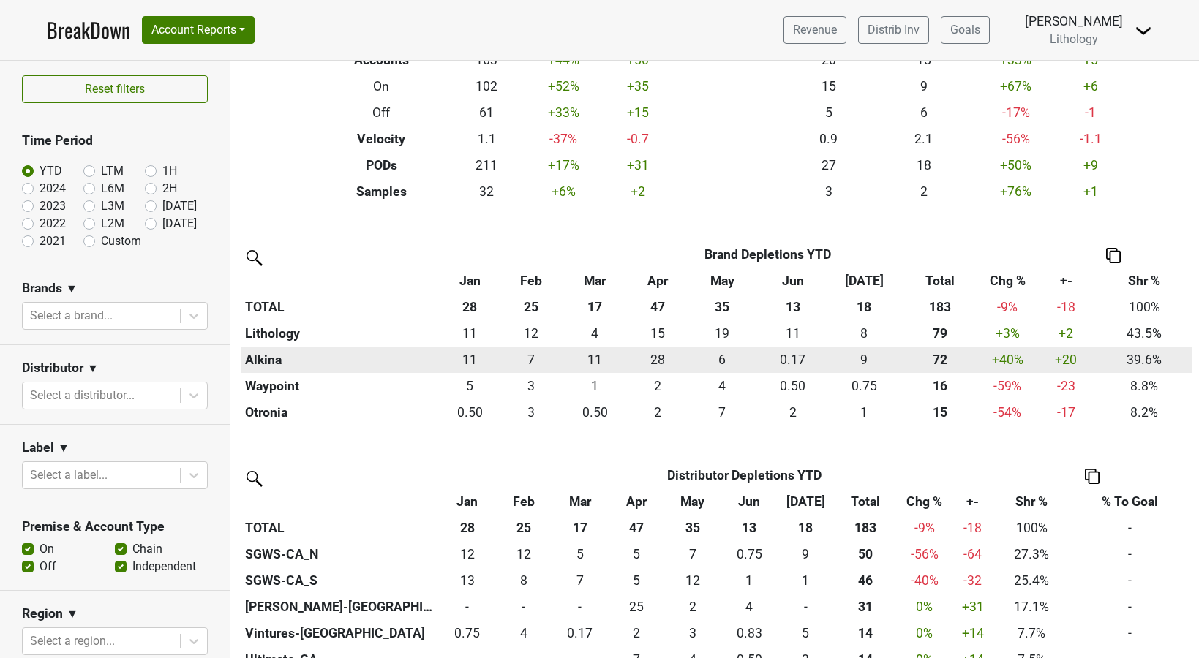
scroll to position [266, 0]
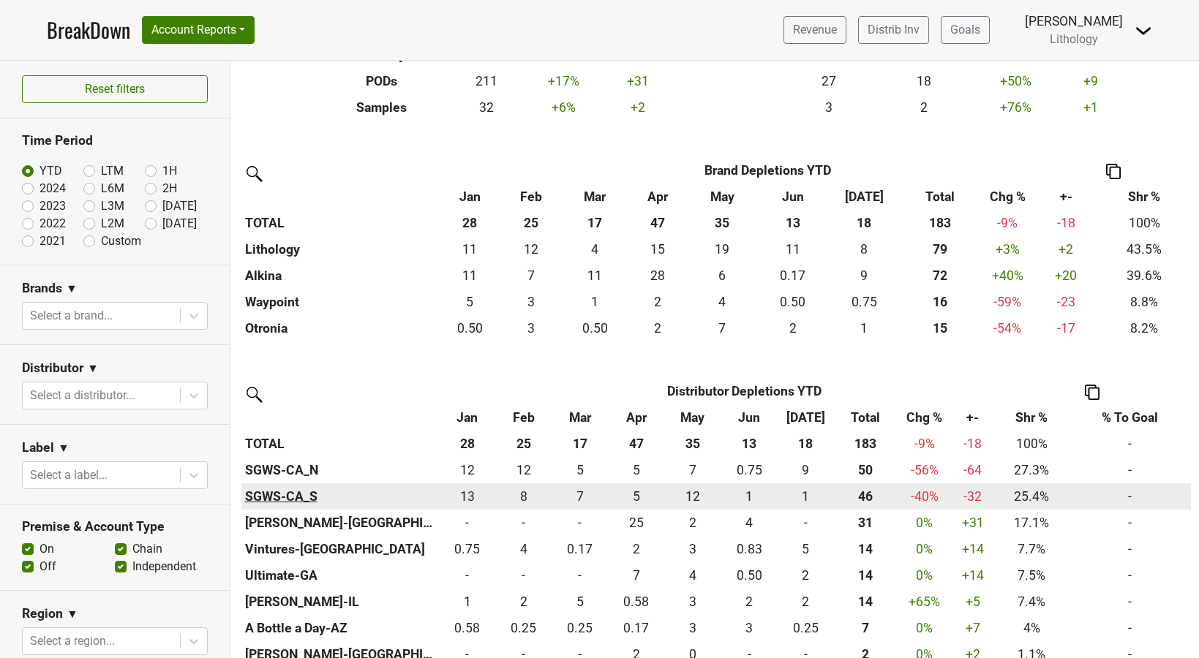
click at [274, 497] on th "SGWS-CA_S" at bounding box center [339, 496] width 197 height 26
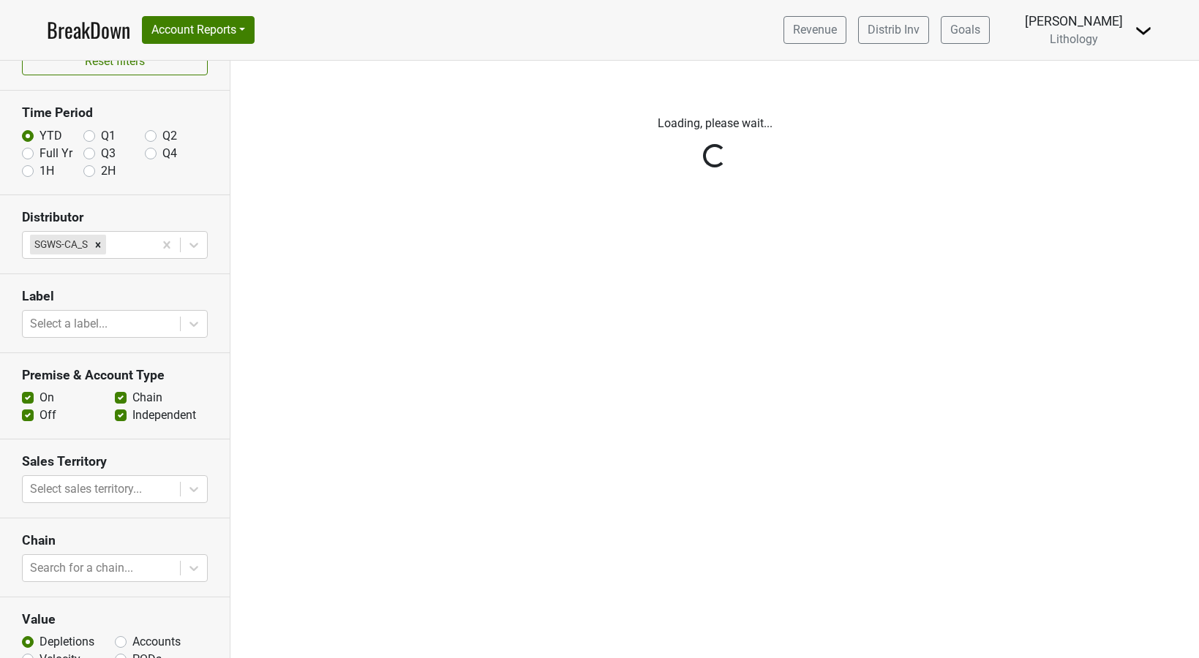
scroll to position [111, 0]
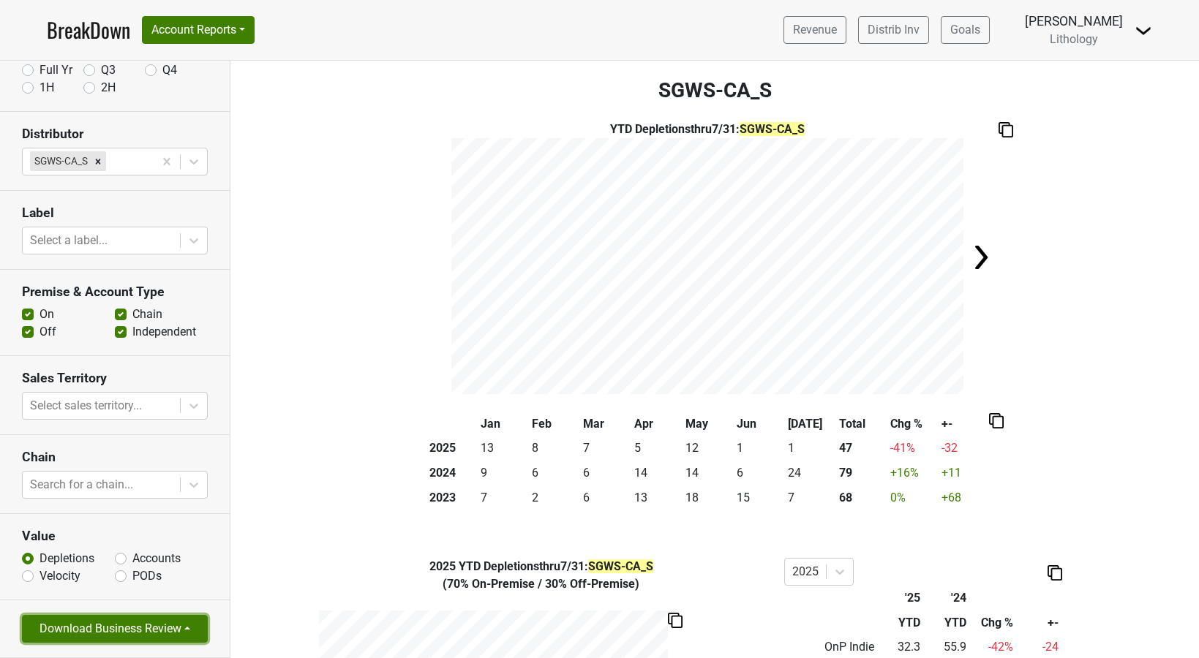
click at [173, 628] on button "Download Business Review" at bounding box center [115, 629] width 186 height 28
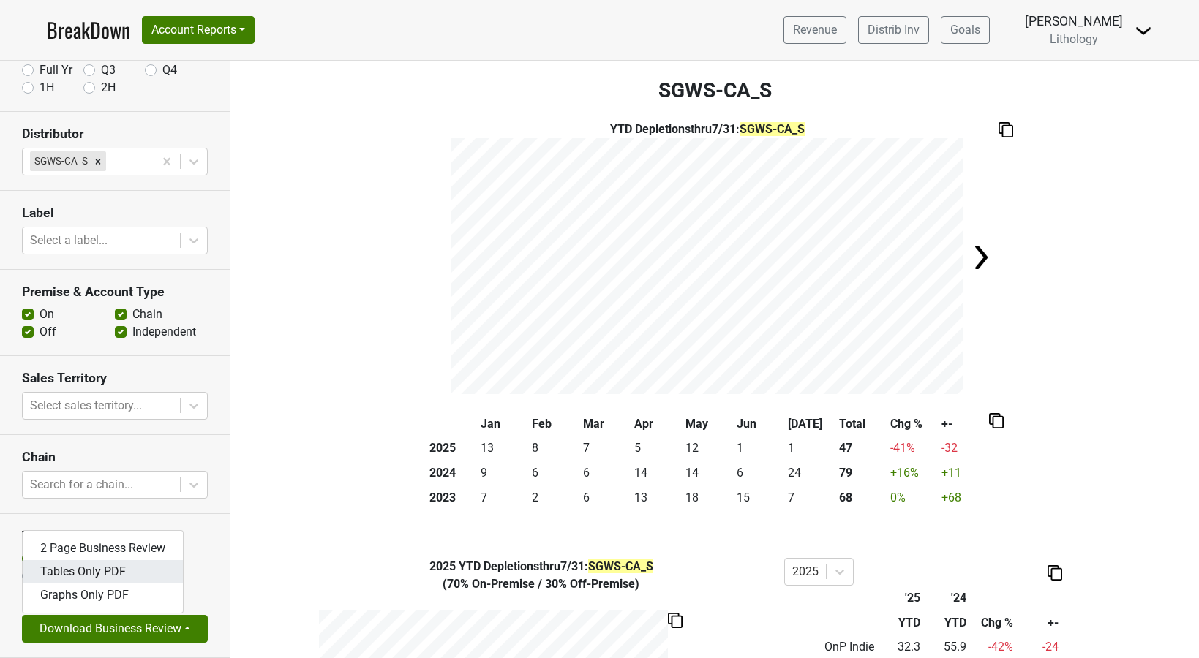
click at [113, 580] on link "Tables Only PDF" at bounding box center [103, 571] width 160 height 23
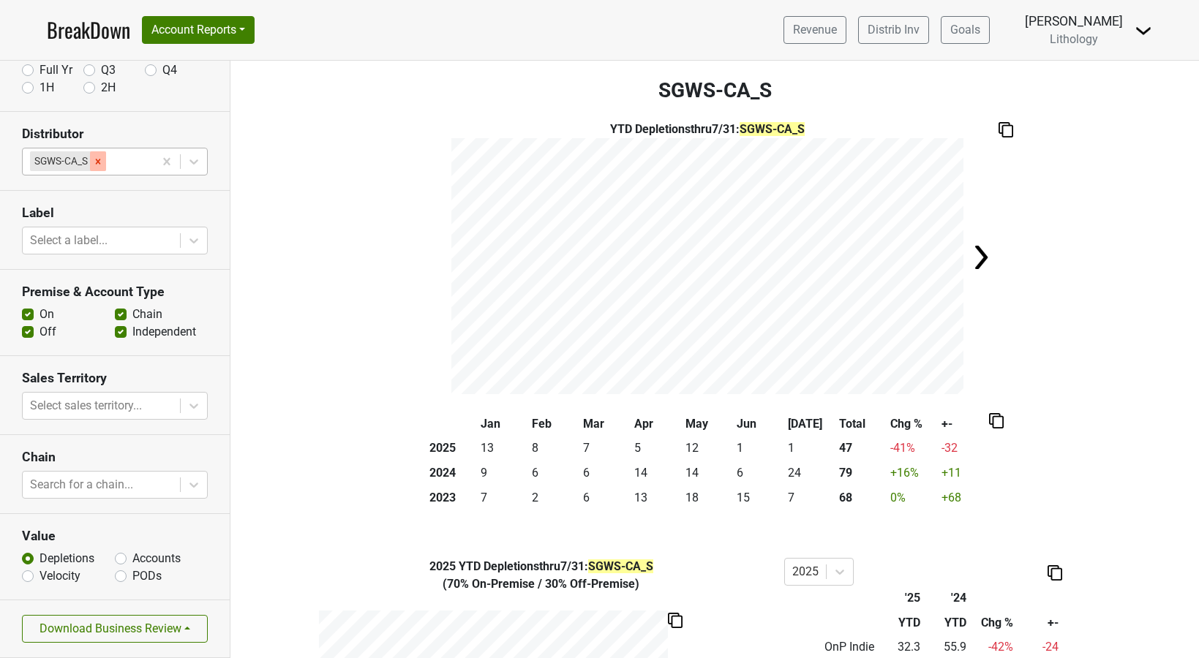
click at [95, 162] on icon "Remove SGWS-CA_S" at bounding box center [98, 162] width 10 height 10
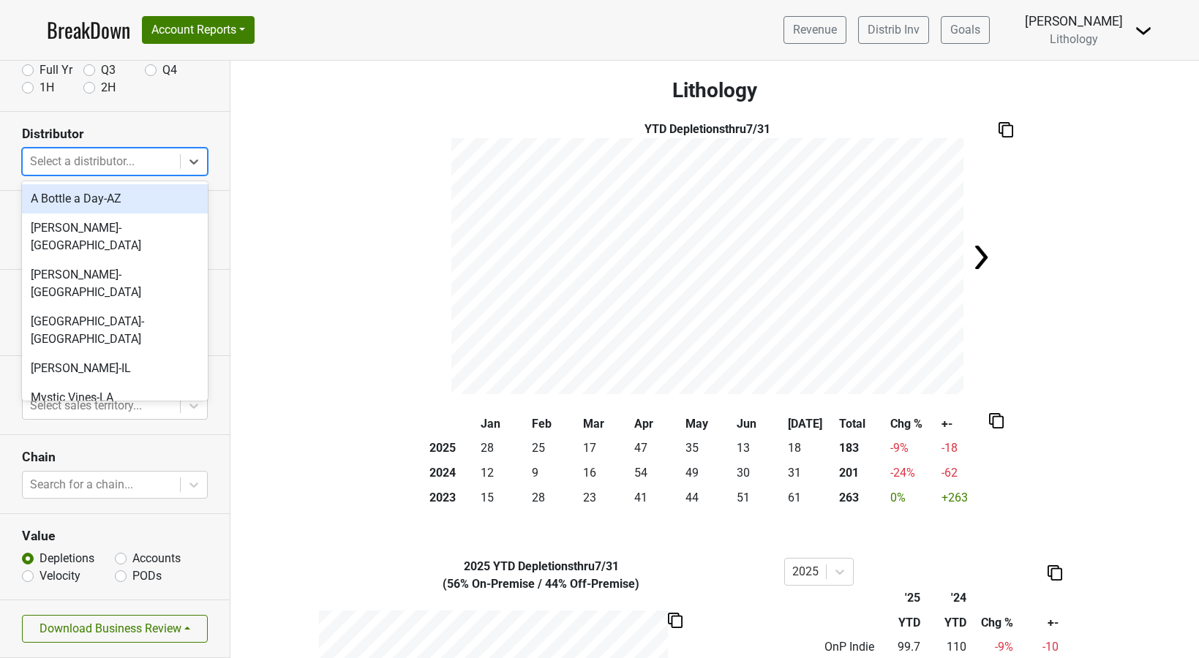
click at [95, 162] on div at bounding box center [101, 161] width 143 height 20
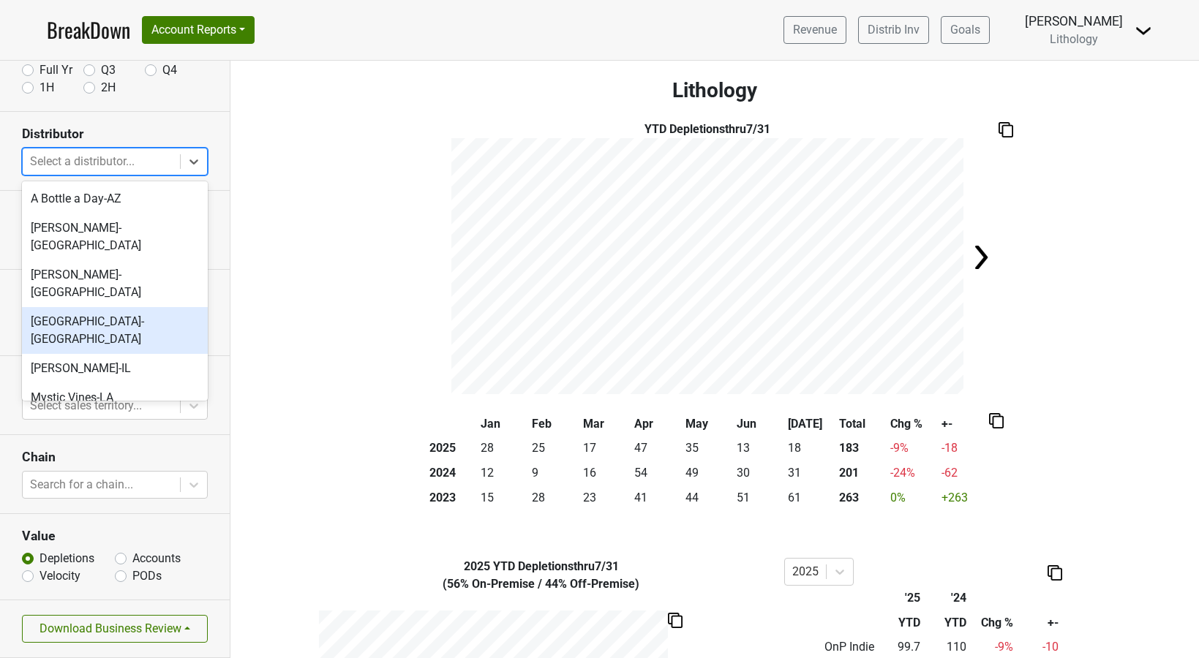
click at [105, 307] on div "[GEOGRAPHIC_DATA]-[GEOGRAPHIC_DATA]" at bounding box center [115, 330] width 186 height 47
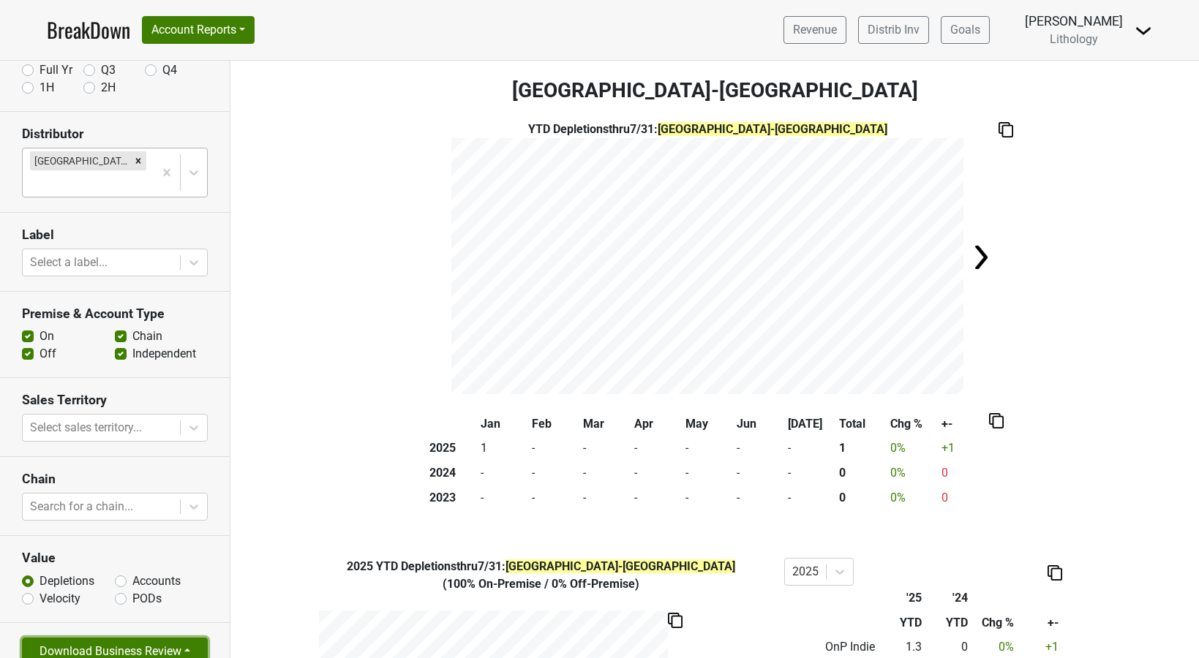
click at [184, 638] on button "Download Business Review" at bounding box center [115, 652] width 186 height 28
click at [127, 583] on link "Tables Only PDF" at bounding box center [103, 594] width 160 height 23
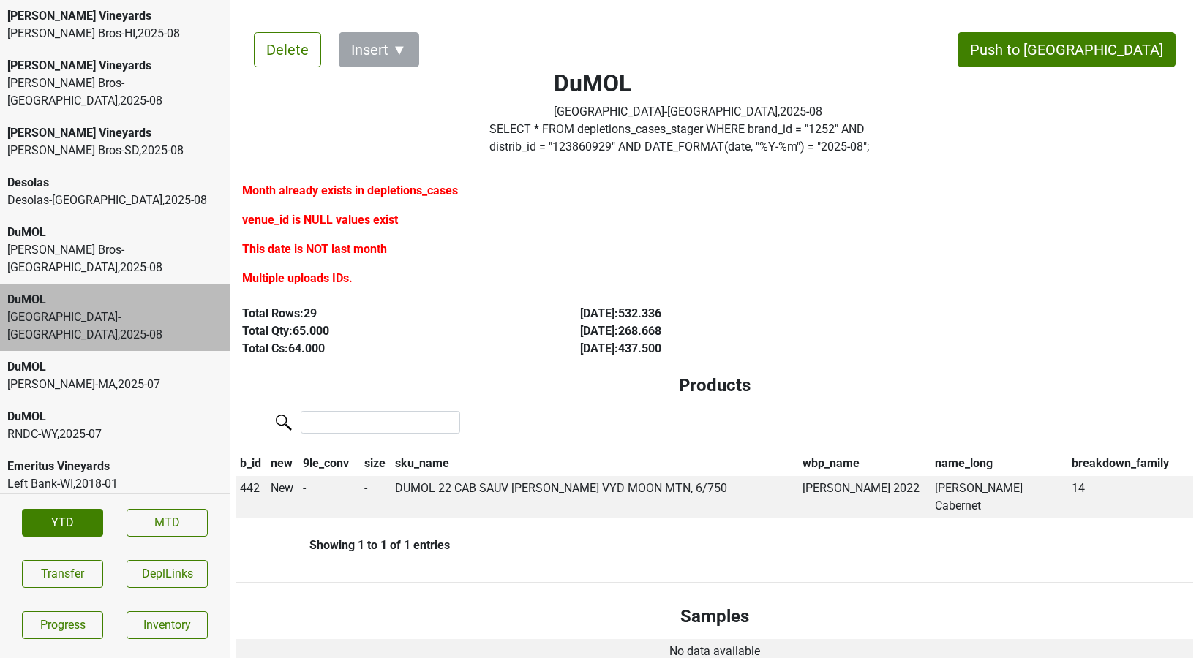
scroll to position [688, 0]
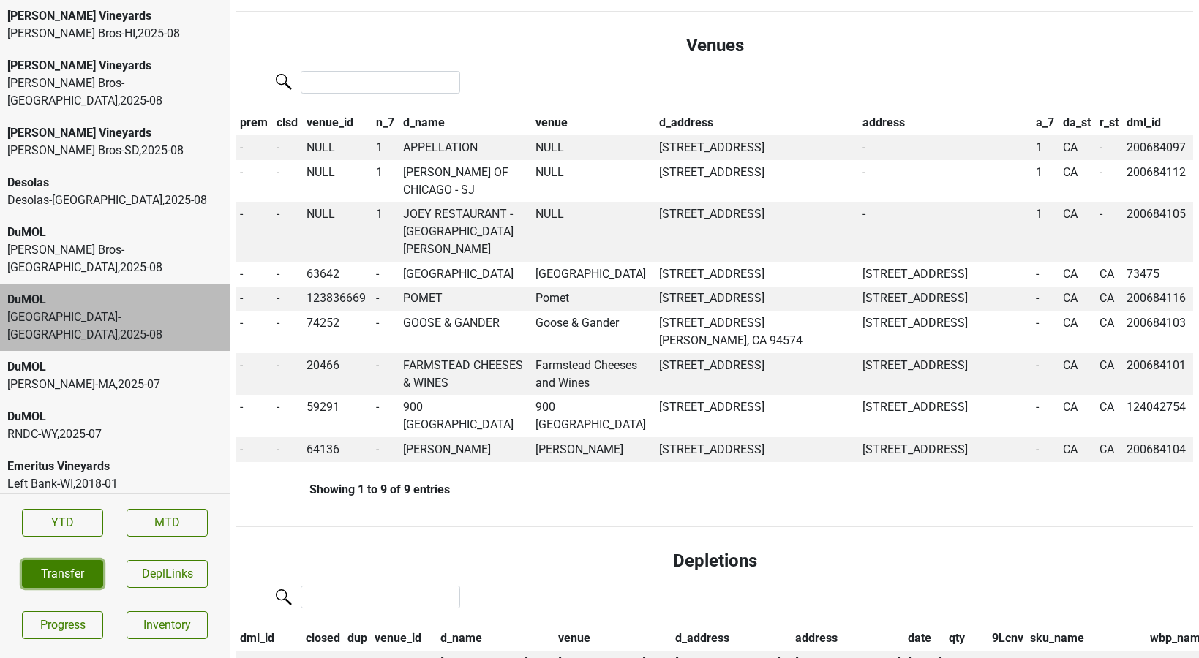
click at [42, 565] on button "Transfer" at bounding box center [62, 574] width 81 height 28
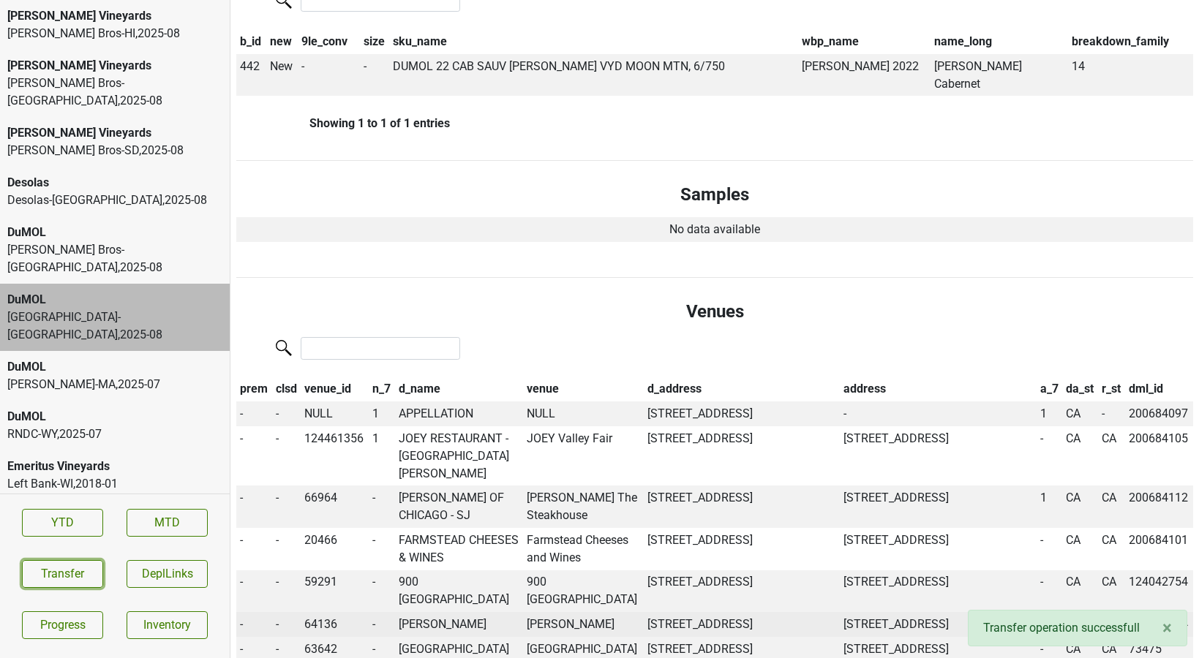
scroll to position [426, 0]
